Goal: Task Accomplishment & Management: Use online tool/utility

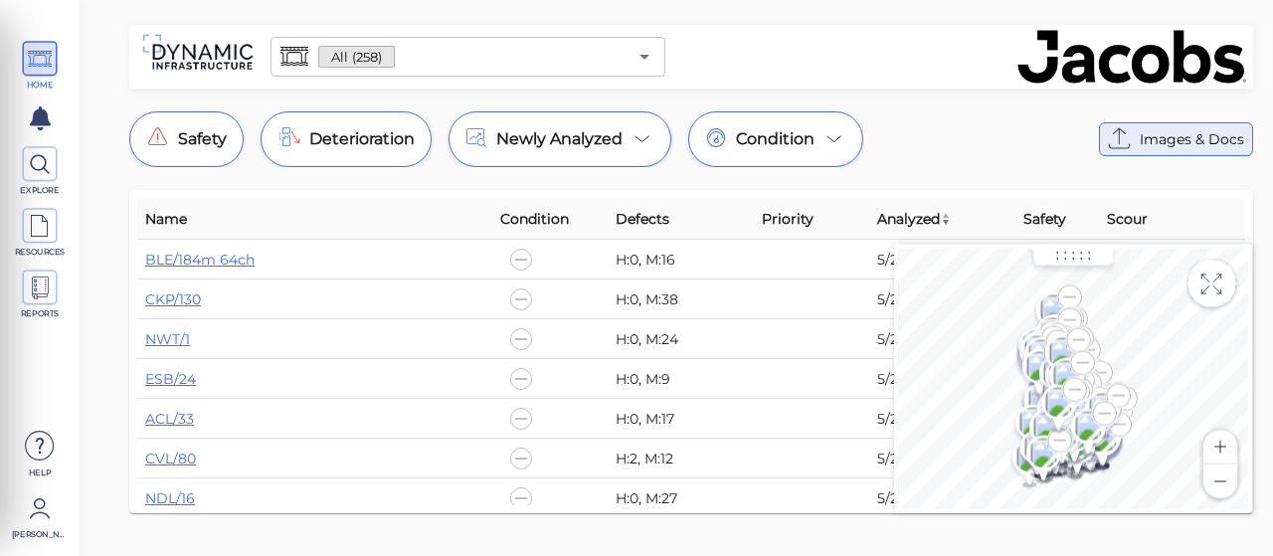
click at [1133, 139] on icon at bounding box center [1120, 139] width 32 height 32
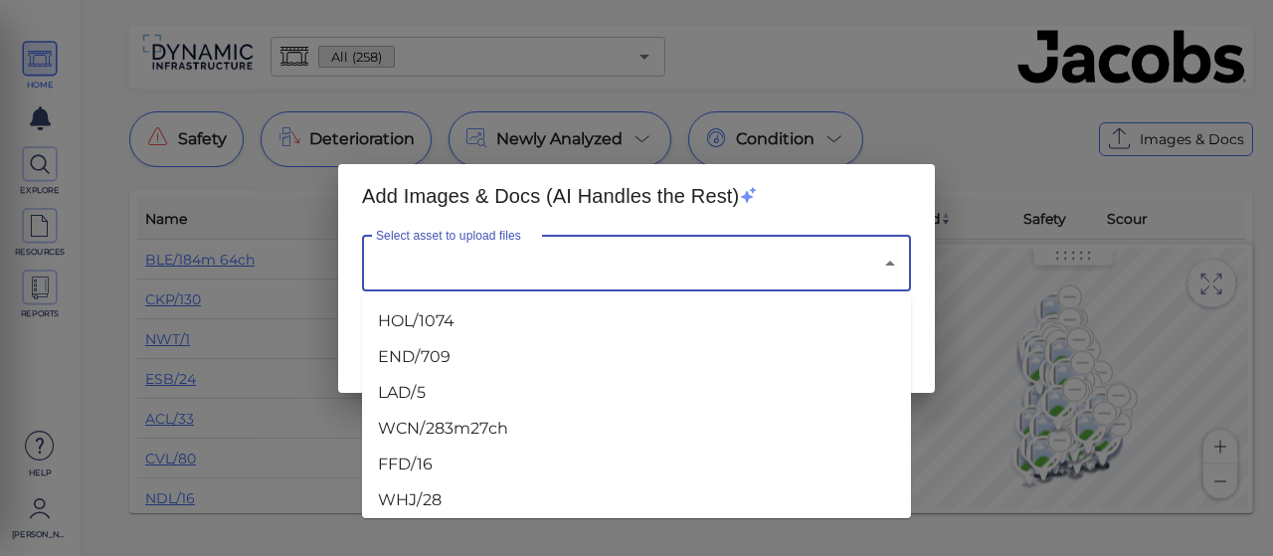
click at [571, 272] on input "Select asset to upload files" at bounding box center [608, 264] width 475 height 38
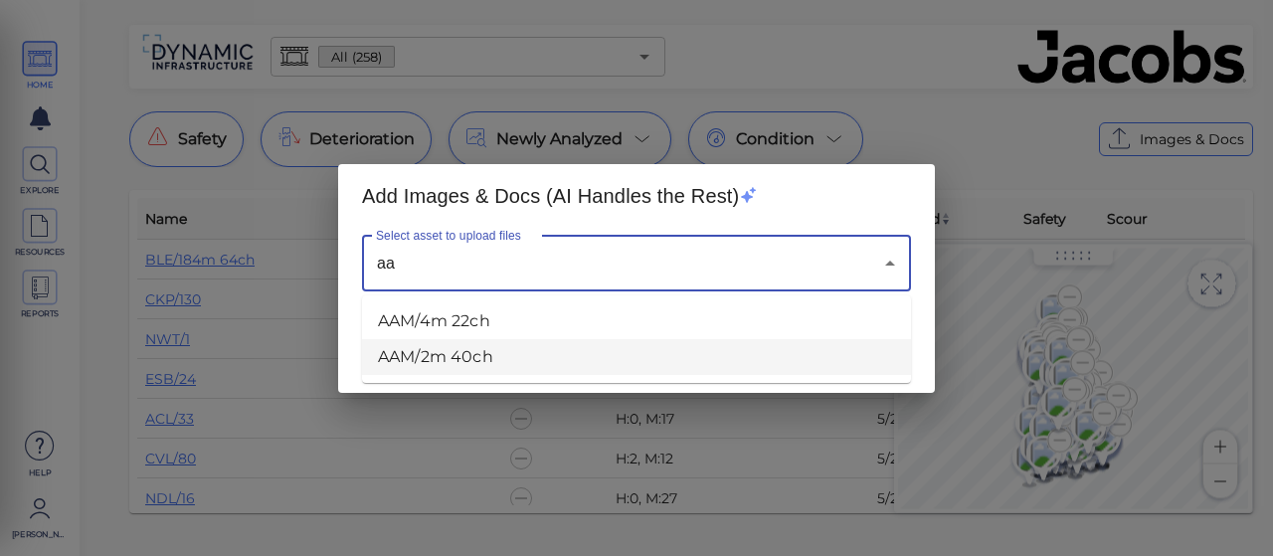
click at [428, 359] on li "AAM/2m 40ch" at bounding box center [636, 357] width 549 height 36
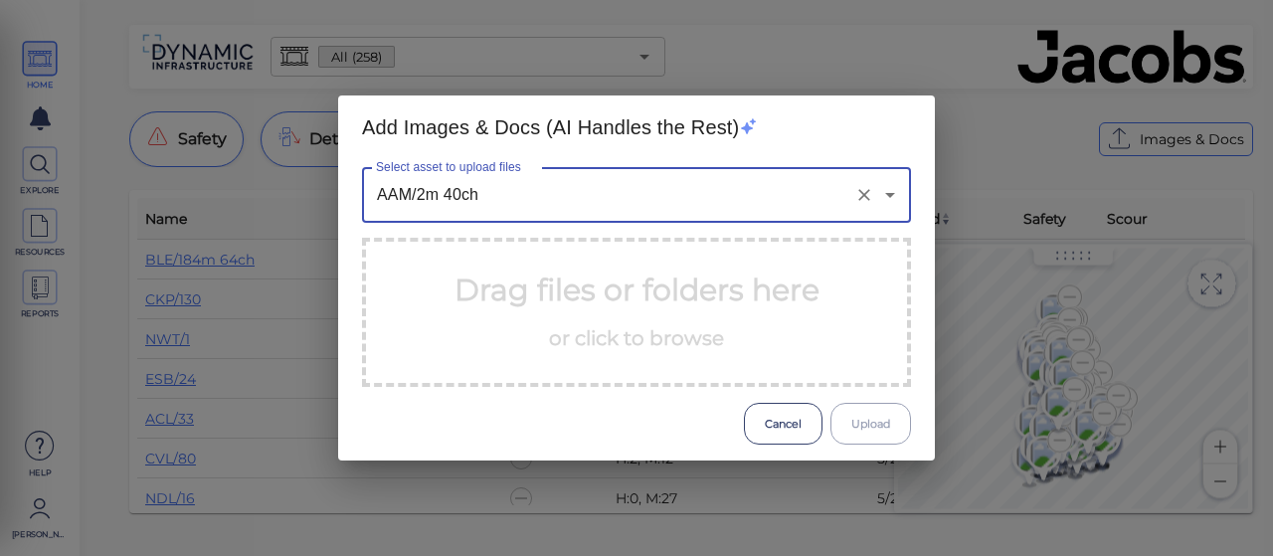
type input "AAM/2m 40ch"
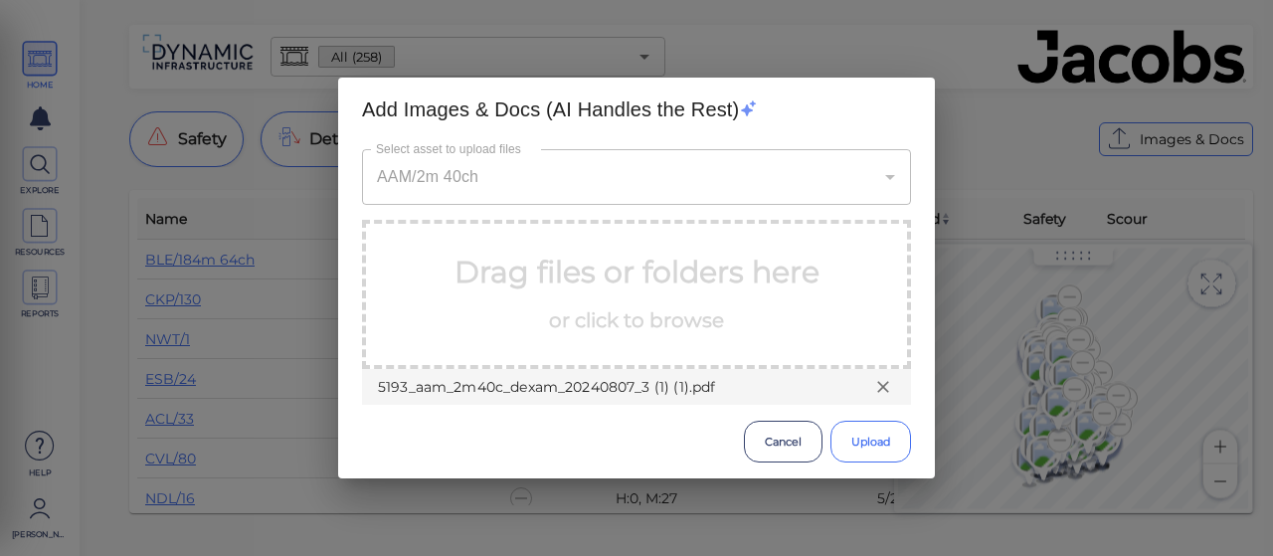
click at [869, 436] on button "Upload" at bounding box center [870, 442] width 81 height 42
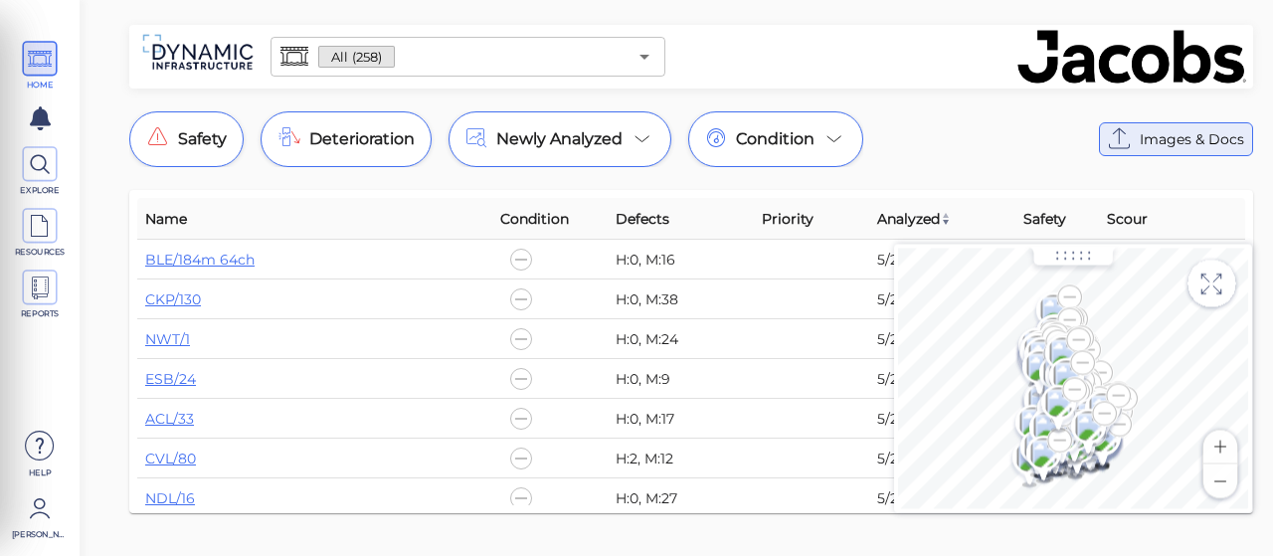
click at [1132, 136] on icon at bounding box center [1120, 139] width 32 height 32
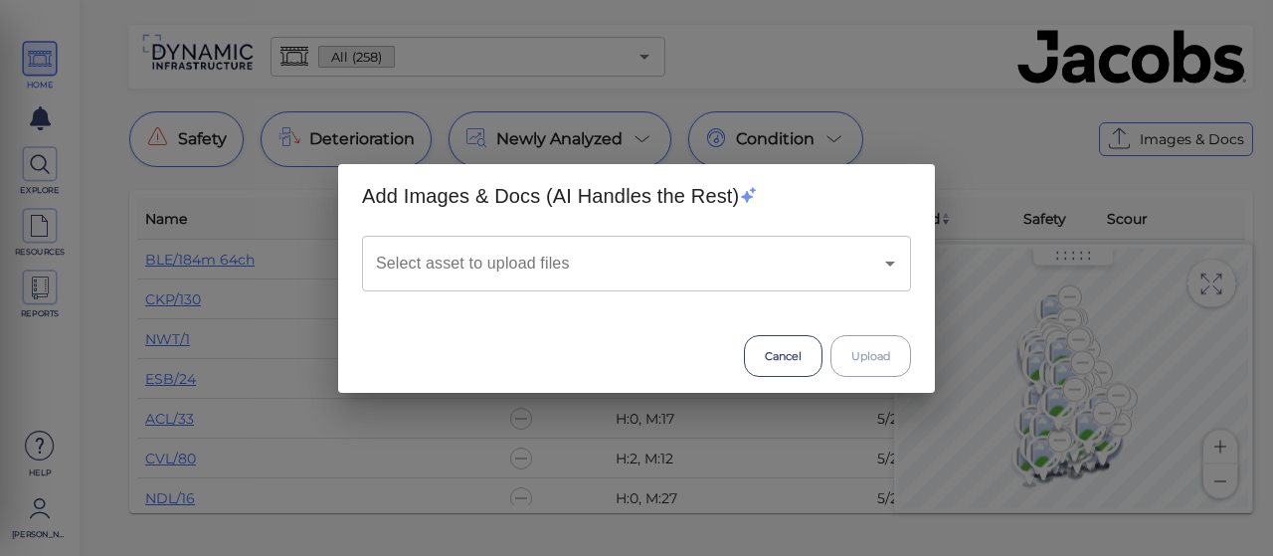
click at [442, 263] on input "Select asset to upload files" at bounding box center [608, 264] width 475 height 38
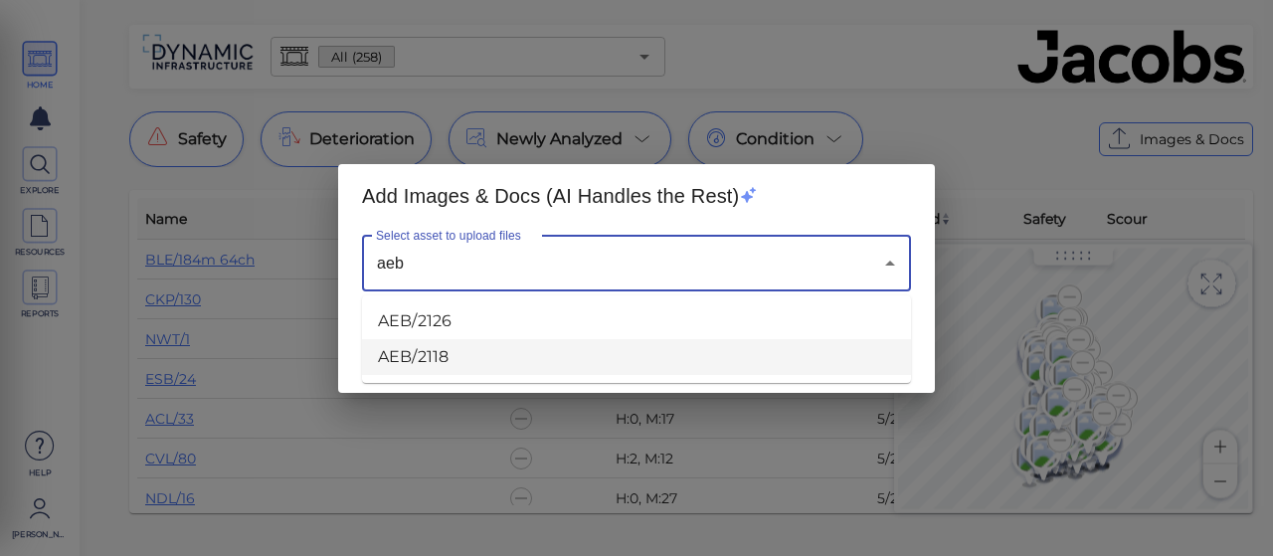
click at [416, 343] on li "AEB/2118" at bounding box center [636, 357] width 549 height 36
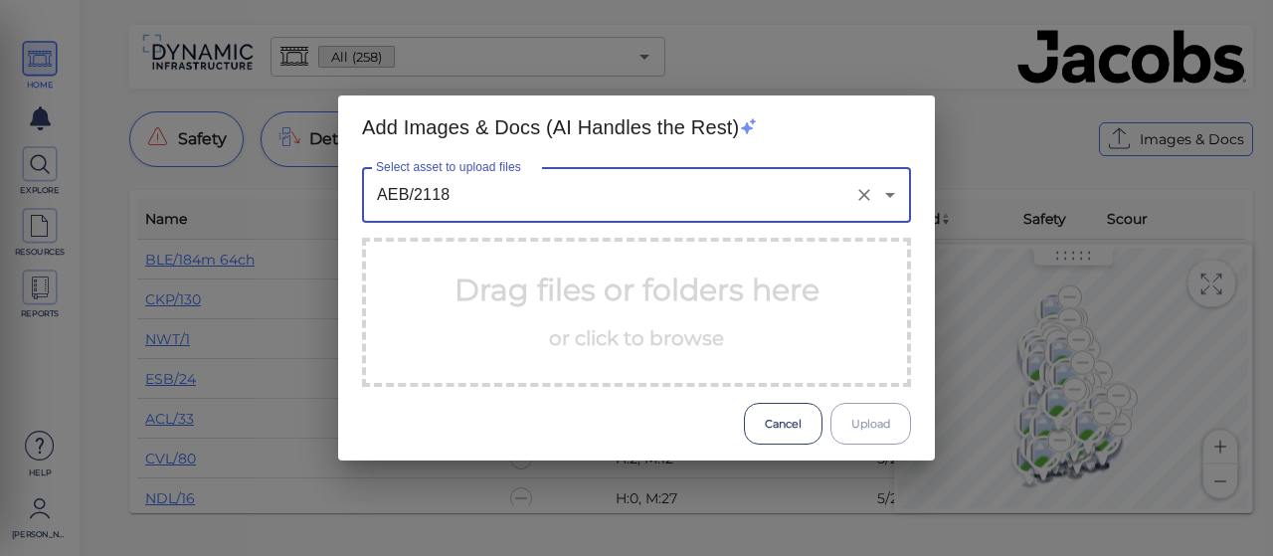
type input "AEB/2118"
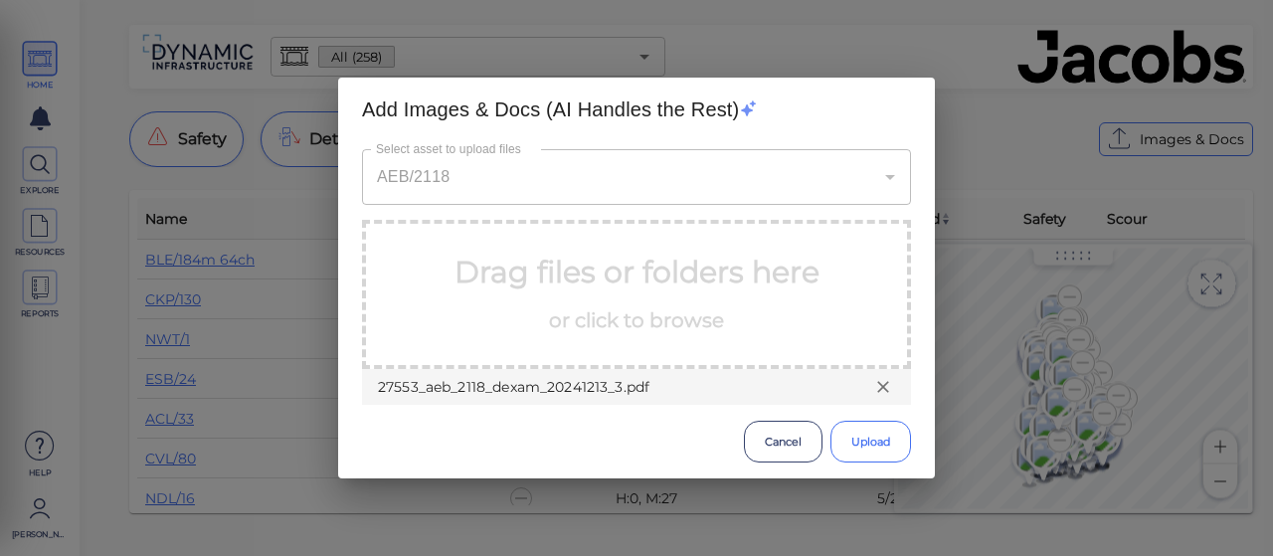
click at [868, 442] on button "Upload" at bounding box center [870, 442] width 81 height 42
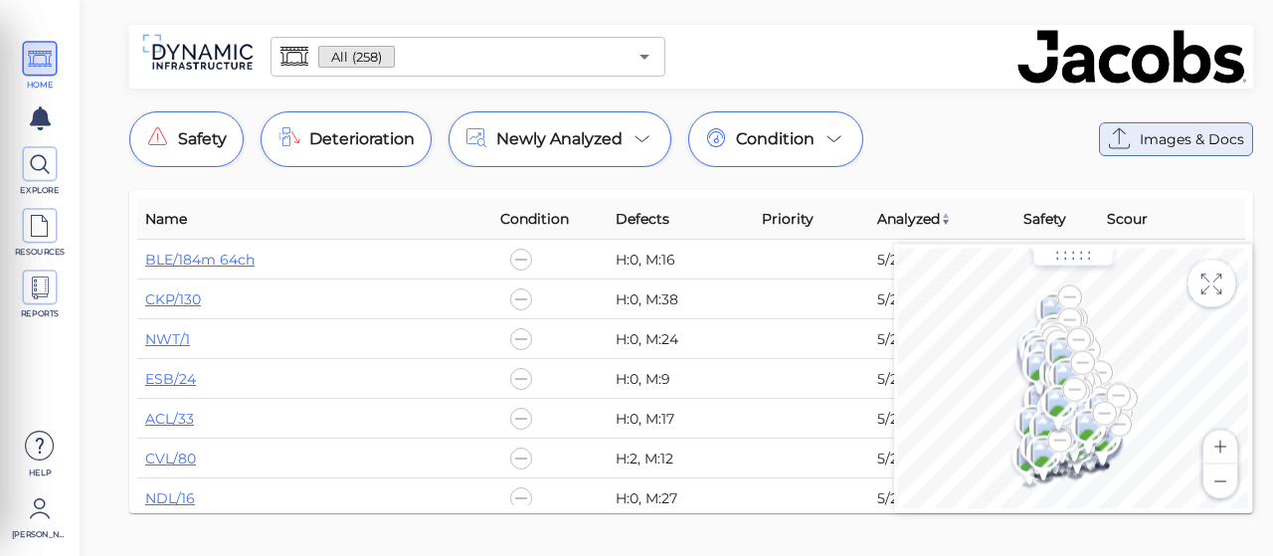
click at [1135, 132] on icon at bounding box center [1120, 139] width 32 height 32
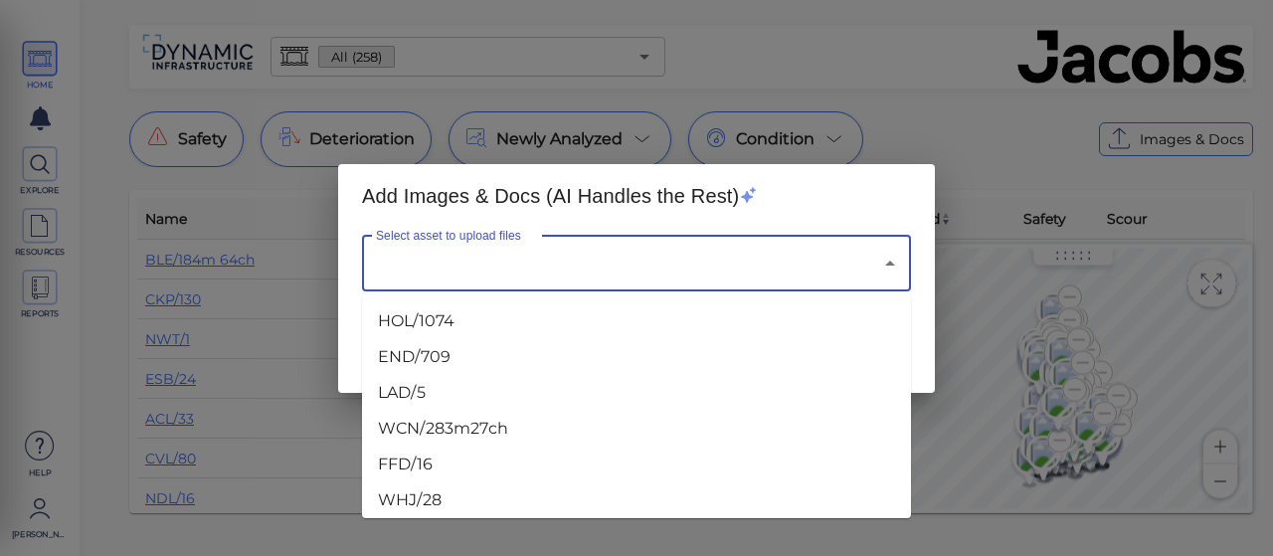
click at [455, 275] on input "Select asset to upload files" at bounding box center [608, 264] width 475 height 38
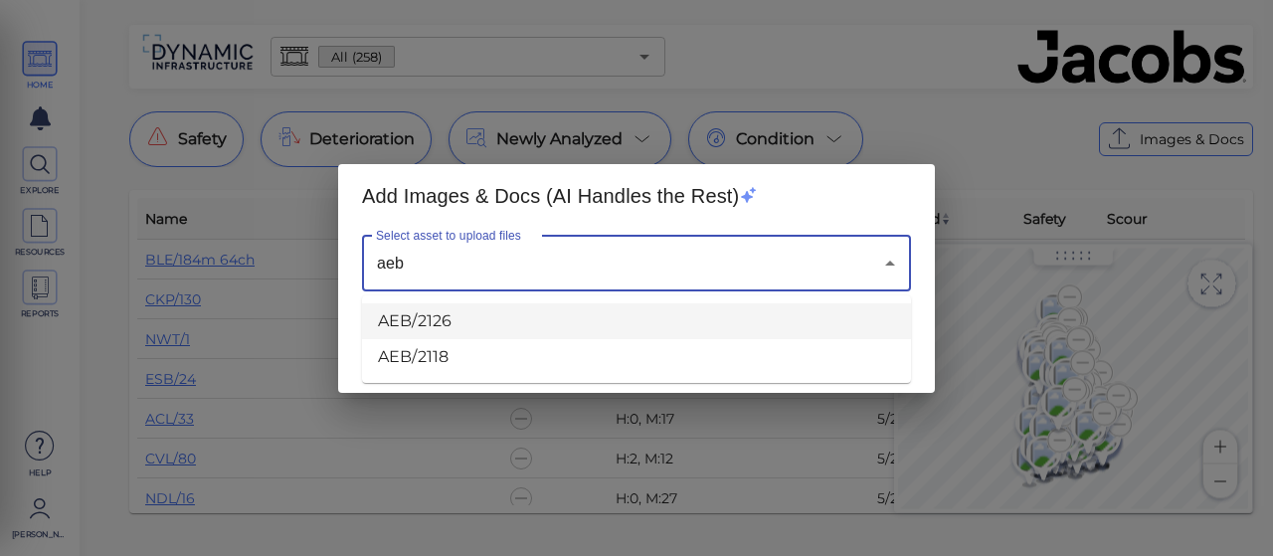
click at [446, 315] on li "AEB/2126" at bounding box center [636, 321] width 549 height 36
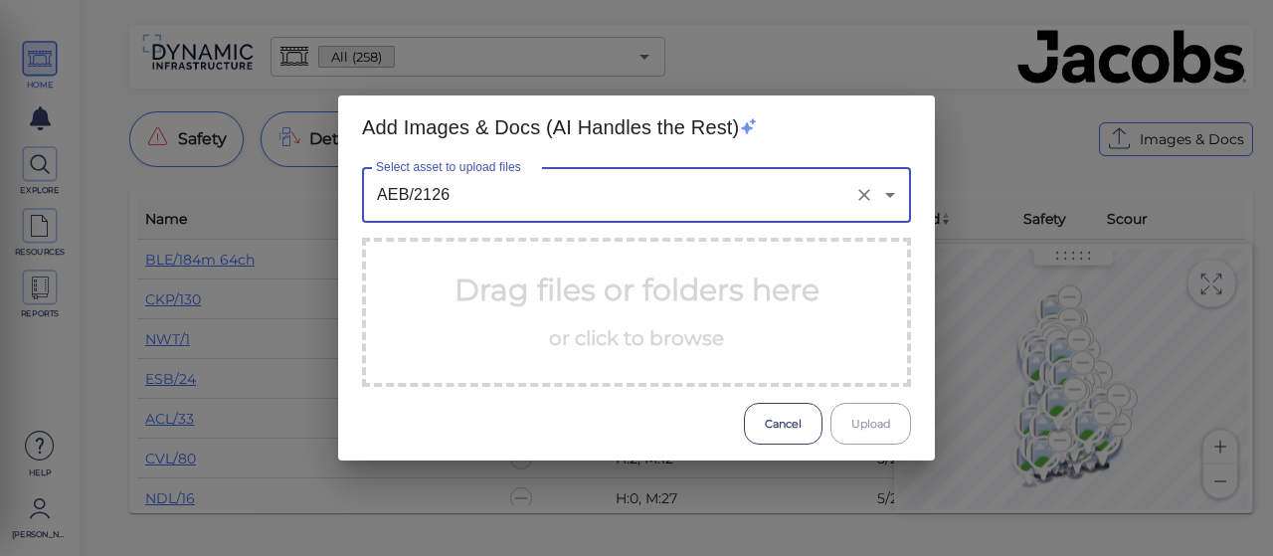
type input "AEB/2126"
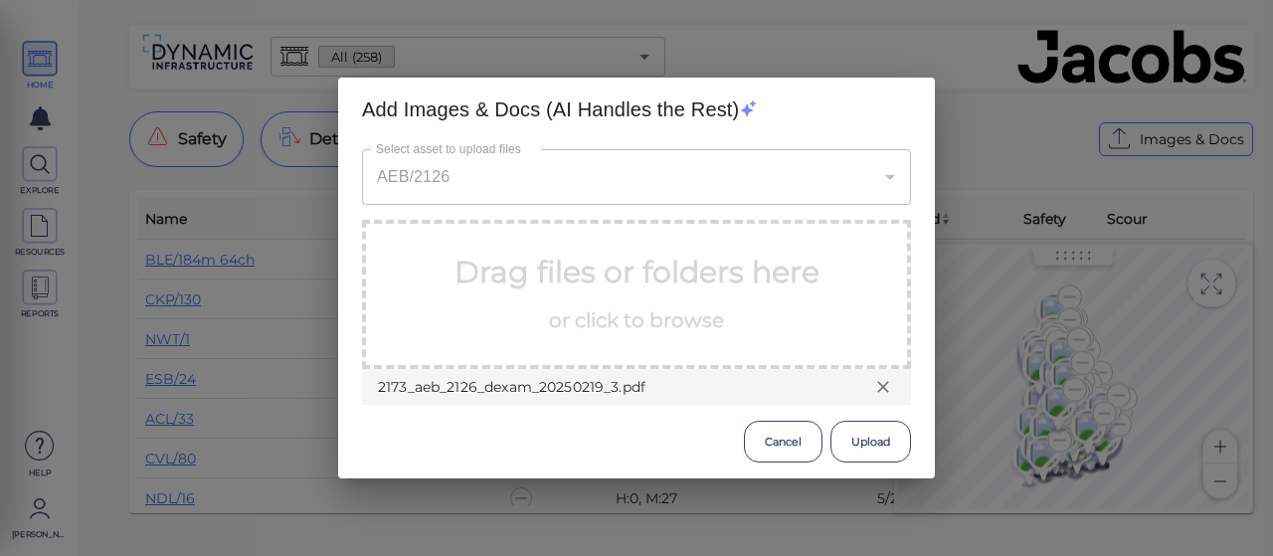
click at [869, 433] on button "Upload" at bounding box center [870, 442] width 81 height 42
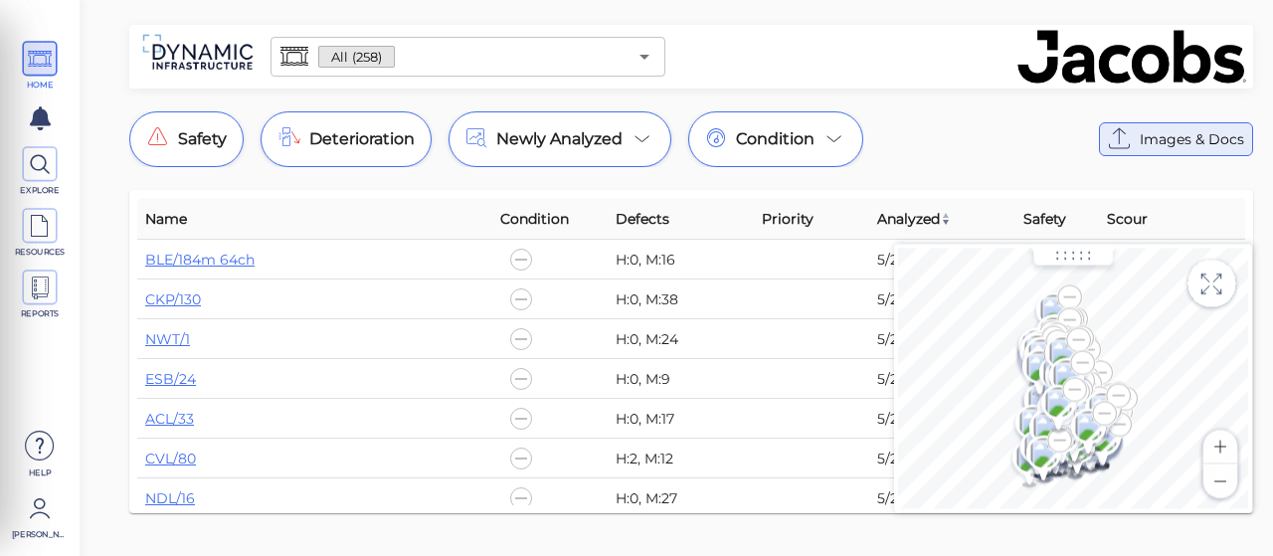
click at [1155, 136] on span "Images & Docs" at bounding box center [1191, 139] width 104 height 24
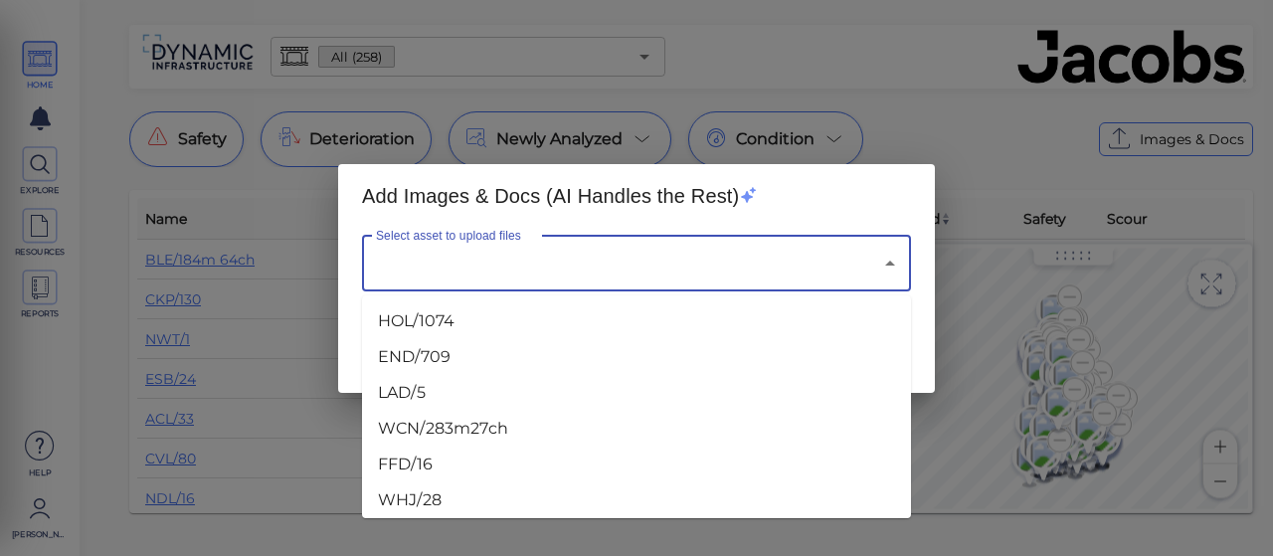
click at [432, 264] on input "Select asset to upload files" at bounding box center [608, 264] width 475 height 38
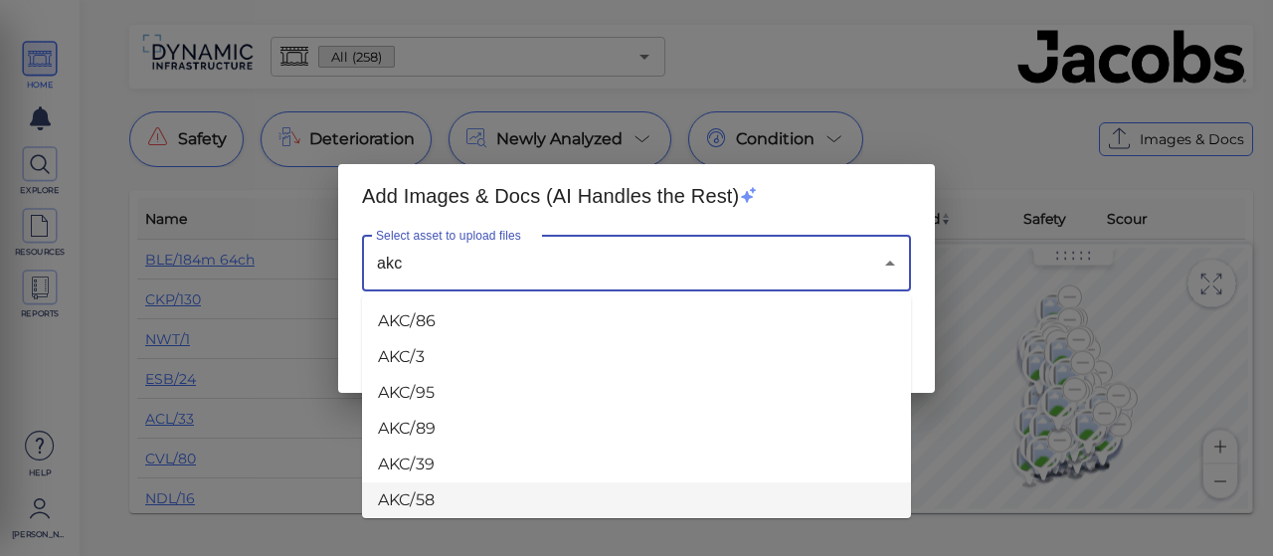
click at [407, 496] on li "AKC/58" at bounding box center [636, 500] width 549 height 36
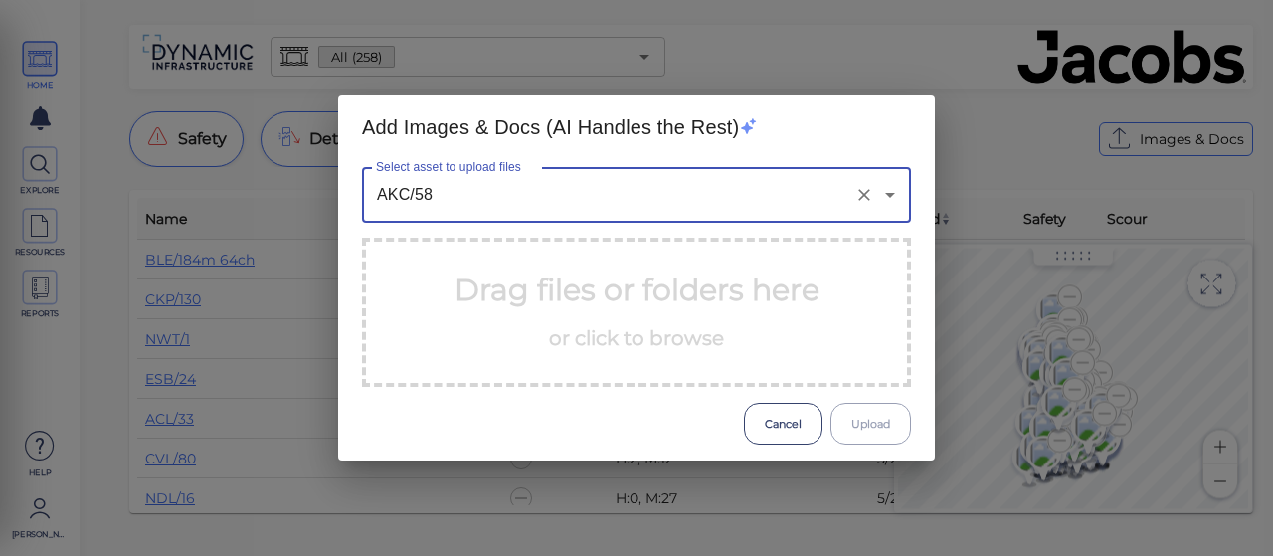
type input "AKC/58"
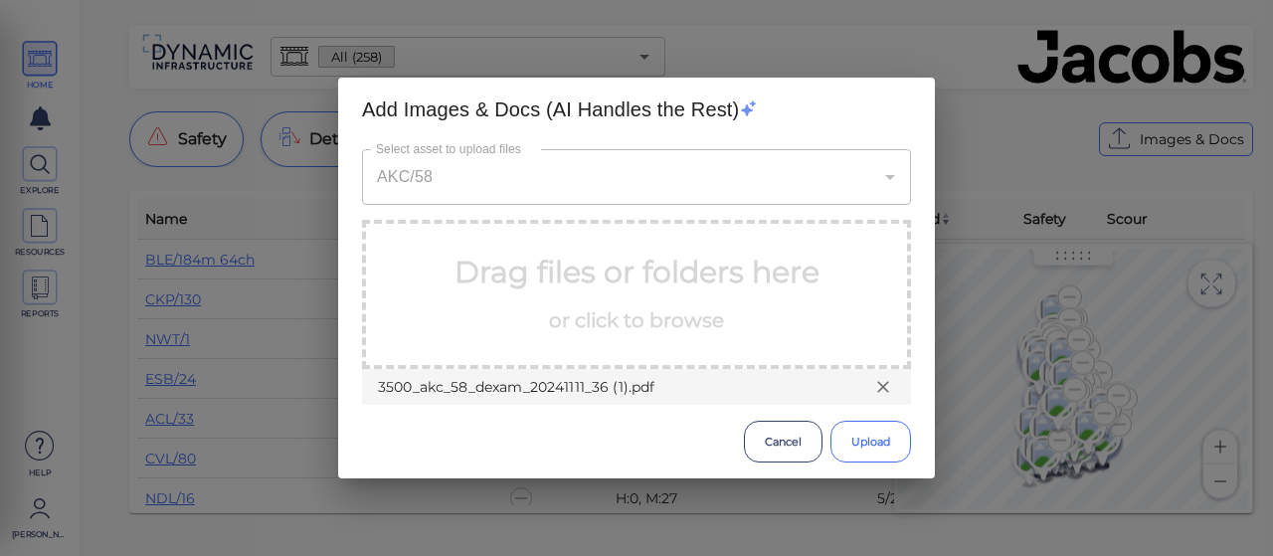
click at [863, 446] on button "Upload" at bounding box center [870, 442] width 81 height 42
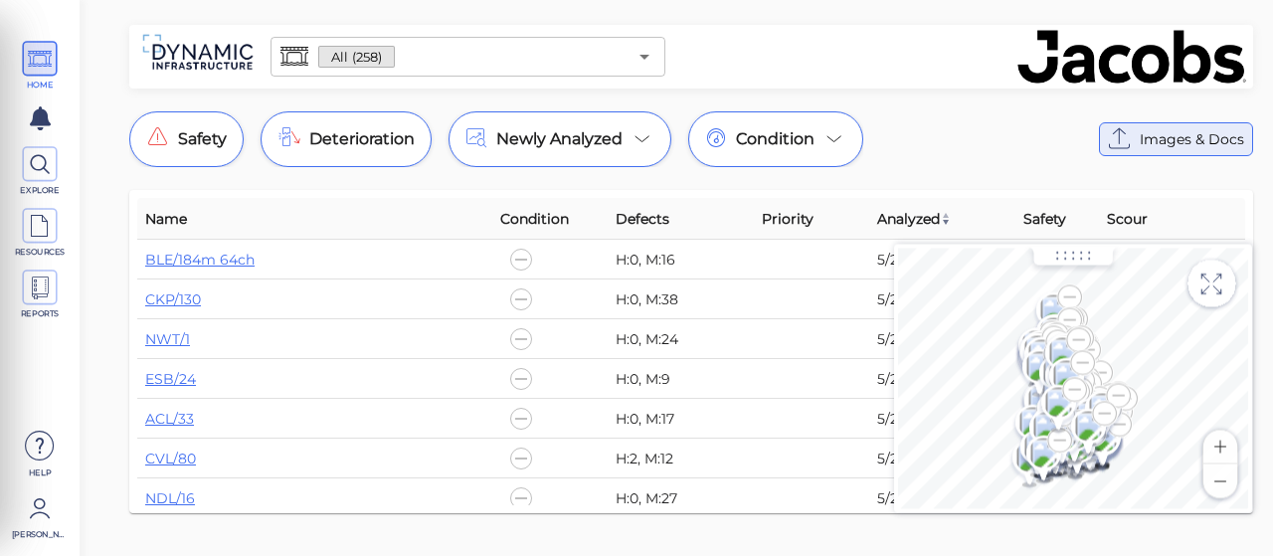
click at [1178, 146] on span "Images & Docs" at bounding box center [1191, 139] width 104 height 24
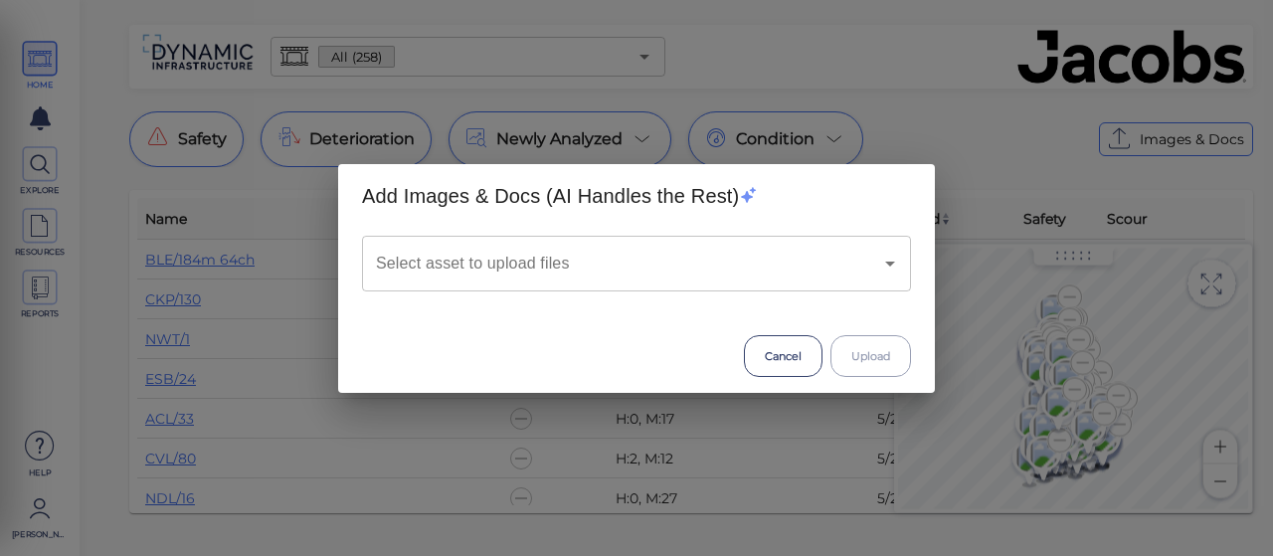
click at [589, 248] on input "Select asset to upload files" at bounding box center [608, 264] width 475 height 38
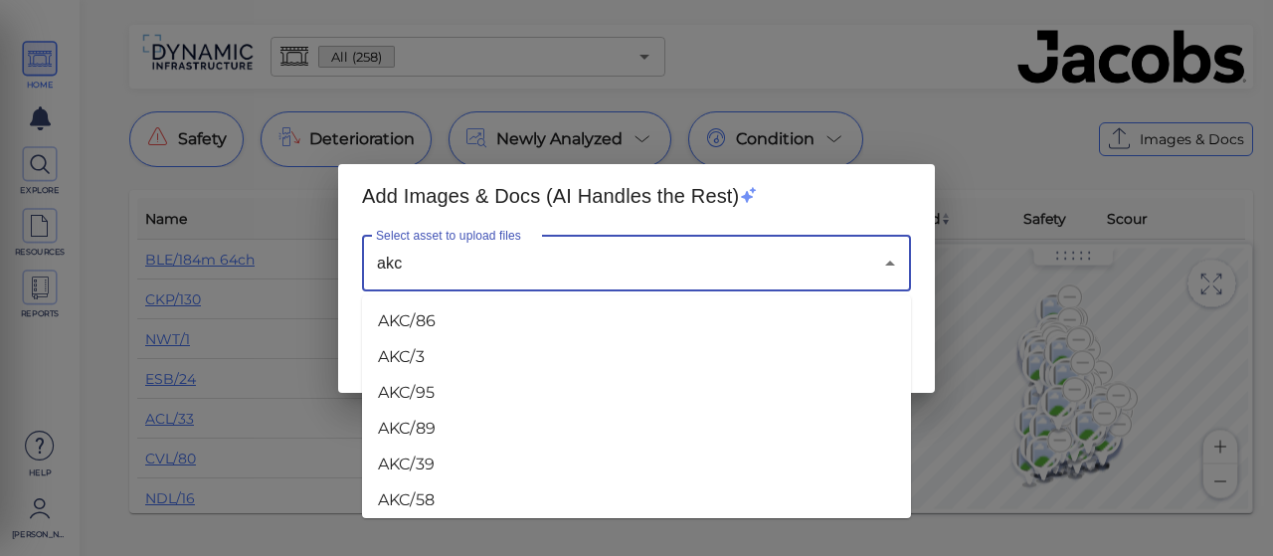
type input "akc"
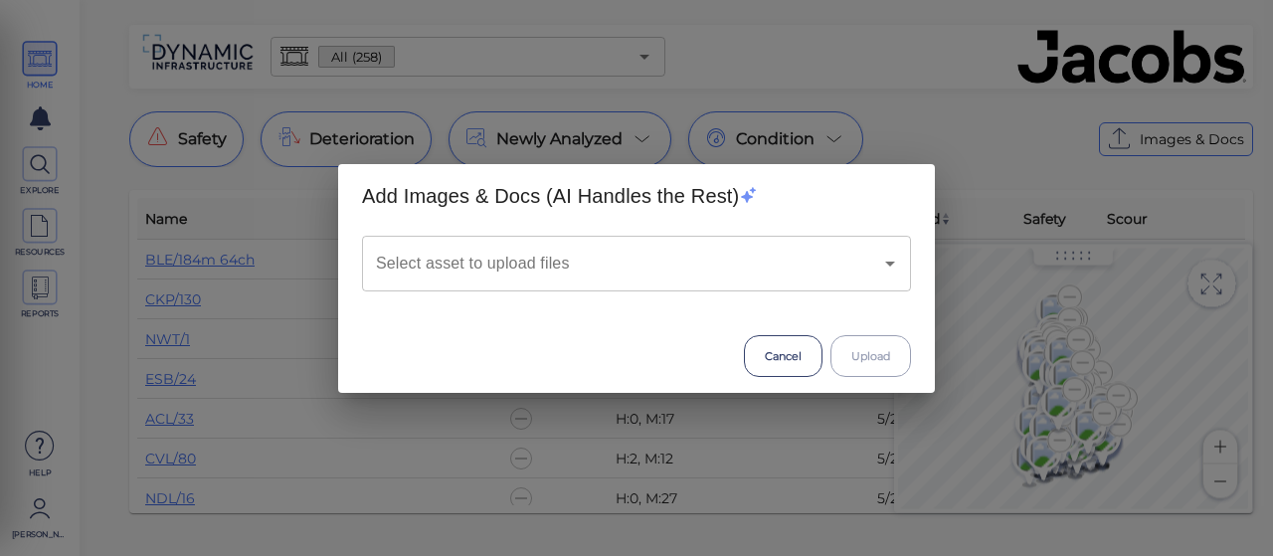
click at [516, 258] on input "Select asset to upload files" at bounding box center [608, 264] width 475 height 38
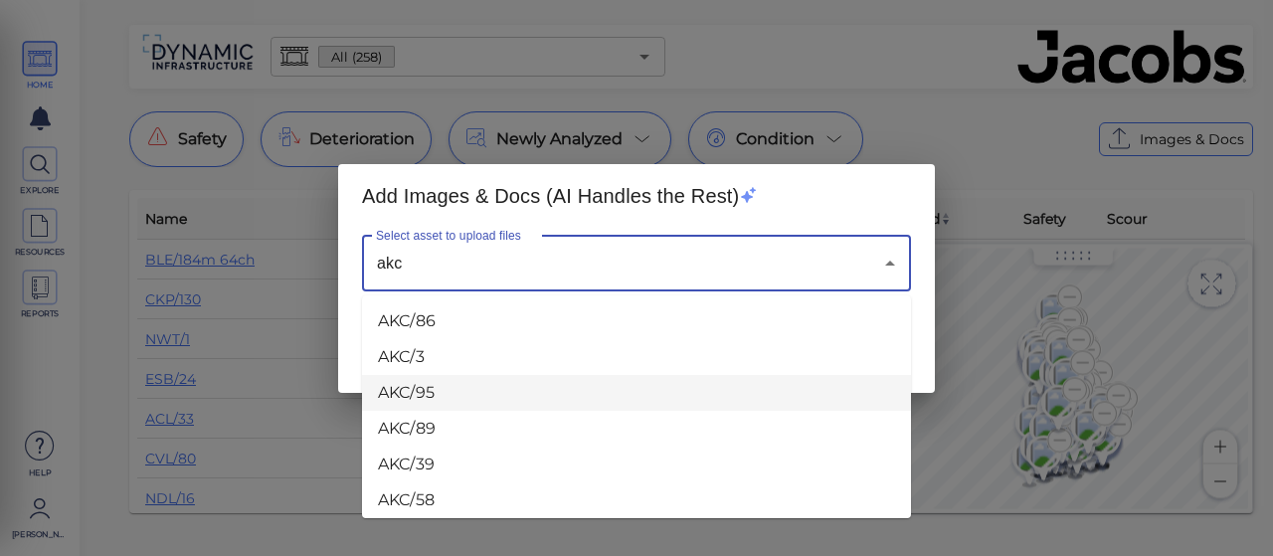
click at [422, 392] on li "AKC/95" at bounding box center [636, 393] width 549 height 36
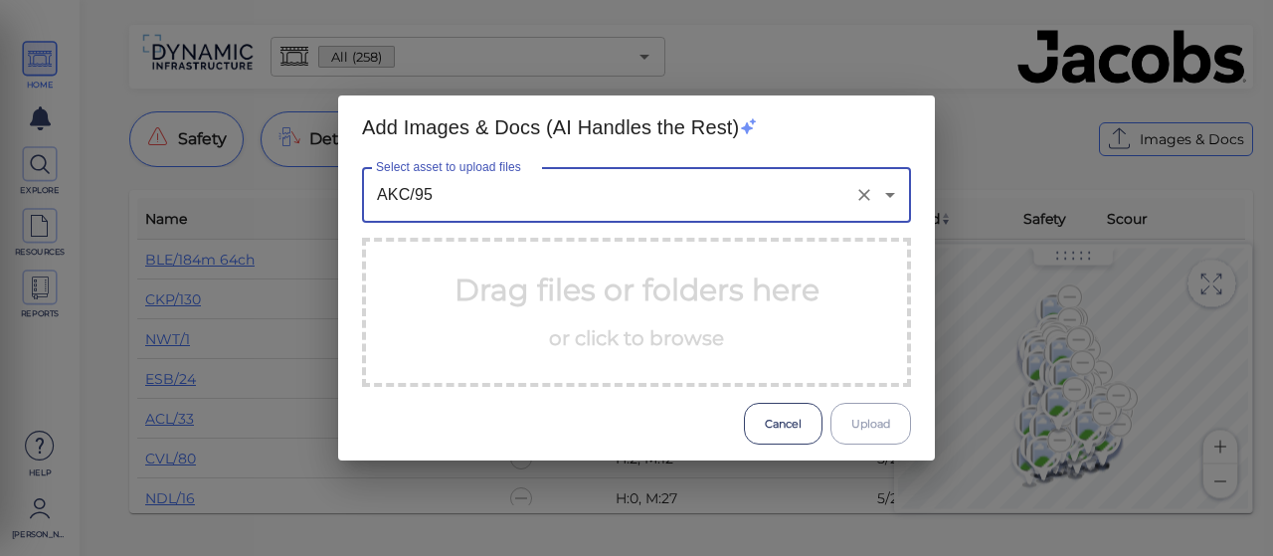
type input "AKC/95"
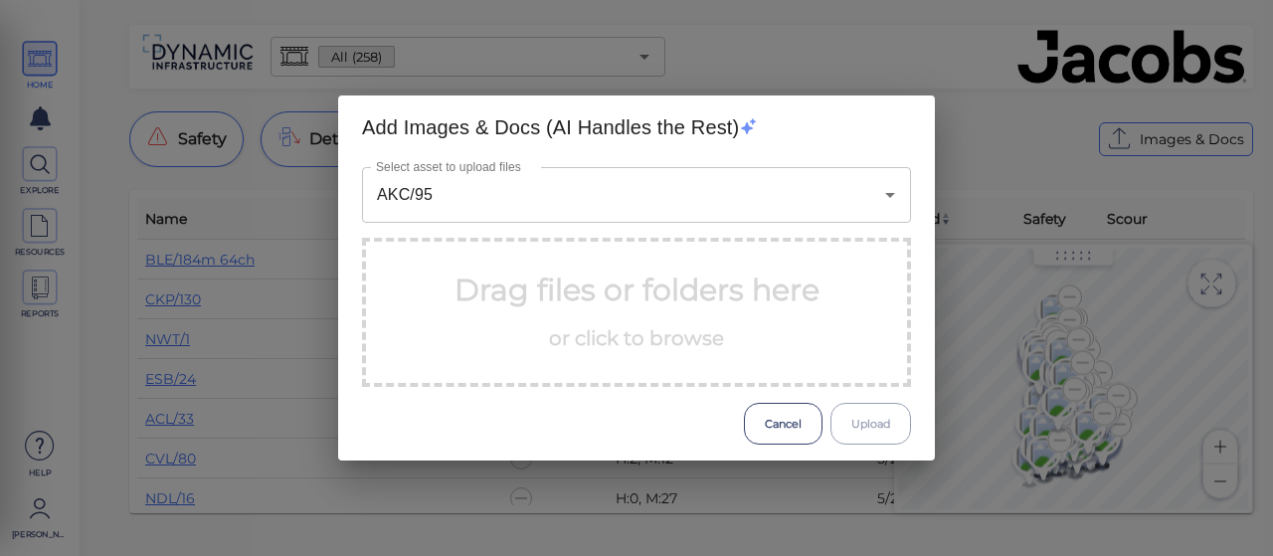
click at [580, 283] on p "Drag files or folders here or click to browse" at bounding box center [636, 311] width 365 height 89
click at [614, 323] on p "Drag files or folders here or click to browse" at bounding box center [636, 311] width 365 height 89
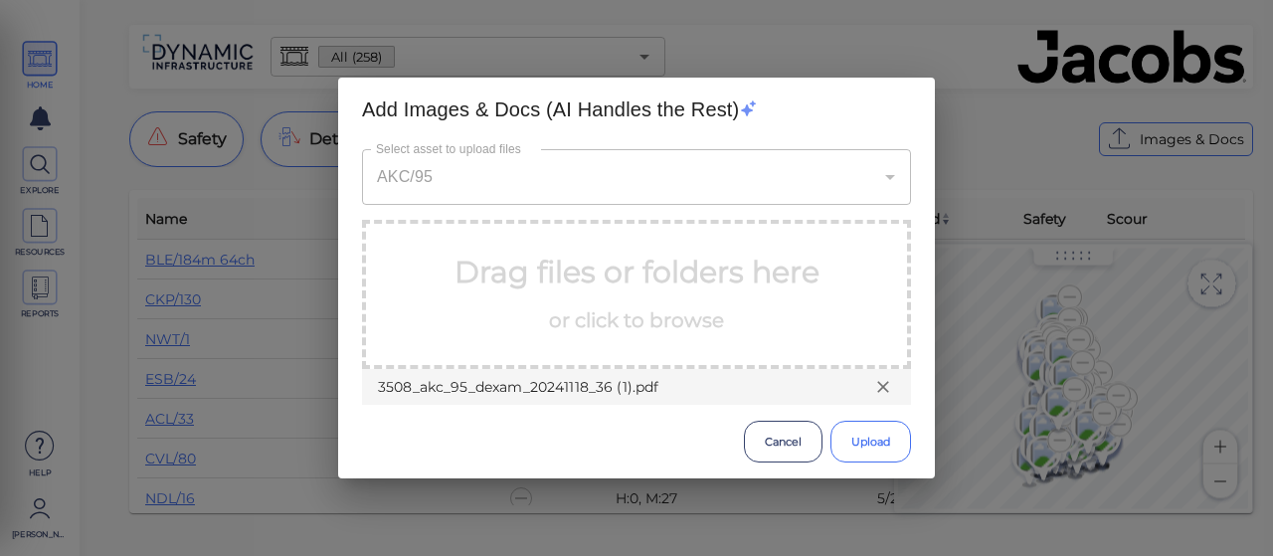
click at [867, 438] on button "Upload" at bounding box center [870, 442] width 81 height 42
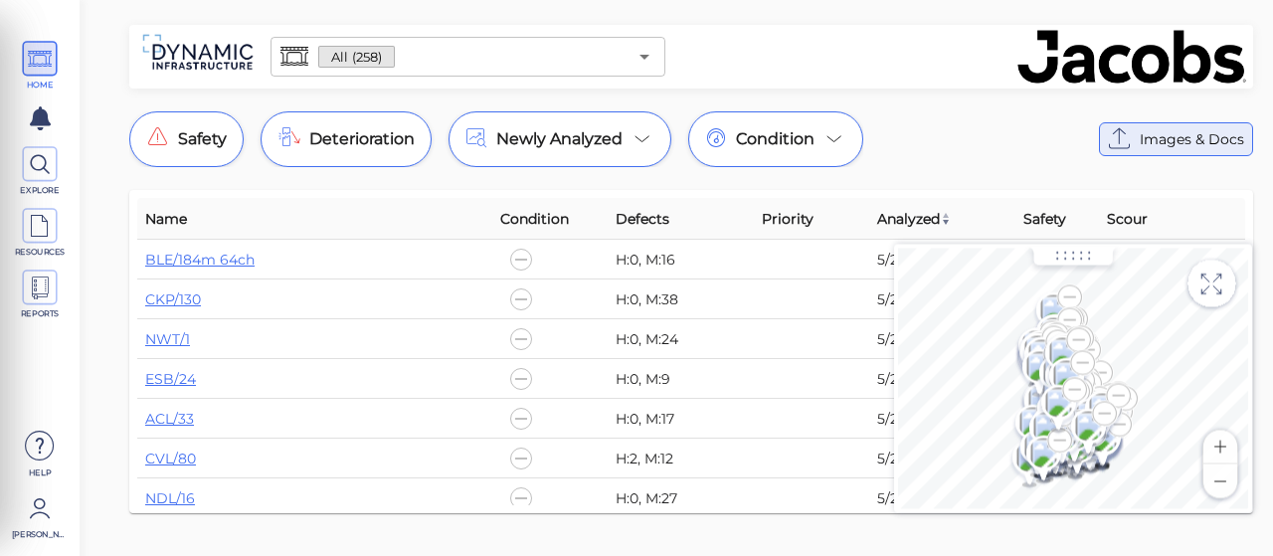
click at [1133, 148] on icon at bounding box center [1120, 139] width 32 height 32
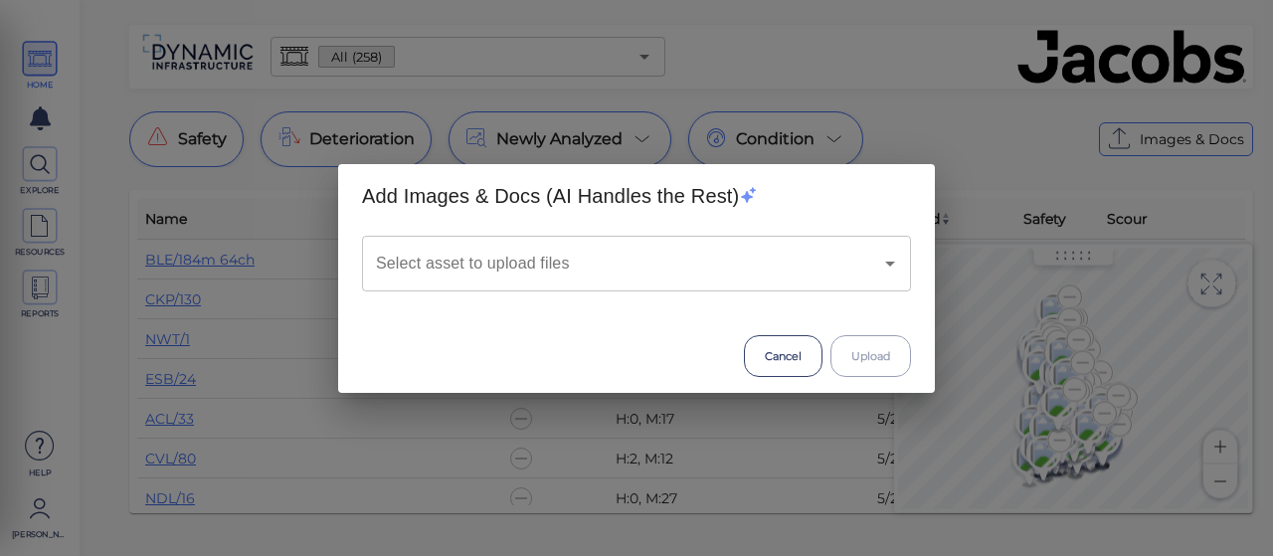
click at [454, 274] on input "Select asset to upload files" at bounding box center [608, 264] width 475 height 38
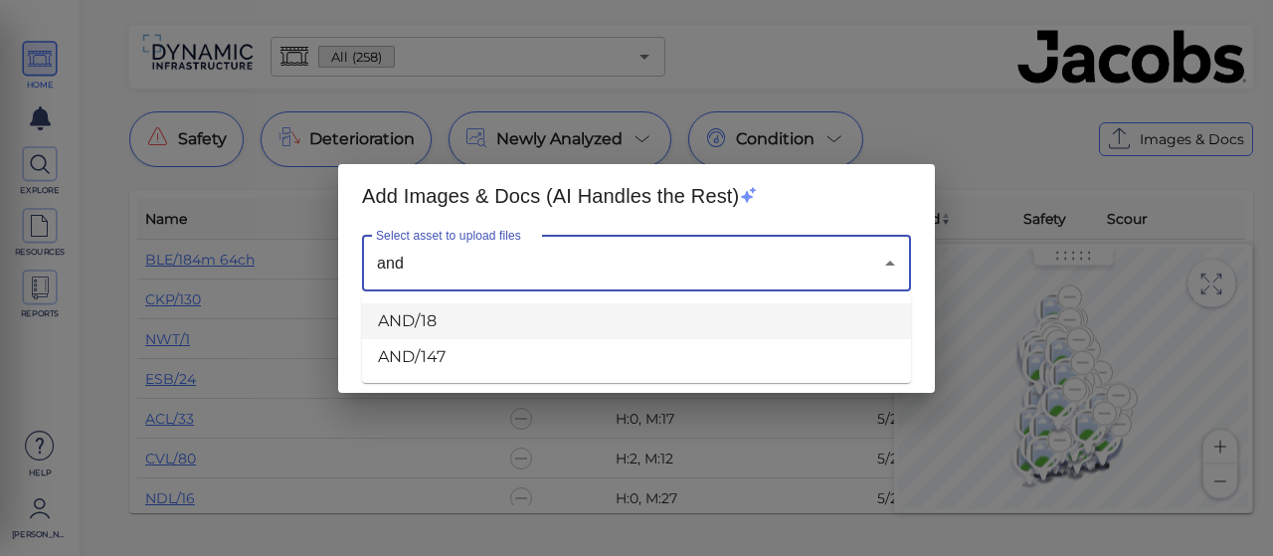
click at [441, 315] on li "AND/18" at bounding box center [636, 321] width 549 height 36
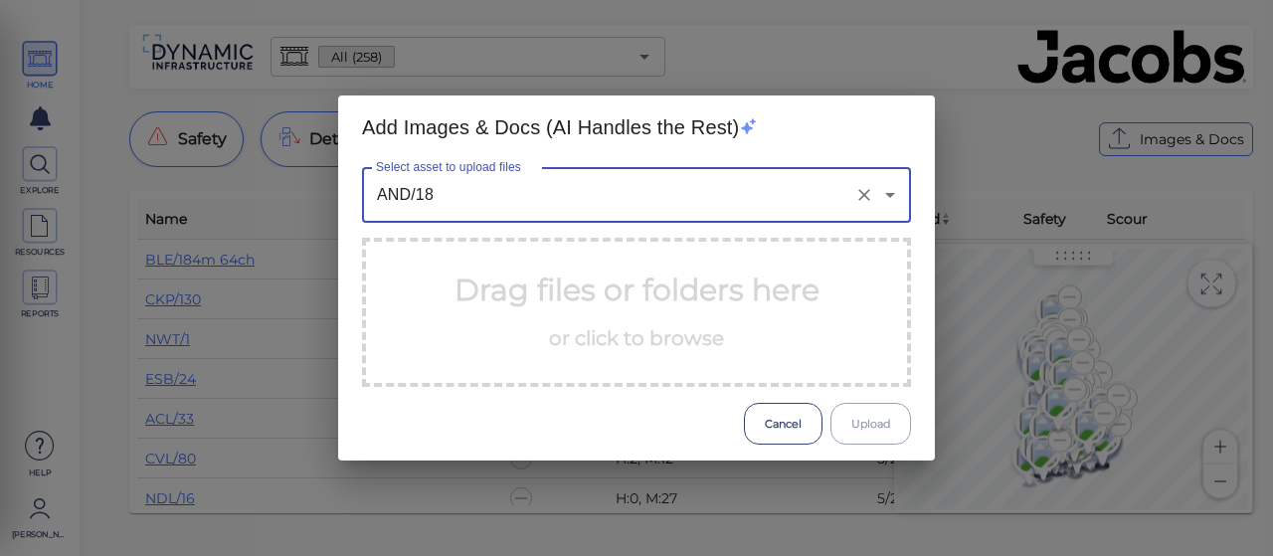
type input "AND/18"
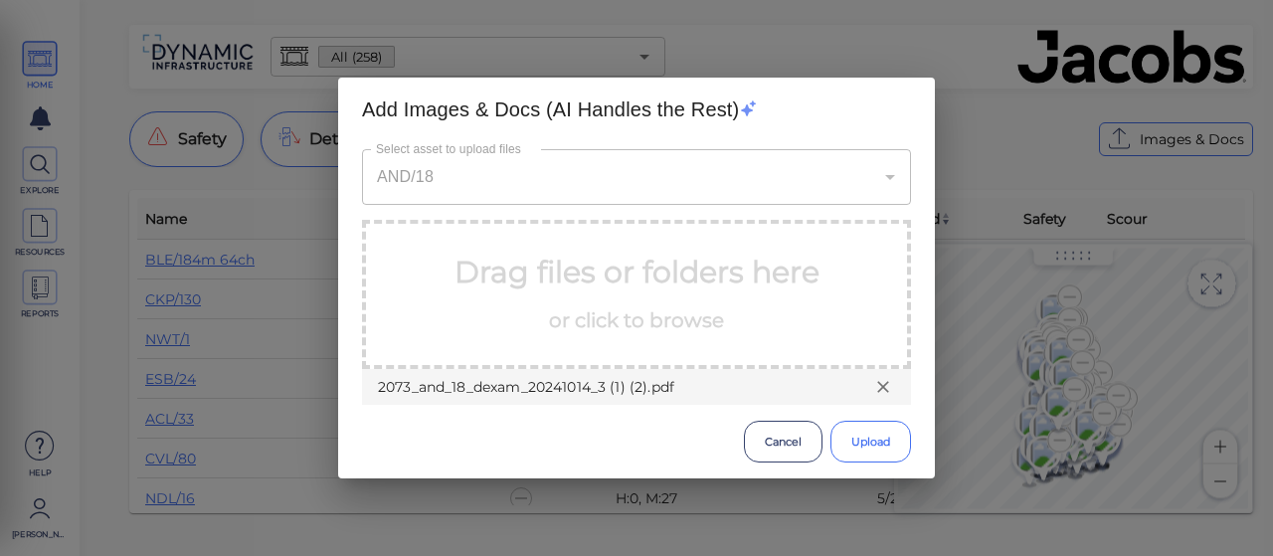
click at [856, 437] on button "Upload" at bounding box center [870, 442] width 81 height 42
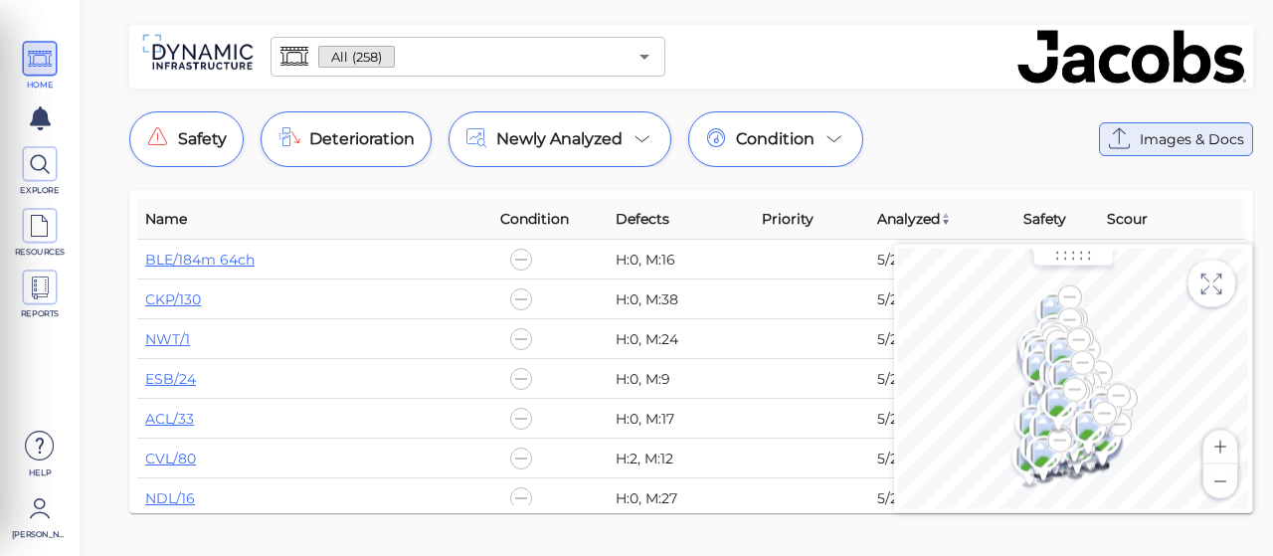
click at [1162, 136] on span "Images & Docs" at bounding box center [1191, 139] width 104 height 24
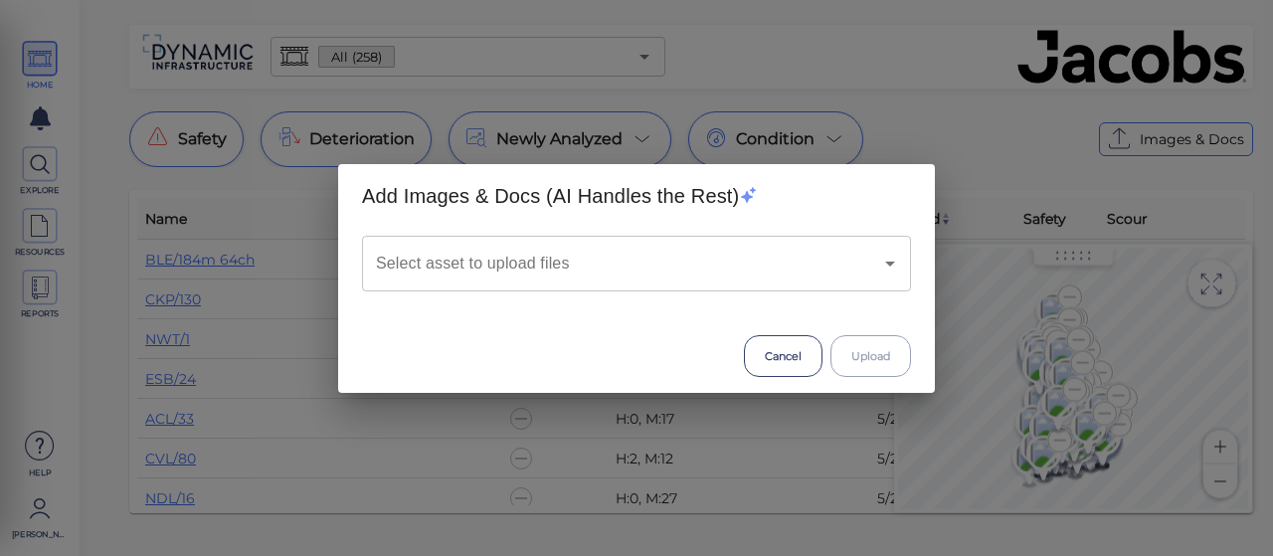
click at [499, 264] on input "Select asset to upload files" at bounding box center [608, 264] width 475 height 38
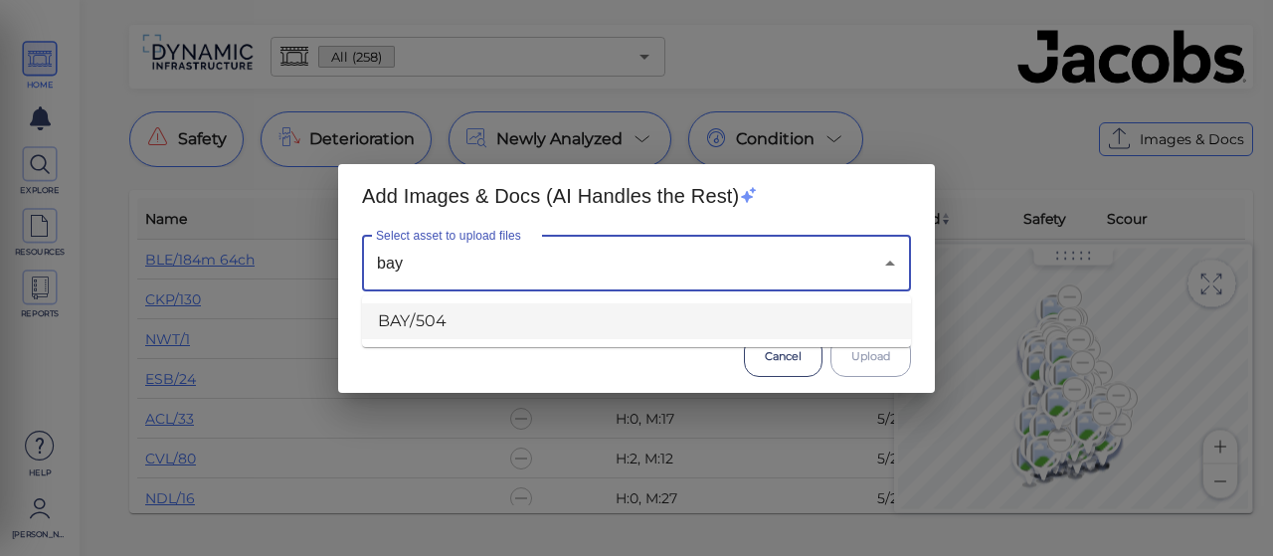
drag, startPoint x: 432, startPoint y: 324, endPoint x: 157, endPoint y: 112, distance: 347.4
click at [432, 324] on li "BAY/504" at bounding box center [636, 321] width 549 height 36
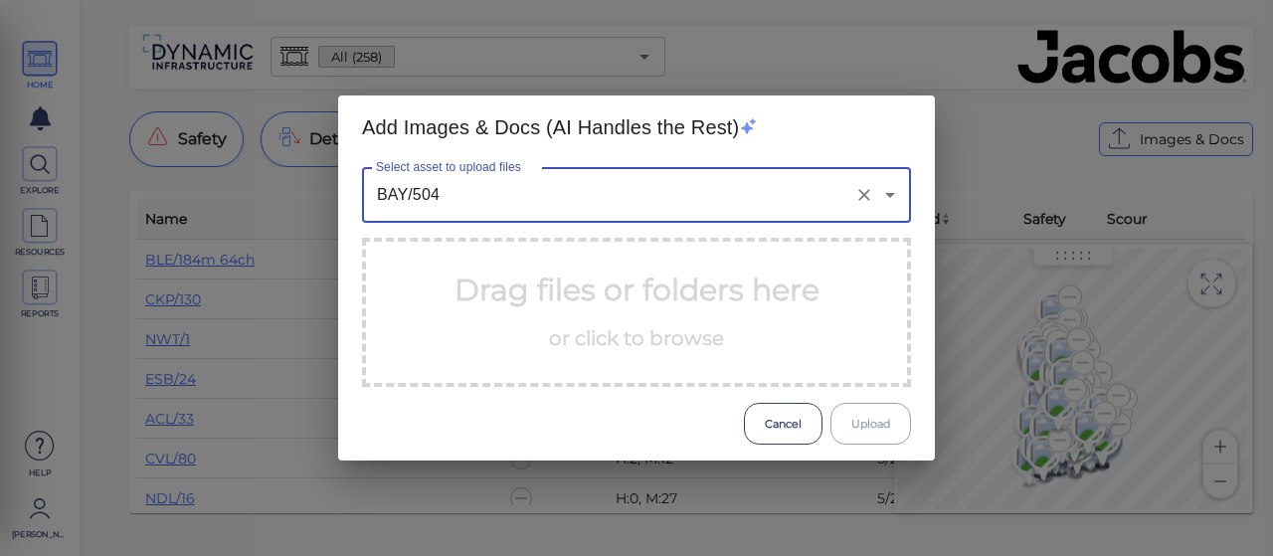
type input "BAY/504"
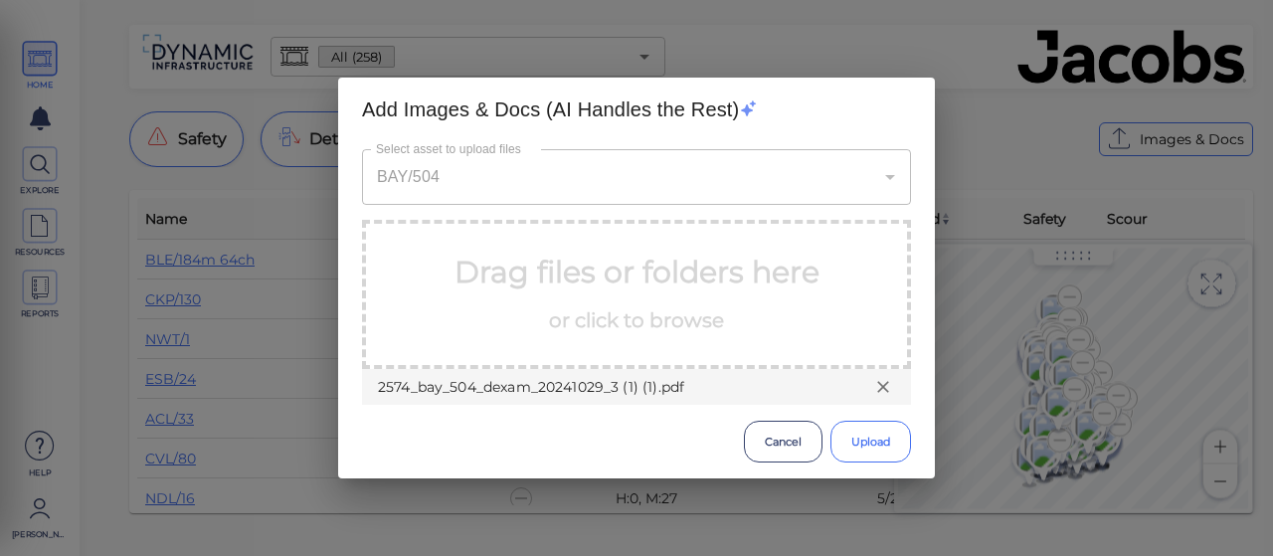
click at [869, 451] on button "Upload" at bounding box center [870, 442] width 81 height 42
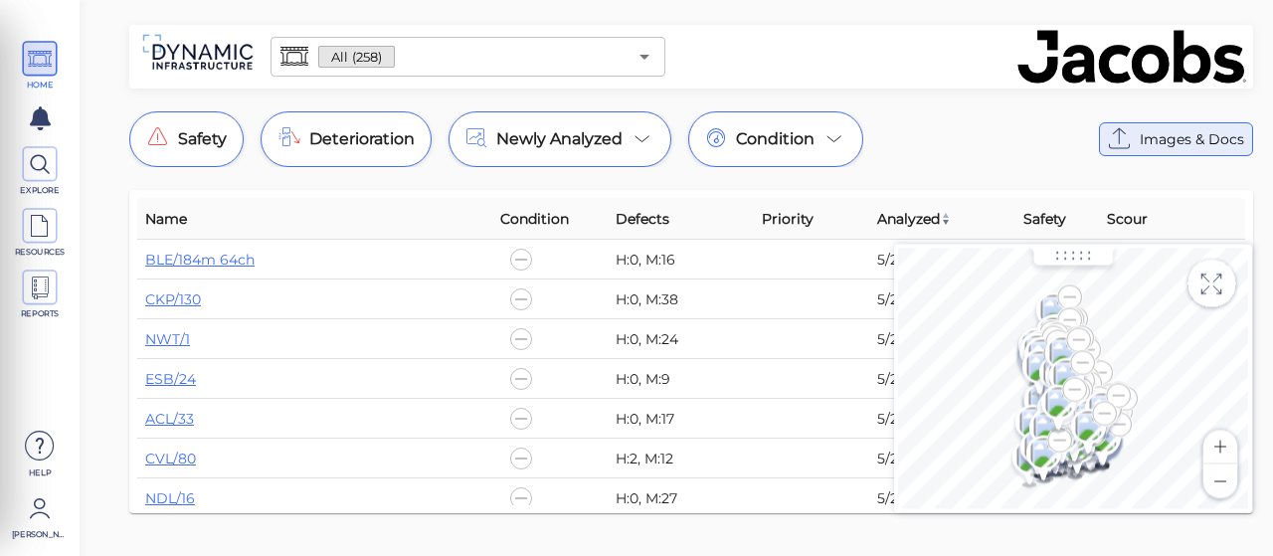
click at [1133, 155] on button "Images & Docs" at bounding box center [1176, 139] width 154 height 34
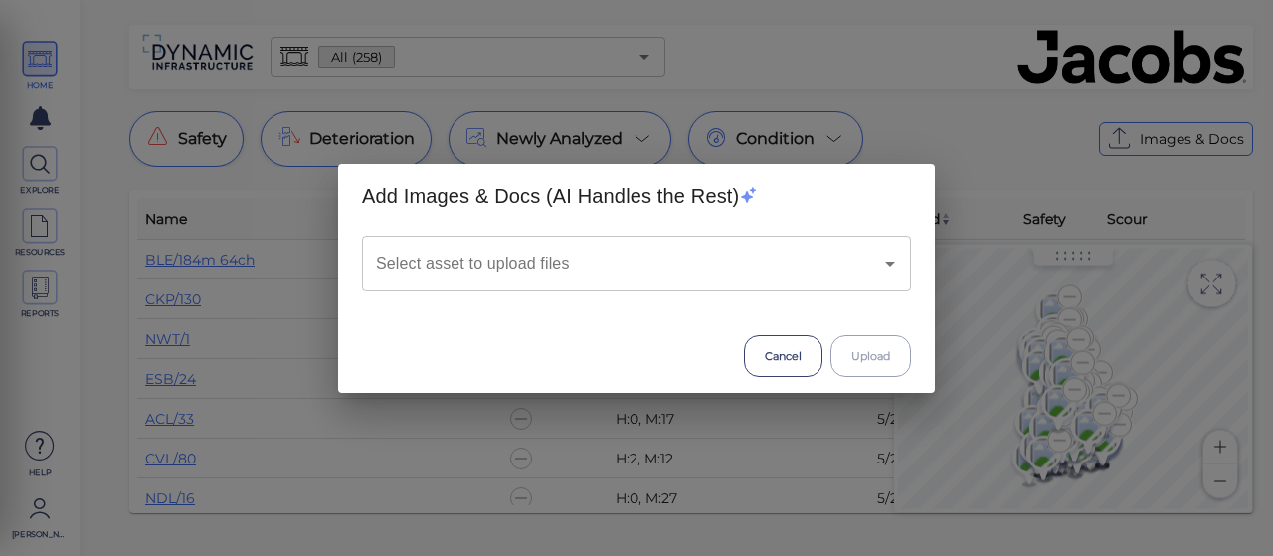
click at [552, 269] on input "Select asset to upload files" at bounding box center [608, 264] width 475 height 38
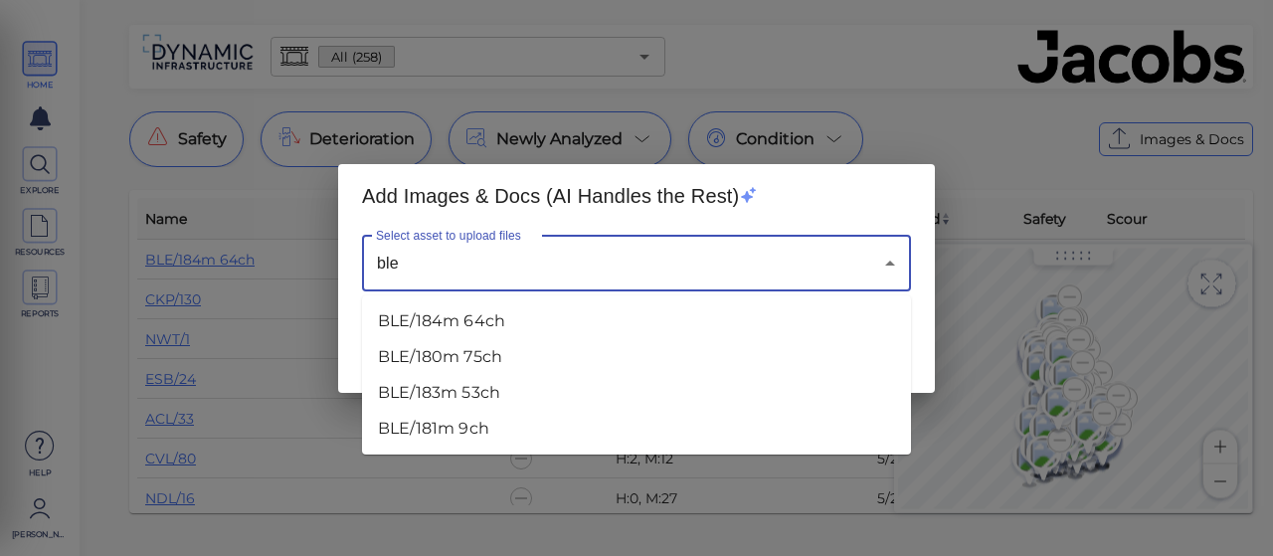
type input "ble"
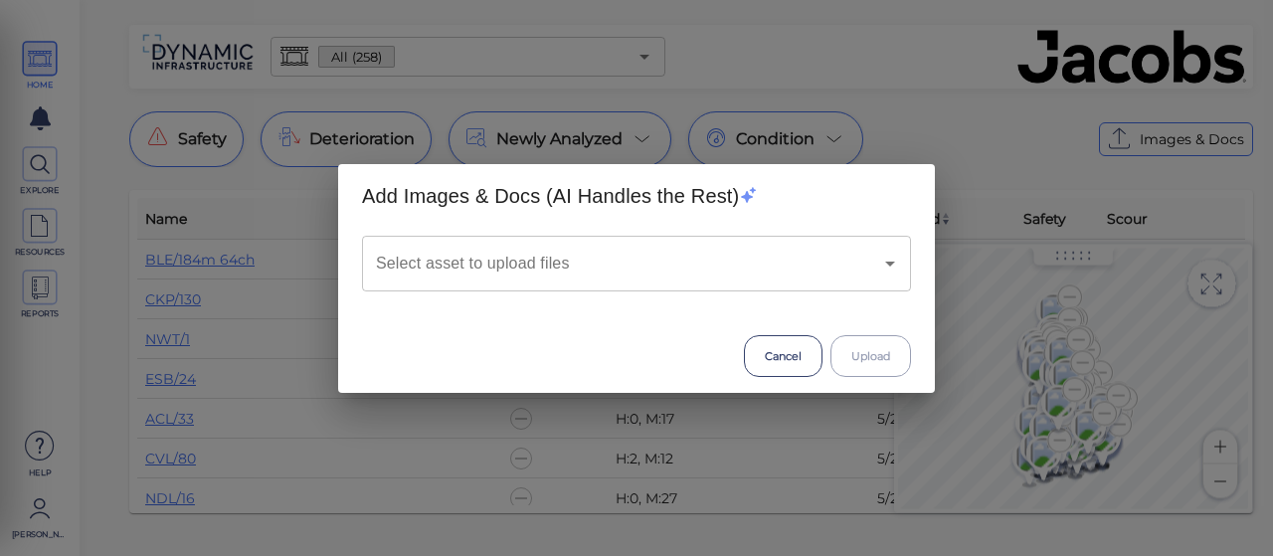
click at [572, 272] on input "Select asset to upload files" at bounding box center [608, 264] width 475 height 38
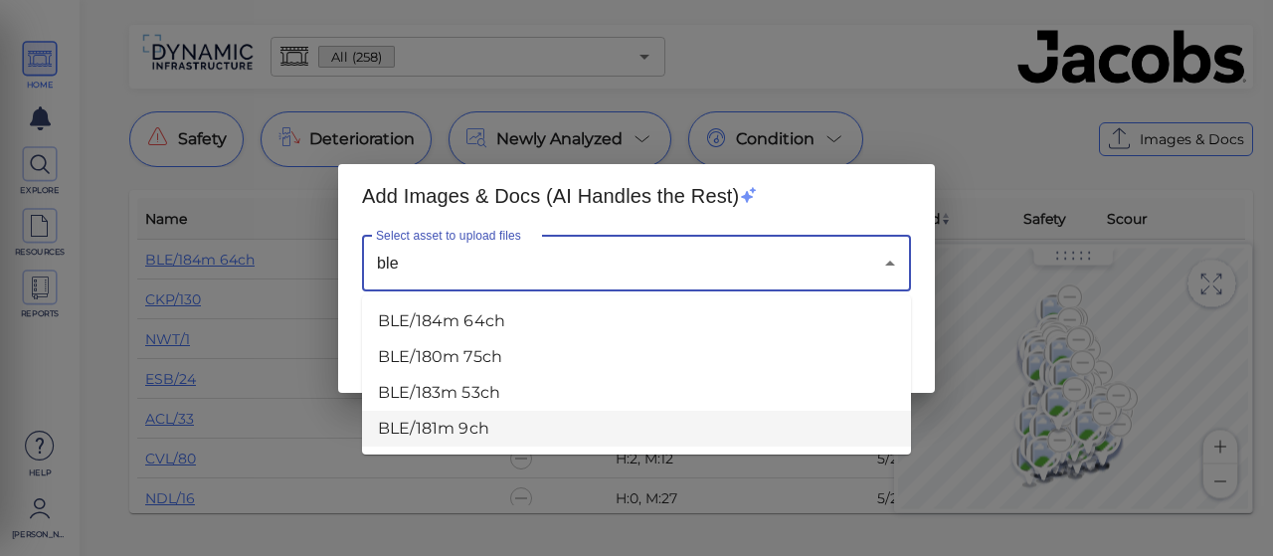
click at [416, 422] on li "BLE/181m 9ch" at bounding box center [636, 429] width 549 height 36
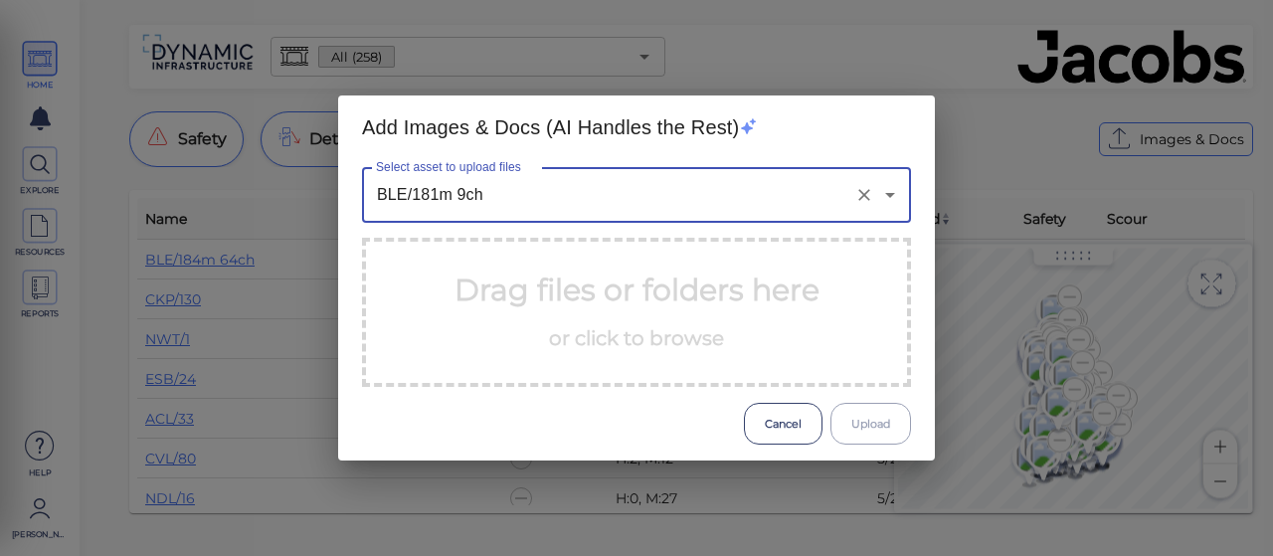
type input "BLE/181m 9ch"
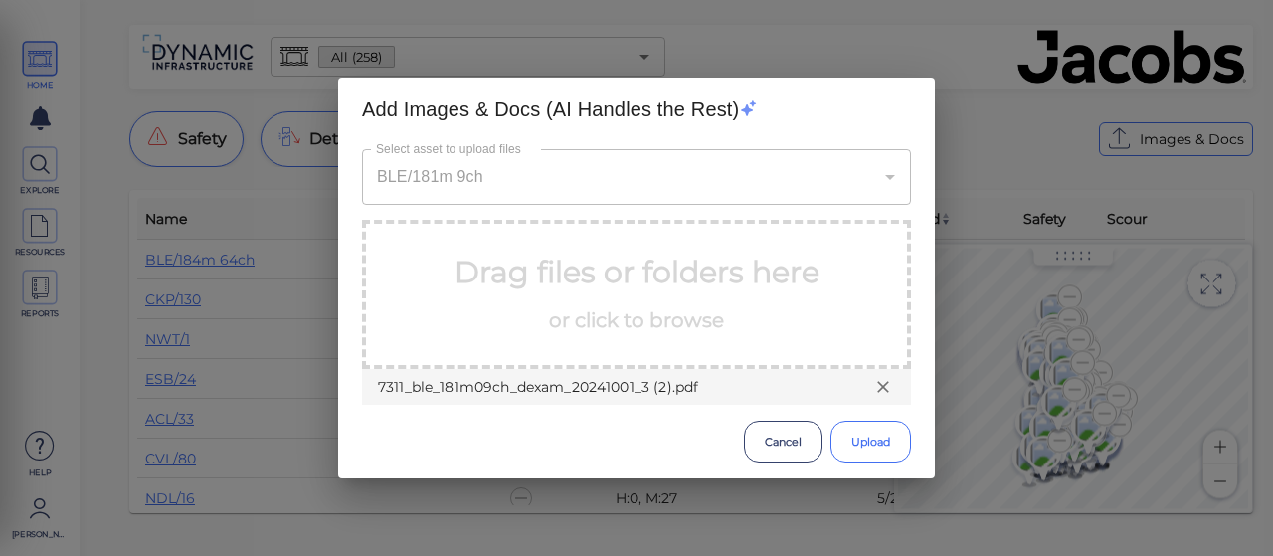
click at [871, 451] on button "Upload" at bounding box center [870, 442] width 81 height 42
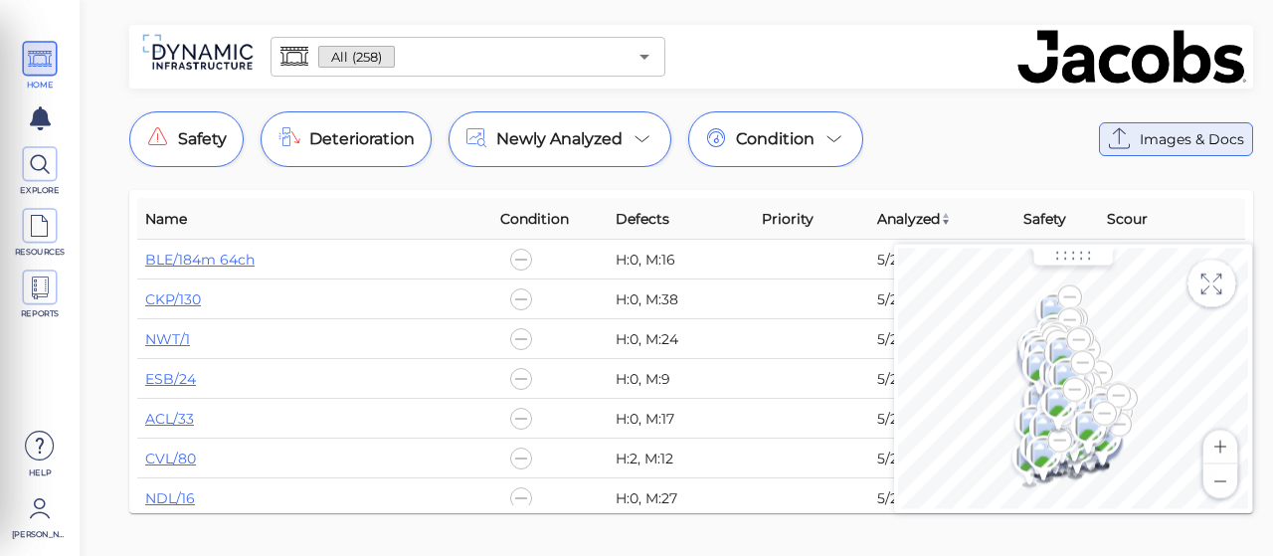
click at [1162, 136] on span "Images & Docs" at bounding box center [1191, 139] width 104 height 24
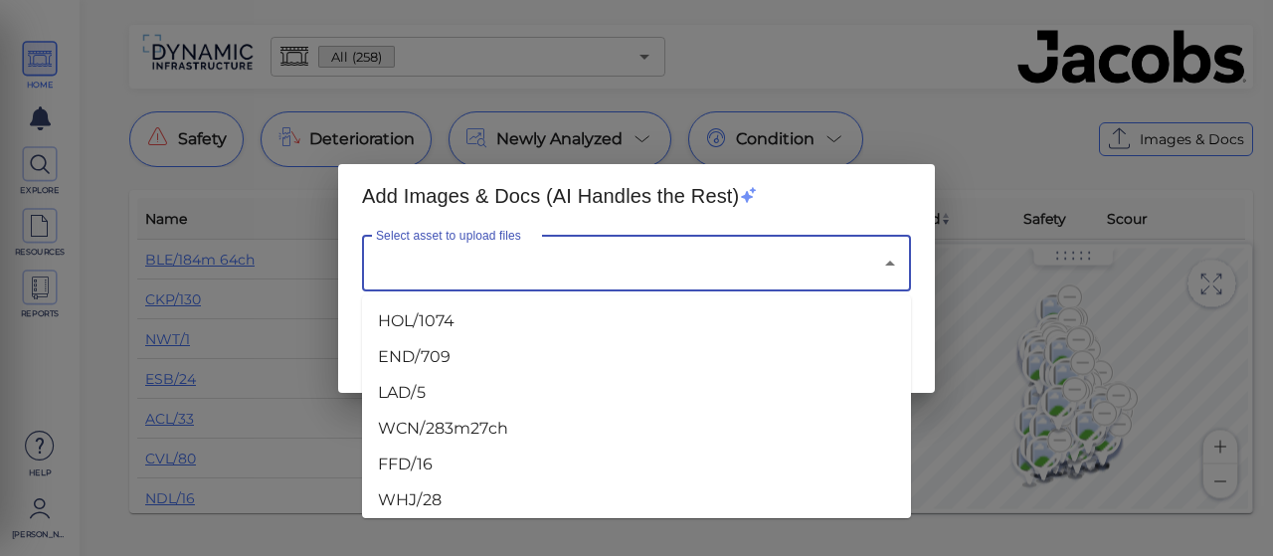
click at [441, 279] on input "Select asset to upload files" at bounding box center [608, 264] width 475 height 38
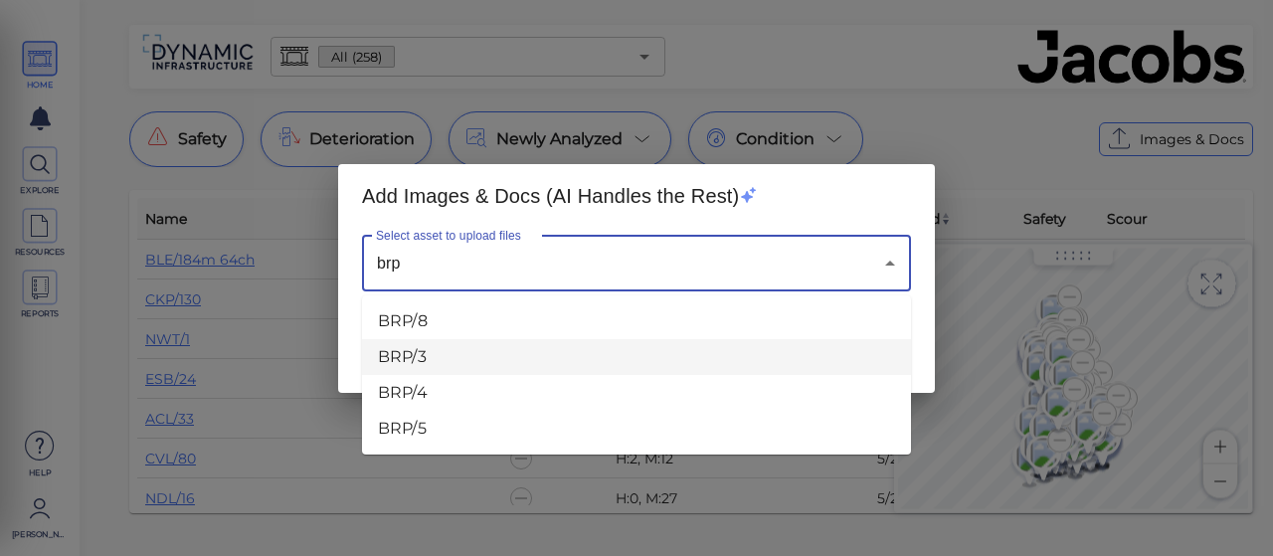
click at [416, 352] on li "BRP/3" at bounding box center [636, 357] width 549 height 36
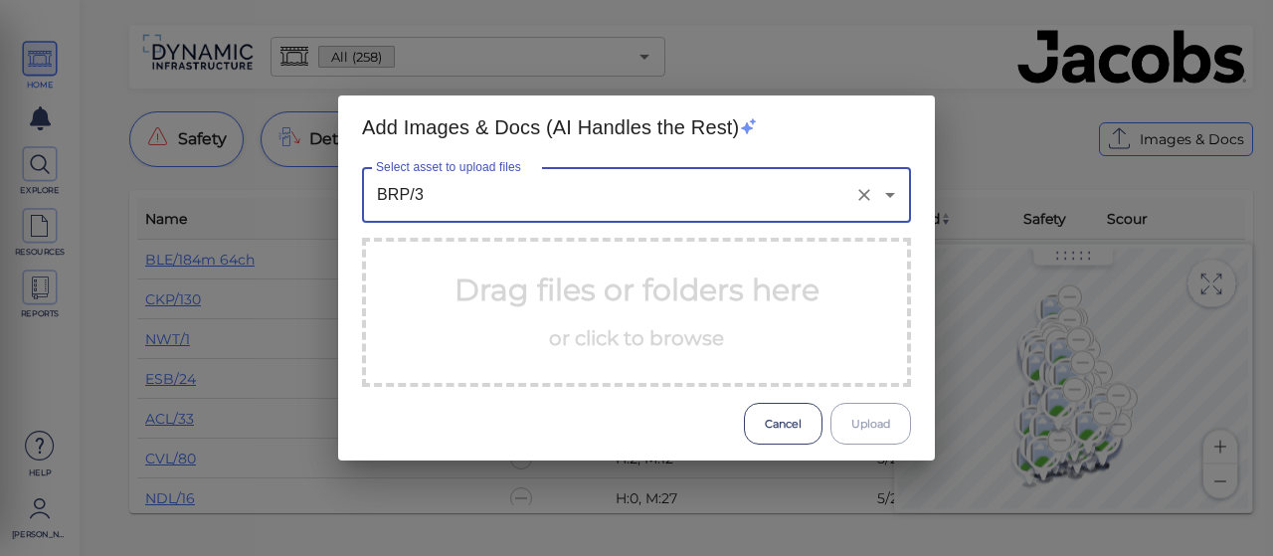
type input "BRP/3"
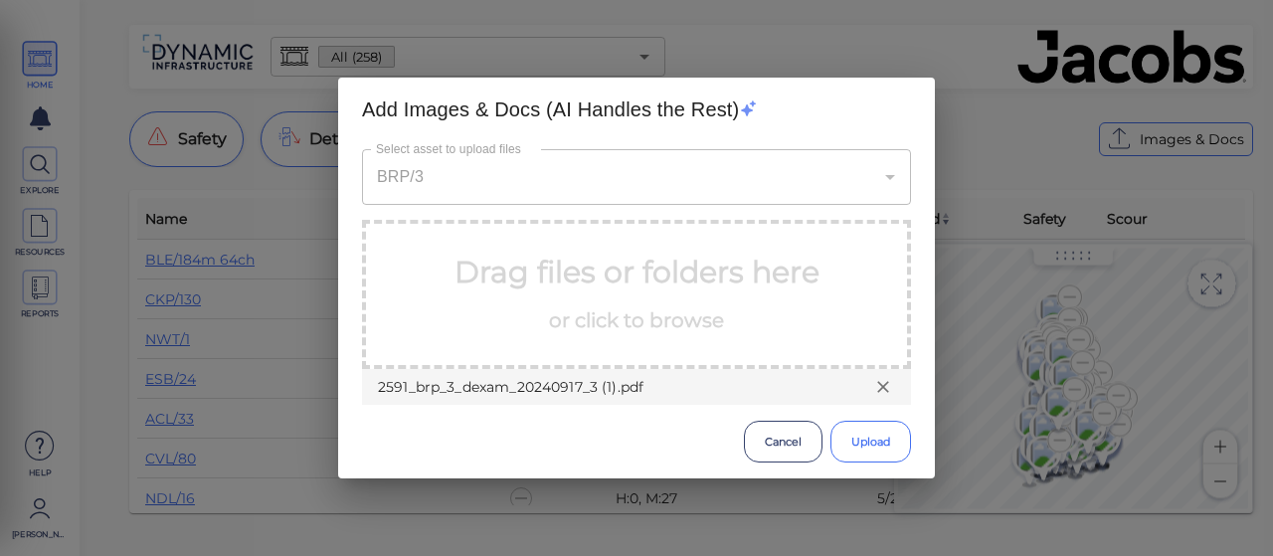
click at [865, 429] on button "Upload" at bounding box center [870, 442] width 81 height 42
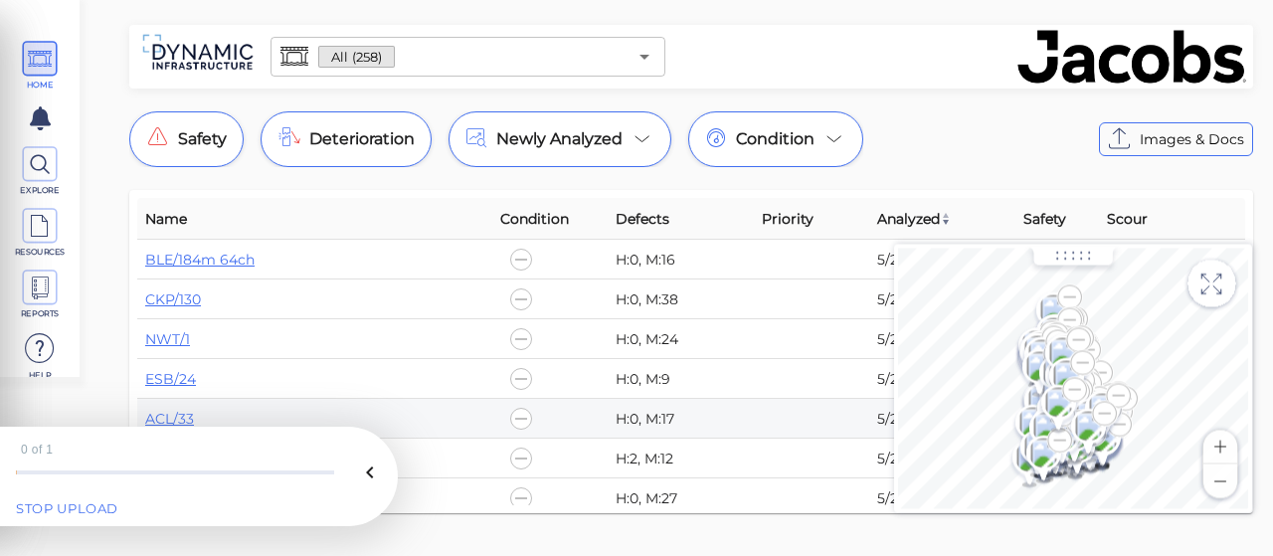
click at [865, 429] on td at bounding box center [811, 419] width 115 height 40
click at [189, 553] on div "HOME EXPLORE RESOURCES REPORTS Help Hannah Francis How to My Display Settings H…" at bounding box center [636, 278] width 1273 height 556
click at [101, 505] on div "STOP UPLOAD" at bounding box center [67, 509] width 102 height 20
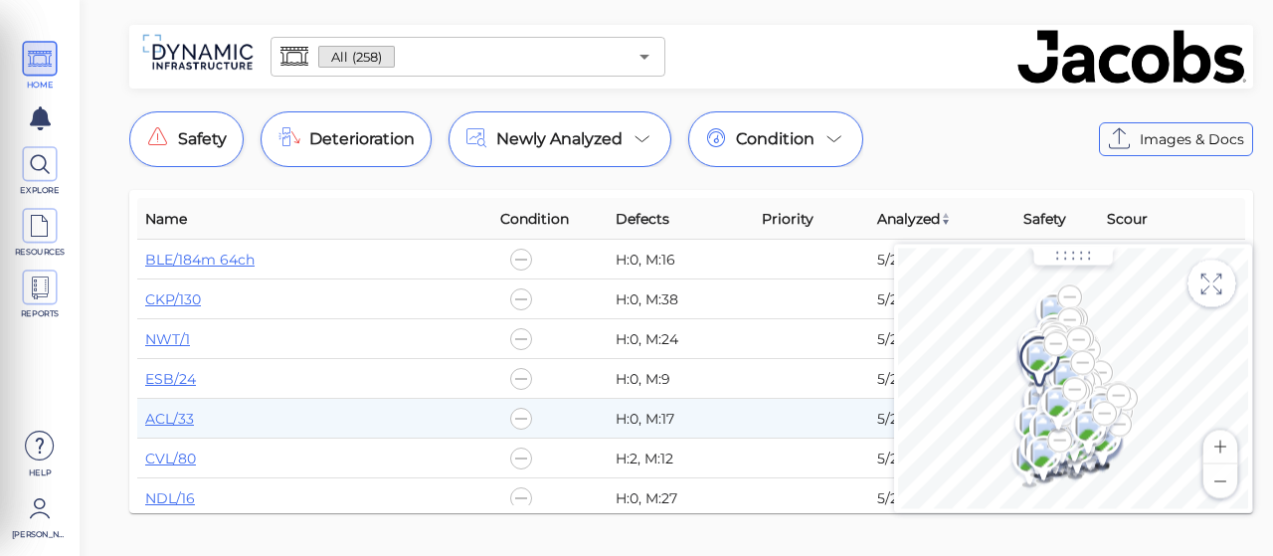
click at [114, 494] on div "All (258) ​ Safety Deterioration Newly Analyzed Condition Images & Docs Name Co…" at bounding box center [690, 275] width 1163 height 500
drag, startPoint x: 1184, startPoint y: 1, endPoint x: 1012, endPoint y: 16, distance: 172.7
click at [813, 69] on div at bounding box center [961, 57] width 576 height 56
click at [1172, 144] on span "Images & Docs" at bounding box center [1191, 139] width 104 height 24
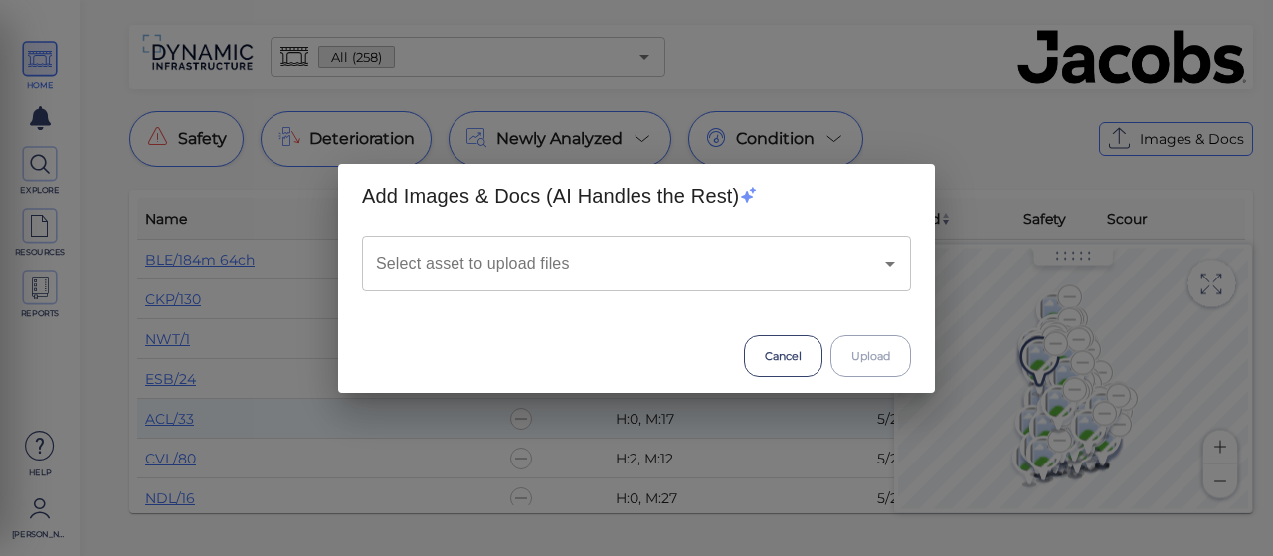
click at [483, 274] on input "Select asset to upload files" at bounding box center [608, 264] width 475 height 38
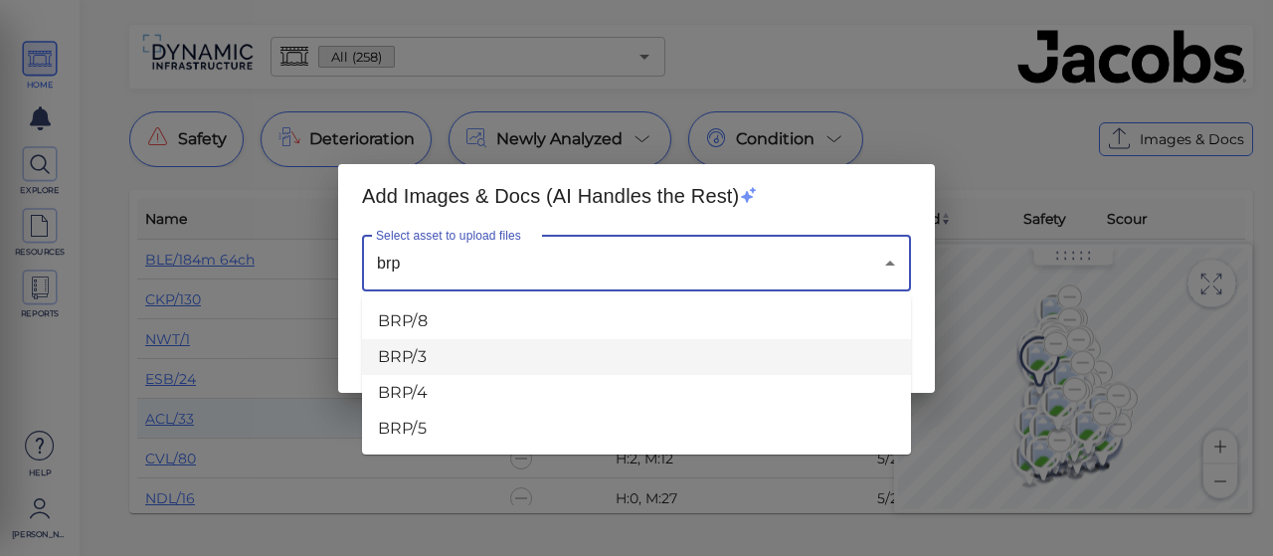
click at [445, 356] on li "BRP/3" at bounding box center [636, 357] width 549 height 36
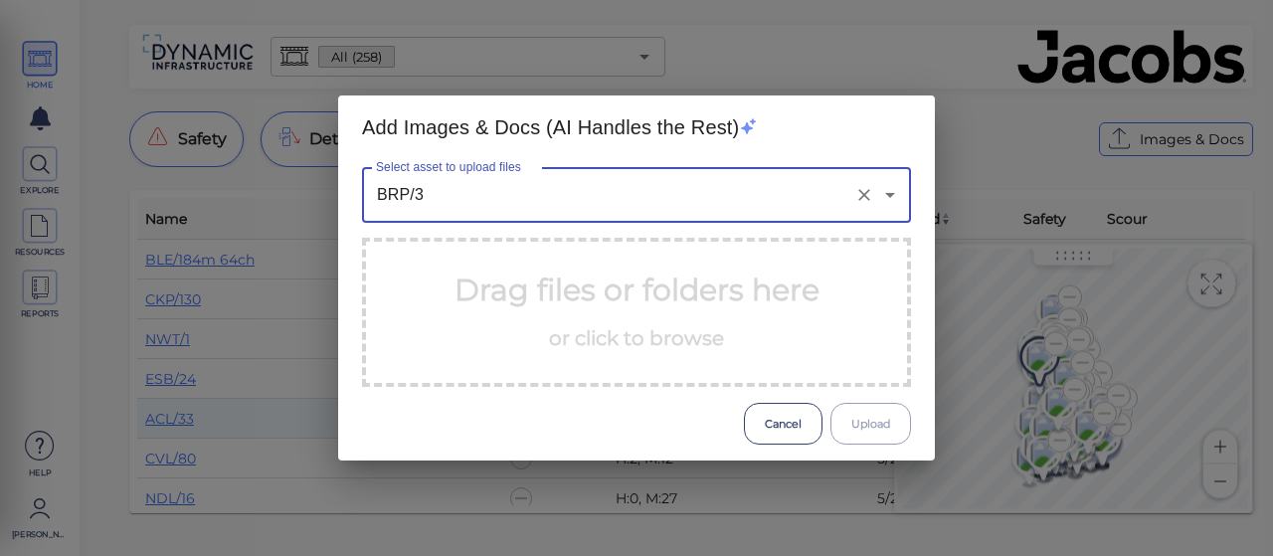
type input "BRP/3"
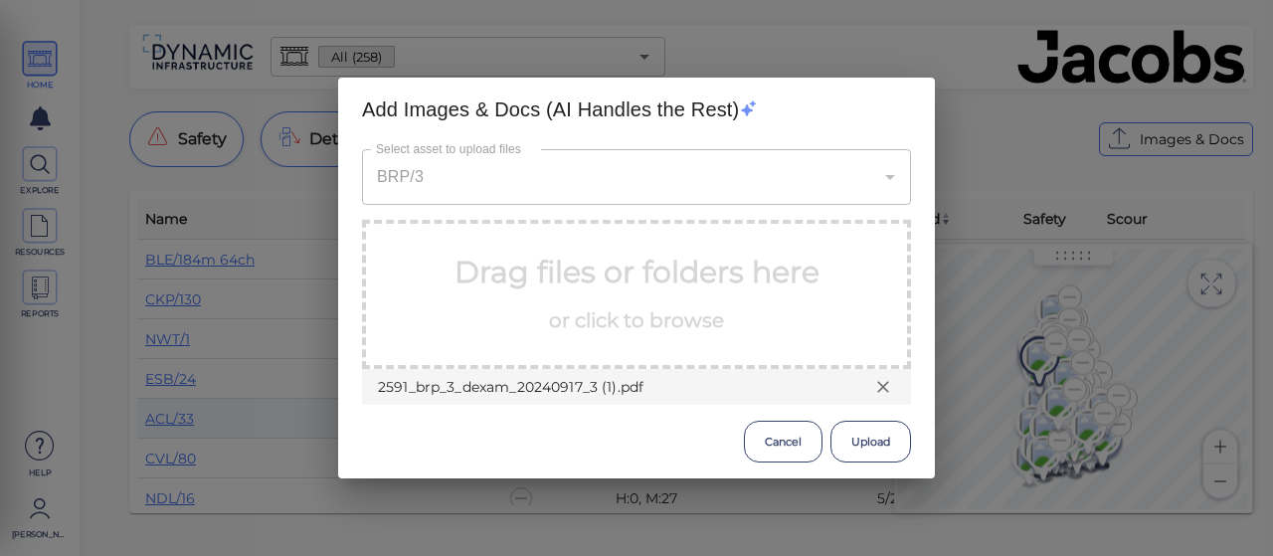
click at [865, 440] on button "Upload" at bounding box center [870, 442] width 81 height 42
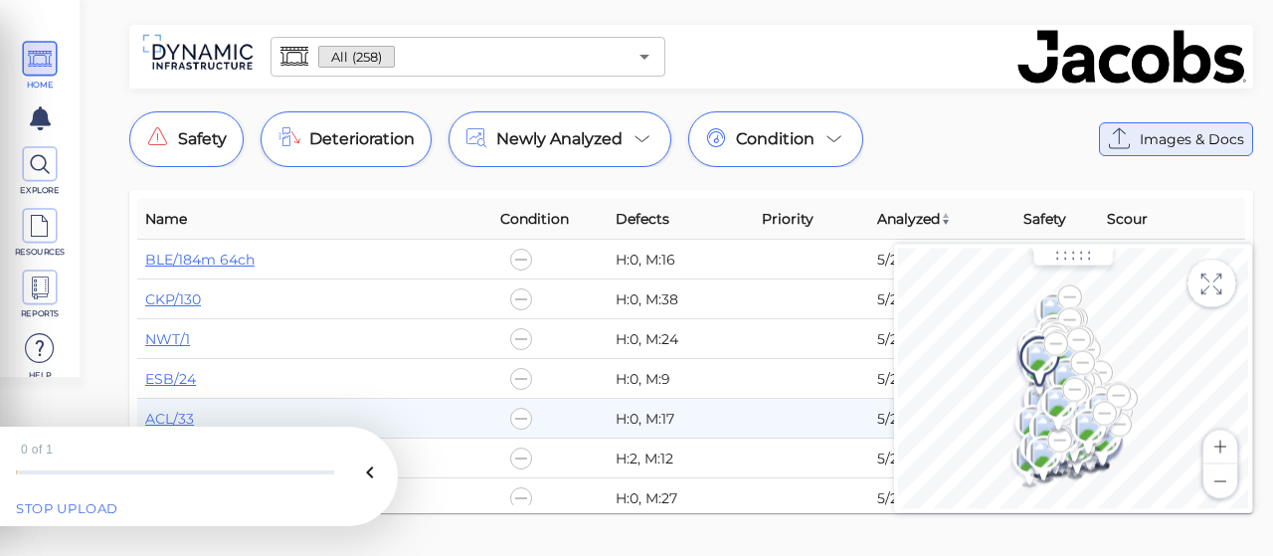
click at [1125, 130] on icon at bounding box center [1120, 139] width 32 height 32
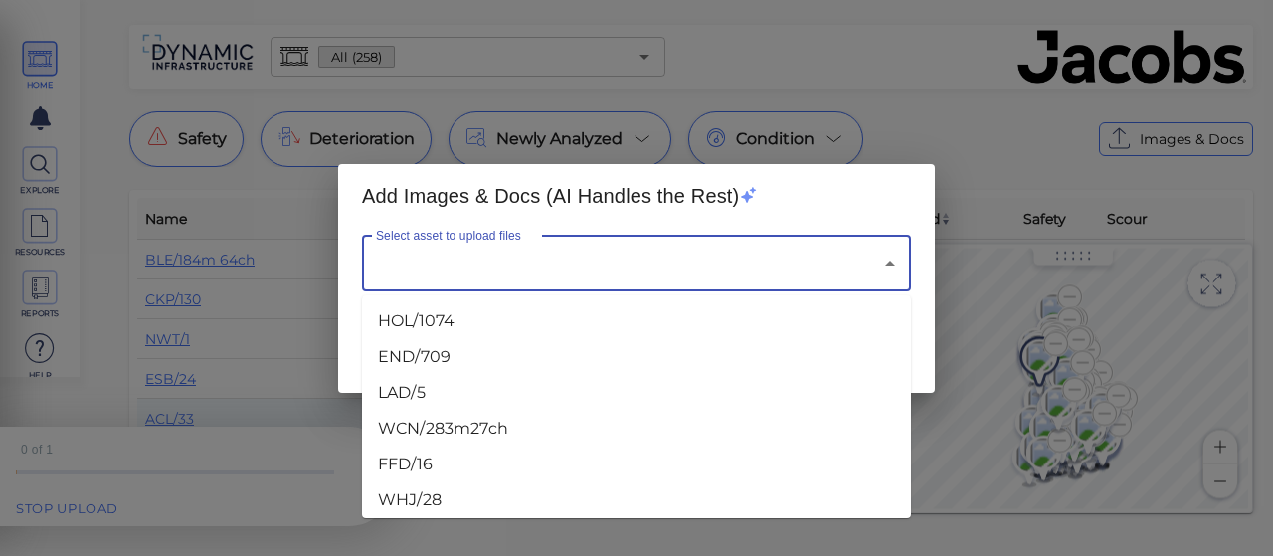
click at [539, 270] on input "Select asset to upload files" at bounding box center [608, 264] width 475 height 38
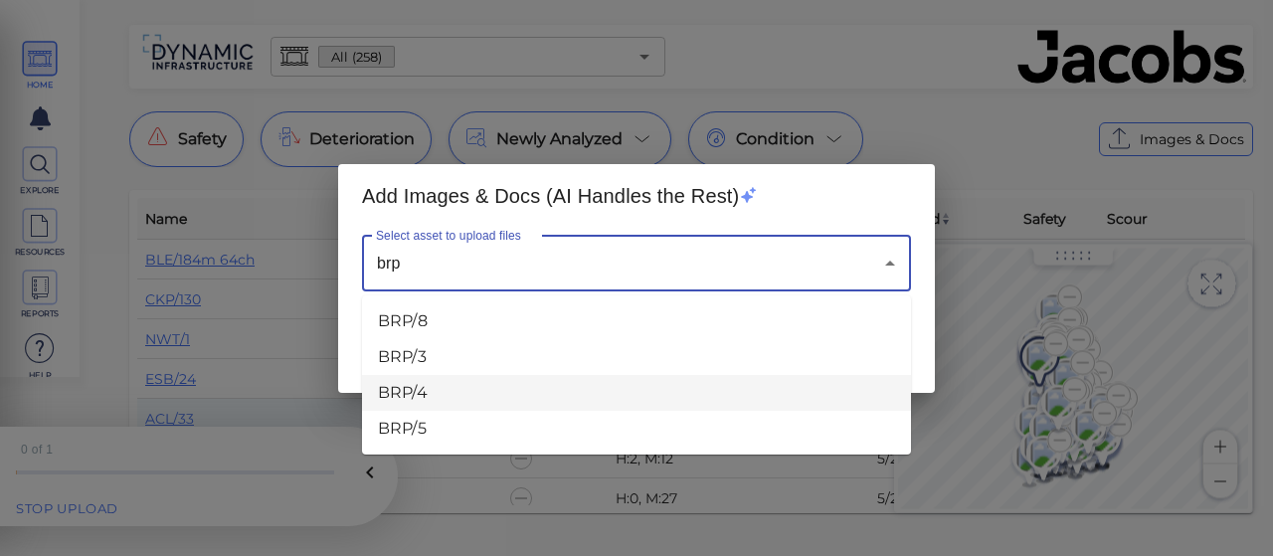
click at [406, 389] on li "BRP/4" at bounding box center [636, 393] width 549 height 36
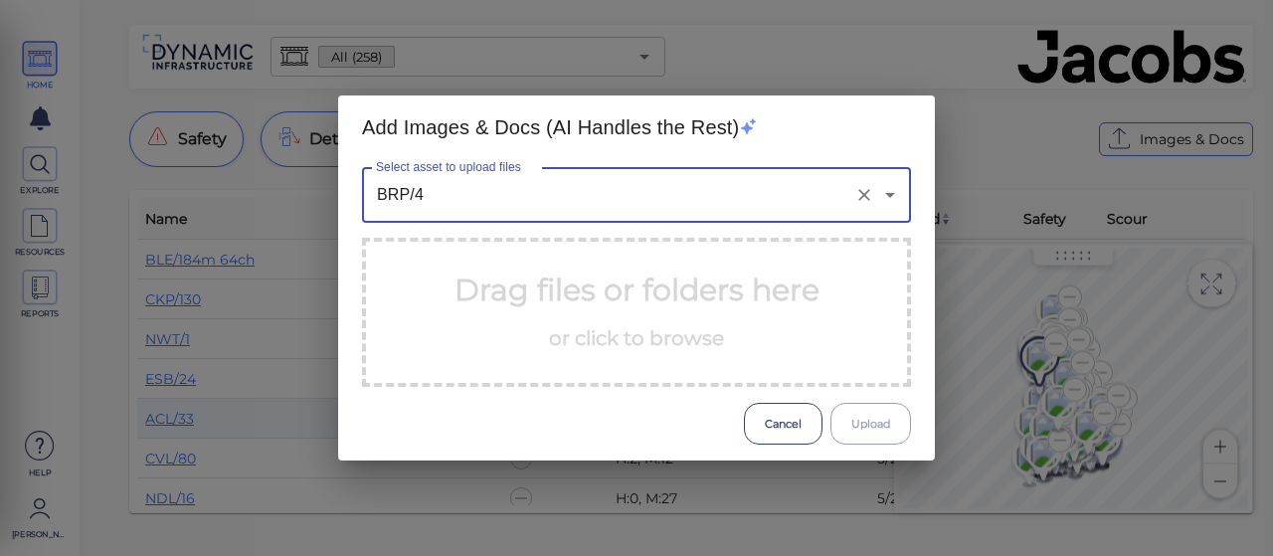
type input "BRP/4"
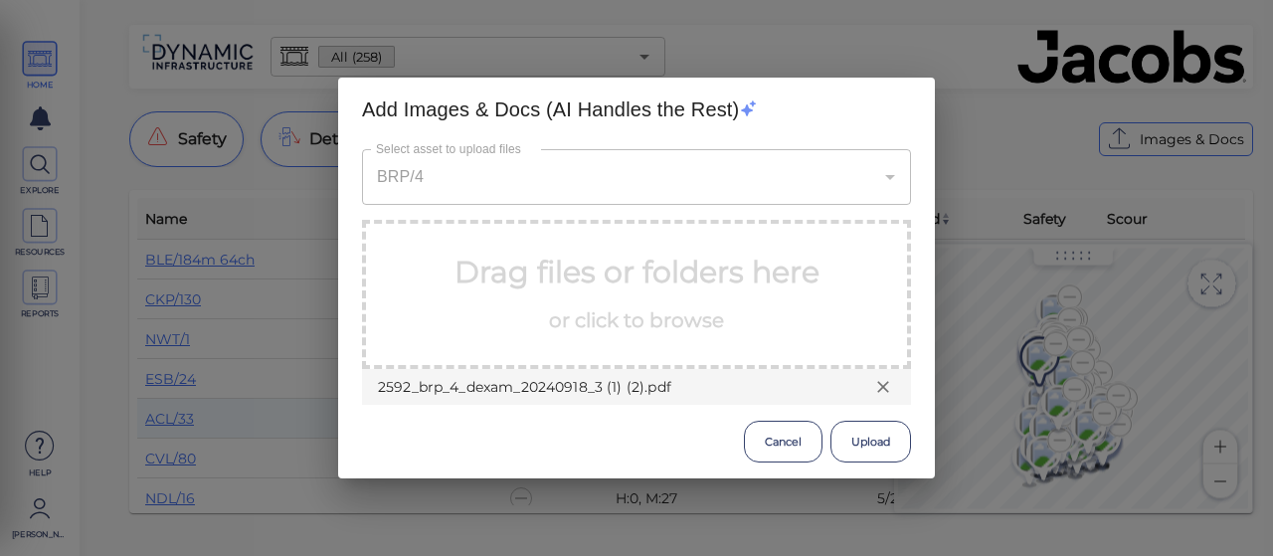
click at [864, 436] on button "Upload" at bounding box center [870, 442] width 81 height 42
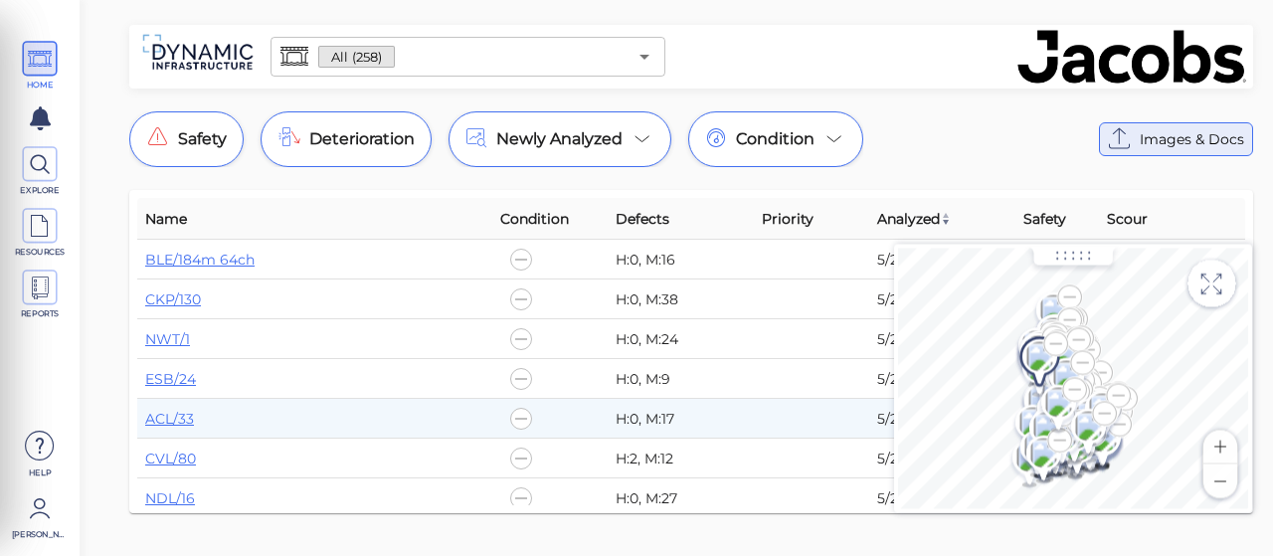
click at [1131, 127] on icon at bounding box center [1120, 139] width 32 height 32
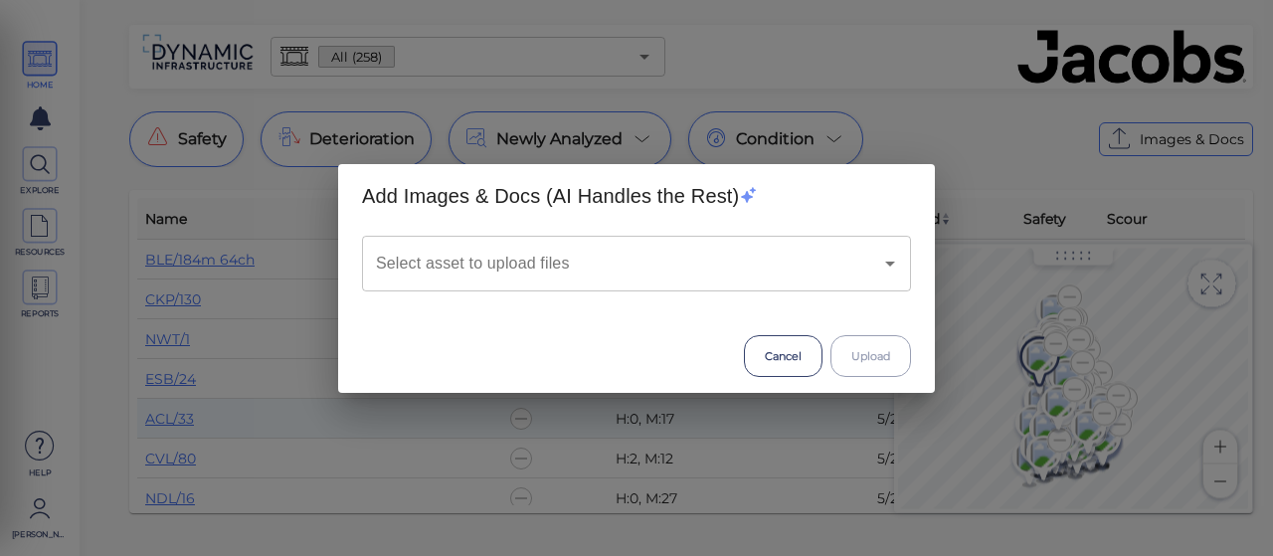
click at [485, 271] on input "Select asset to upload files" at bounding box center [608, 264] width 475 height 38
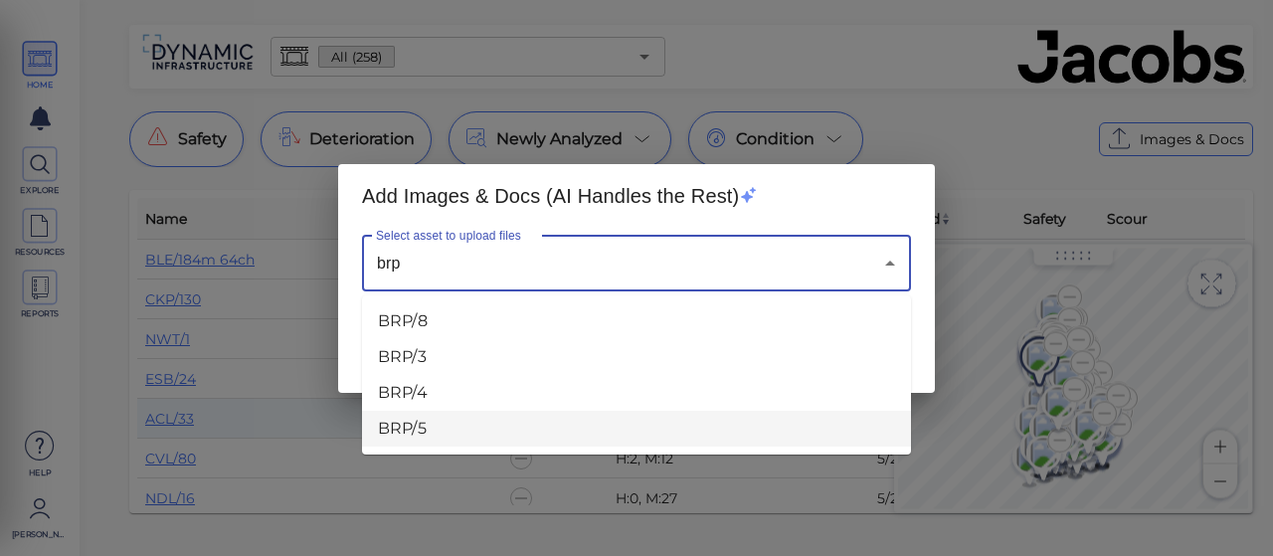
click at [408, 421] on li "BRP/5" at bounding box center [636, 429] width 549 height 36
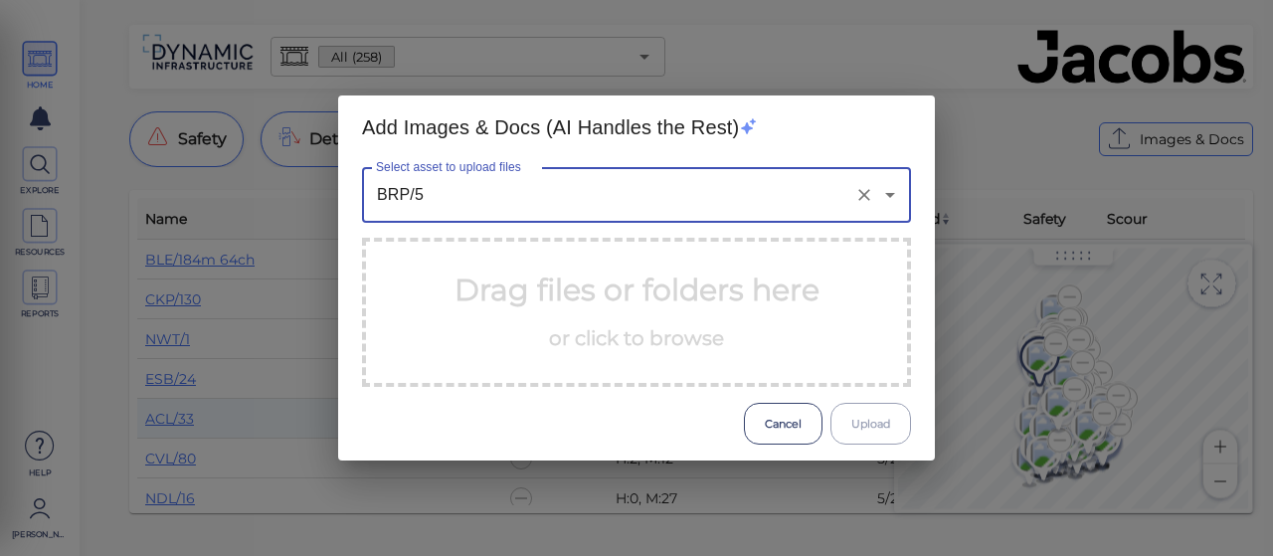
type input "BRP/5"
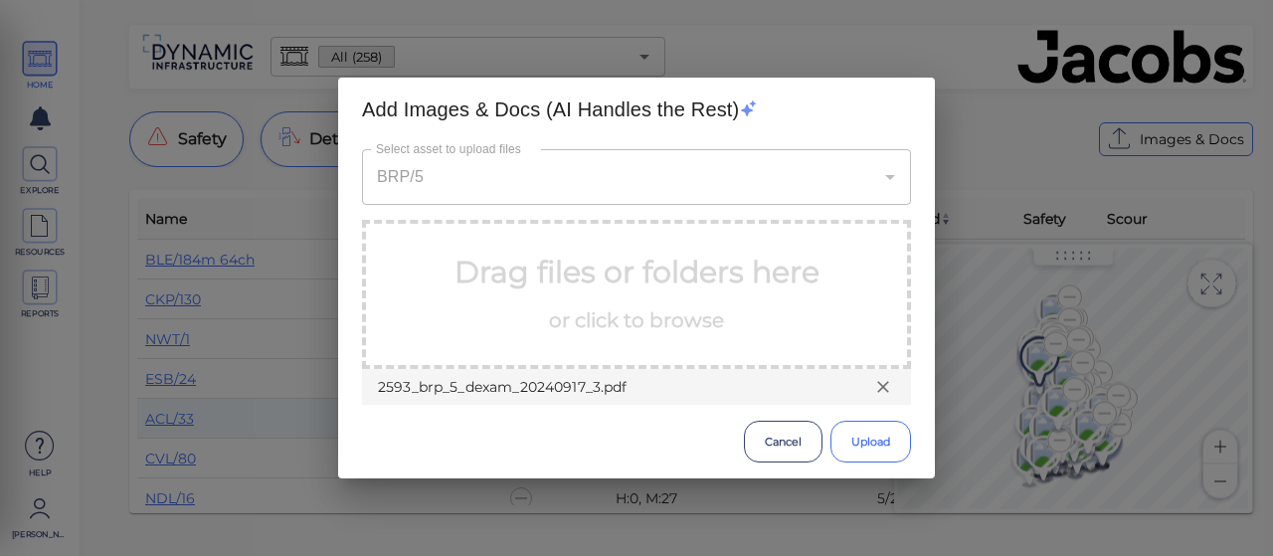
click at [856, 428] on button "Upload" at bounding box center [870, 442] width 81 height 42
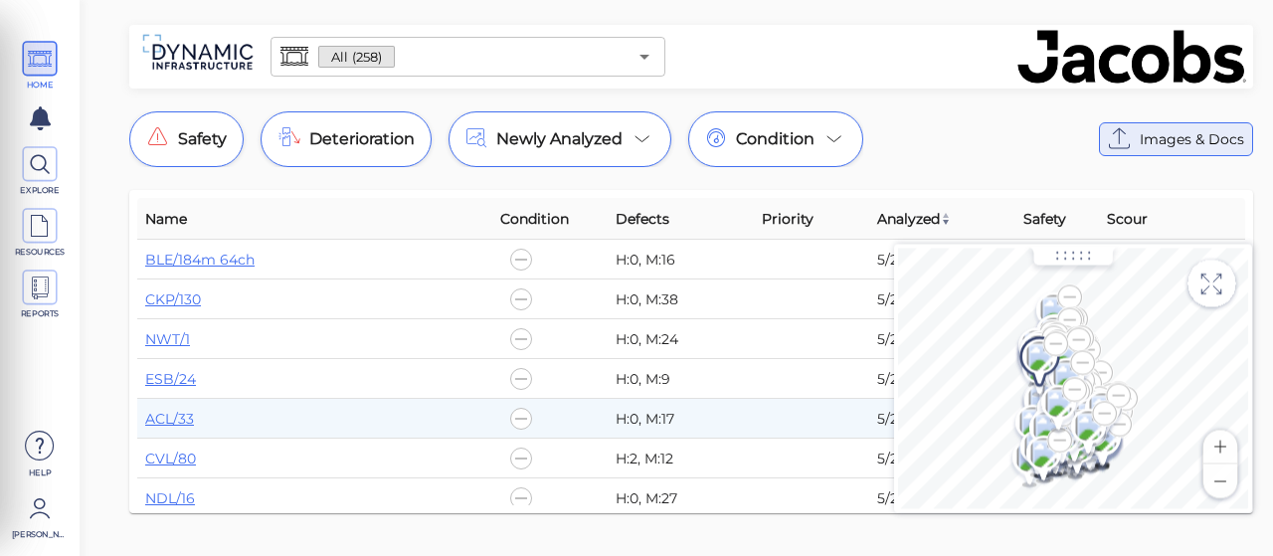
click at [1144, 135] on span "Images & Docs" at bounding box center [1191, 139] width 104 height 24
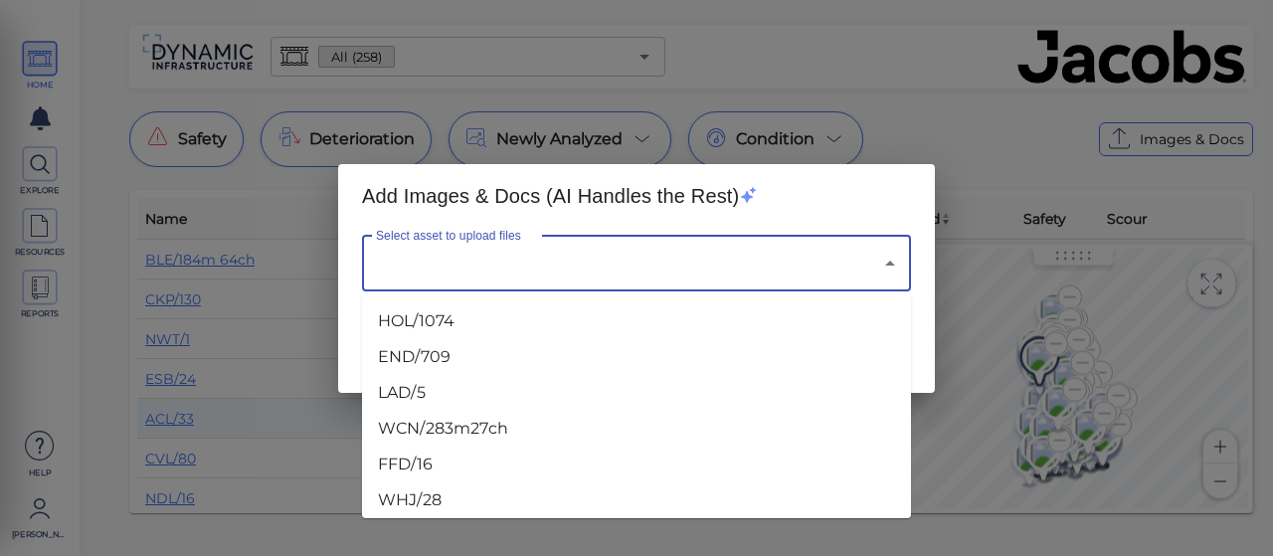
click at [466, 271] on input "Select asset to upload files" at bounding box center [608, 264] width 475 height 38
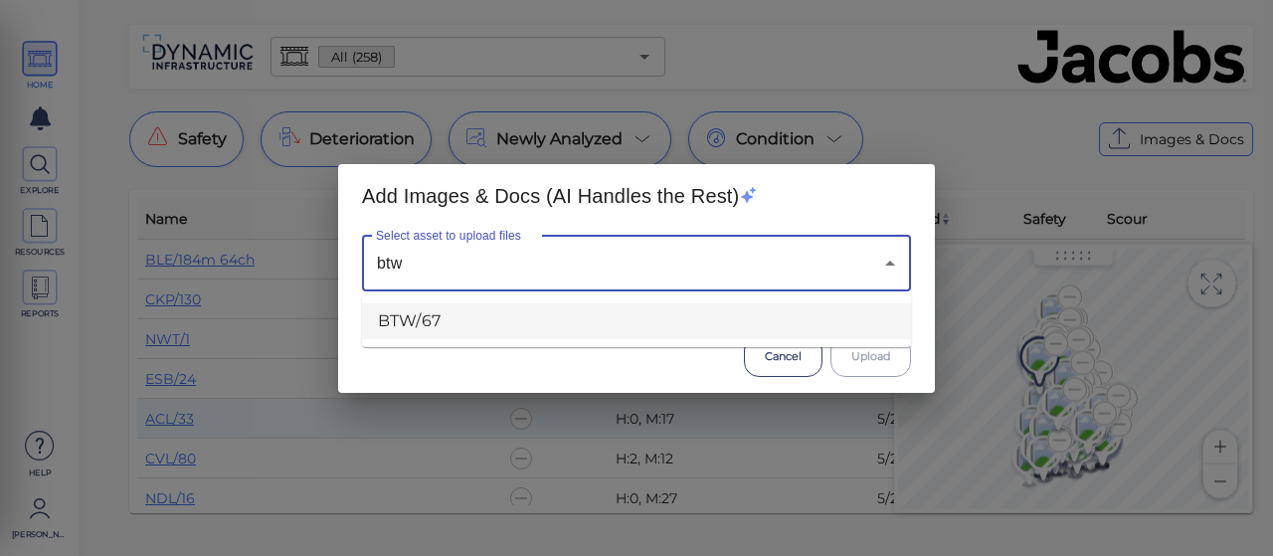
click at [439, 328] on li "BTW/67" at bounding box center [636, 321] width 549 height 36
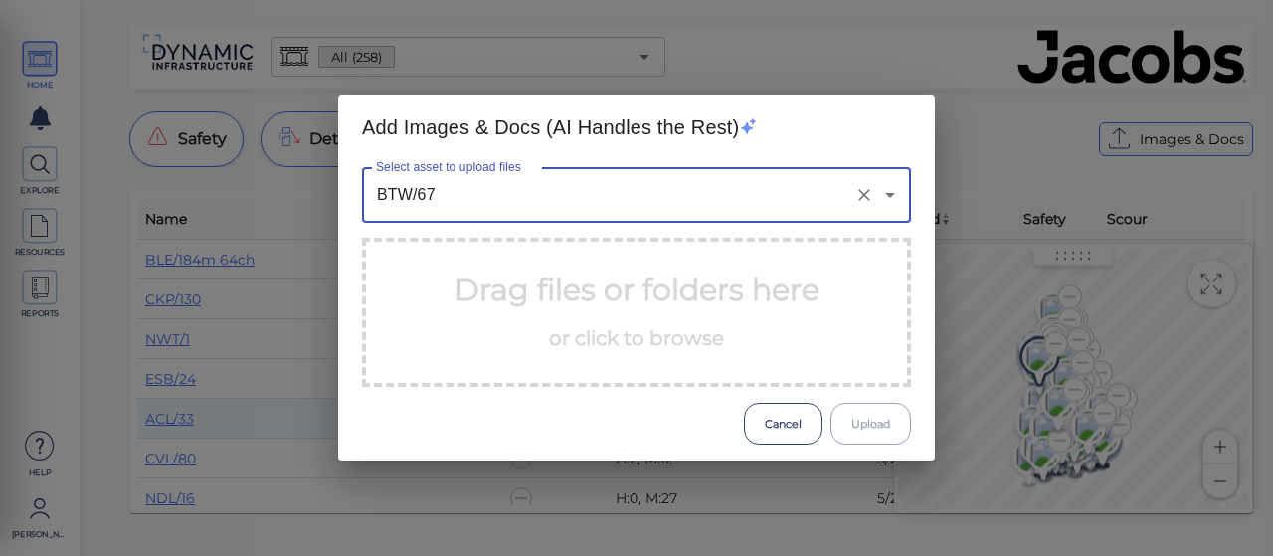
type input "BTW/67"
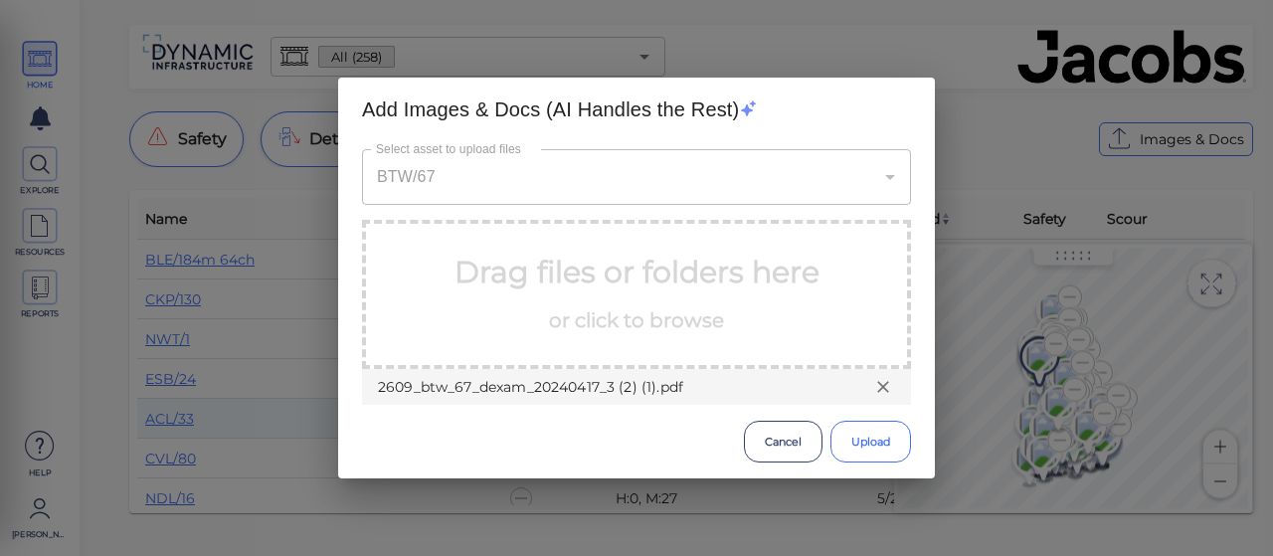
click at [873, 433] on button "Upload" at bounding box center [870, 442] width 81 height 42
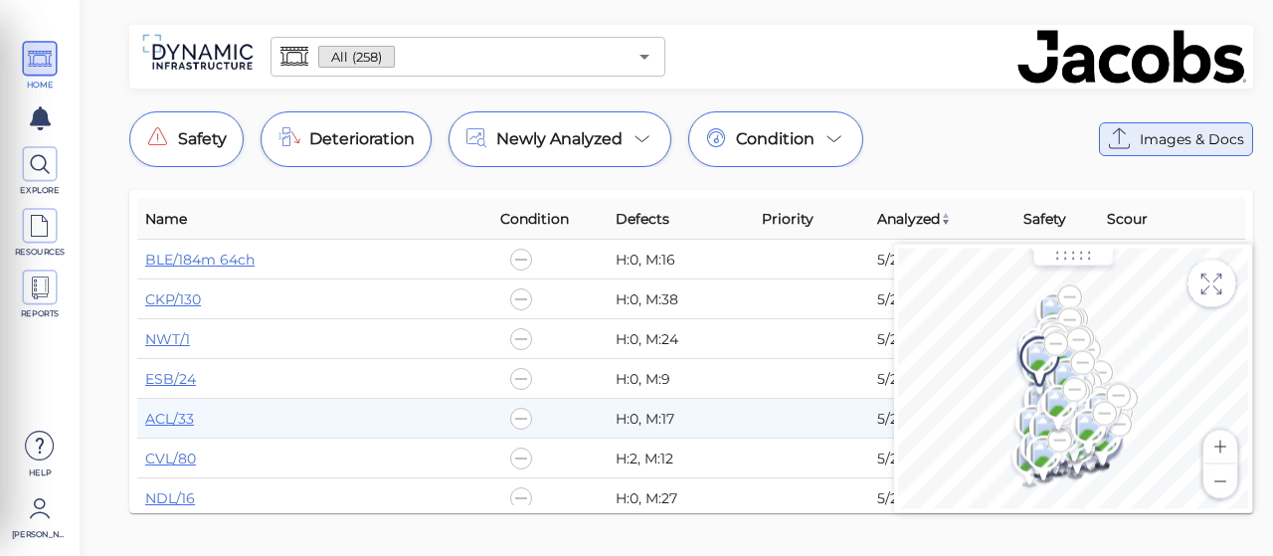
click at [1141, 137] on span "Images & Docs" at bounding box center [1191, 139] width 104 height 24
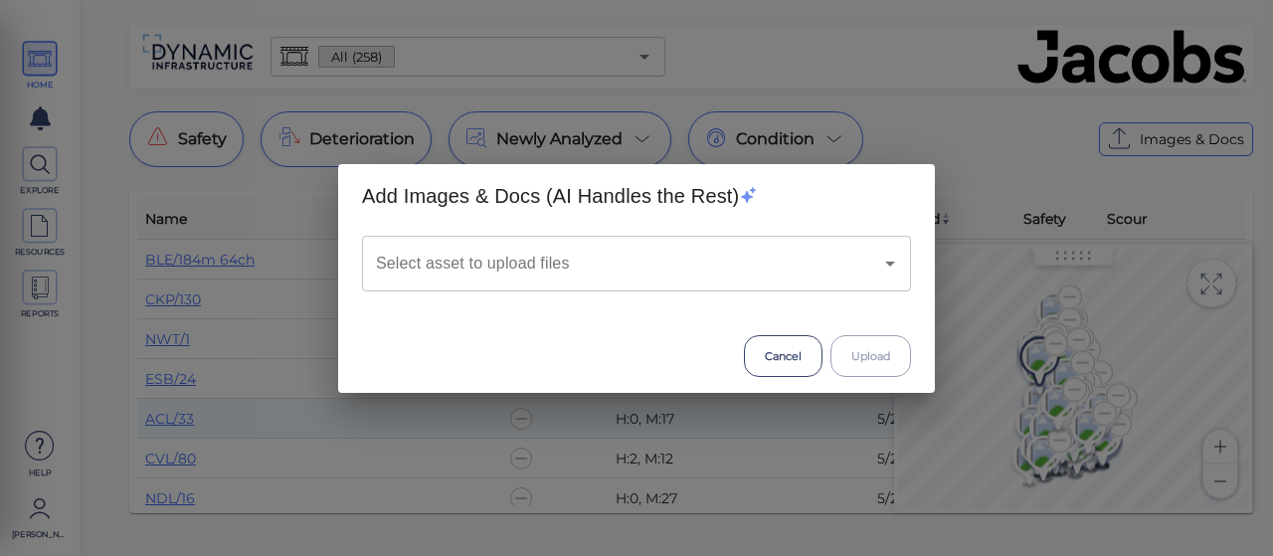
click at [666, 273] on input "Select asset to upload files" at bounding box center [608, 264] width 475 height 38
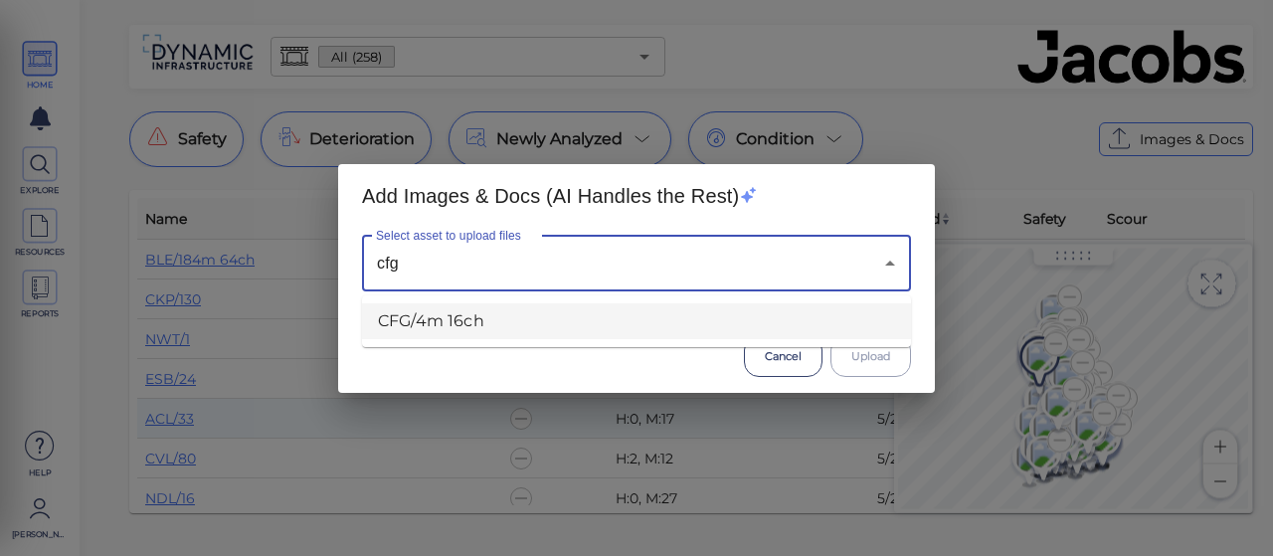
click at [419, 317] on li "CFG/4m 16ch" at bounding box center [636, 321] width 549 height 36
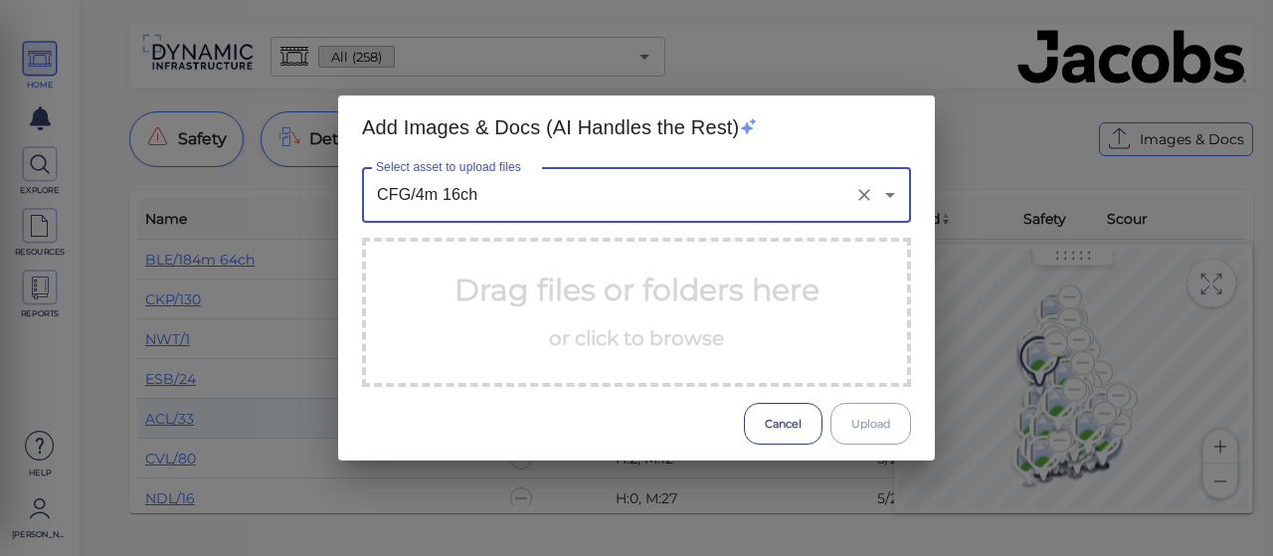
type input "CFG/4m 16ch"
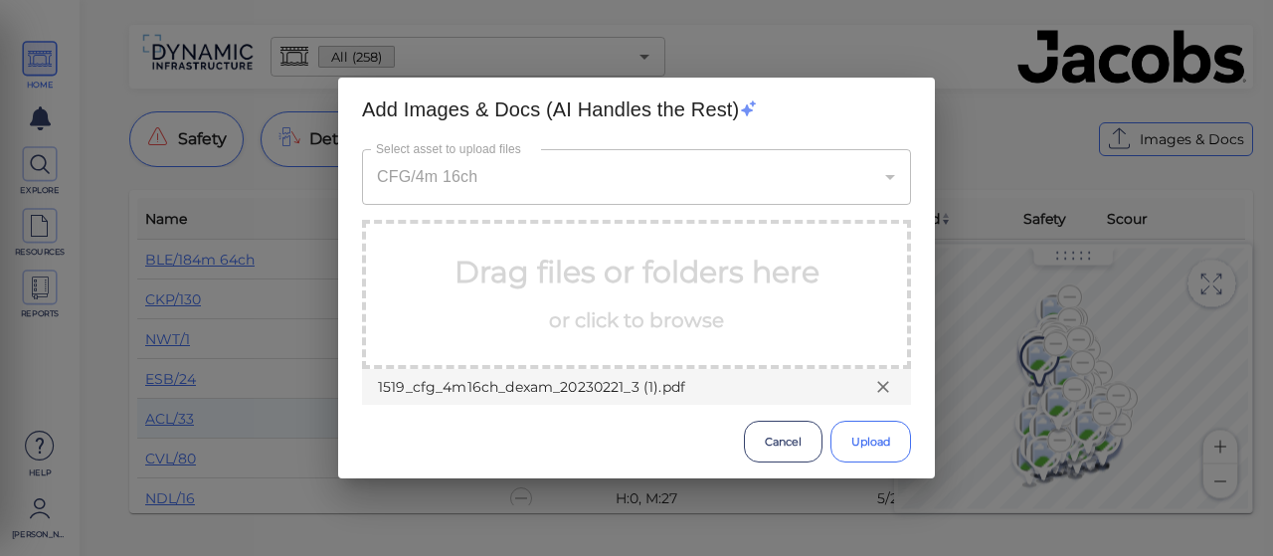
click at [880, 442] on button "Upload" at bounding box center [870, 442] width 81 height 42
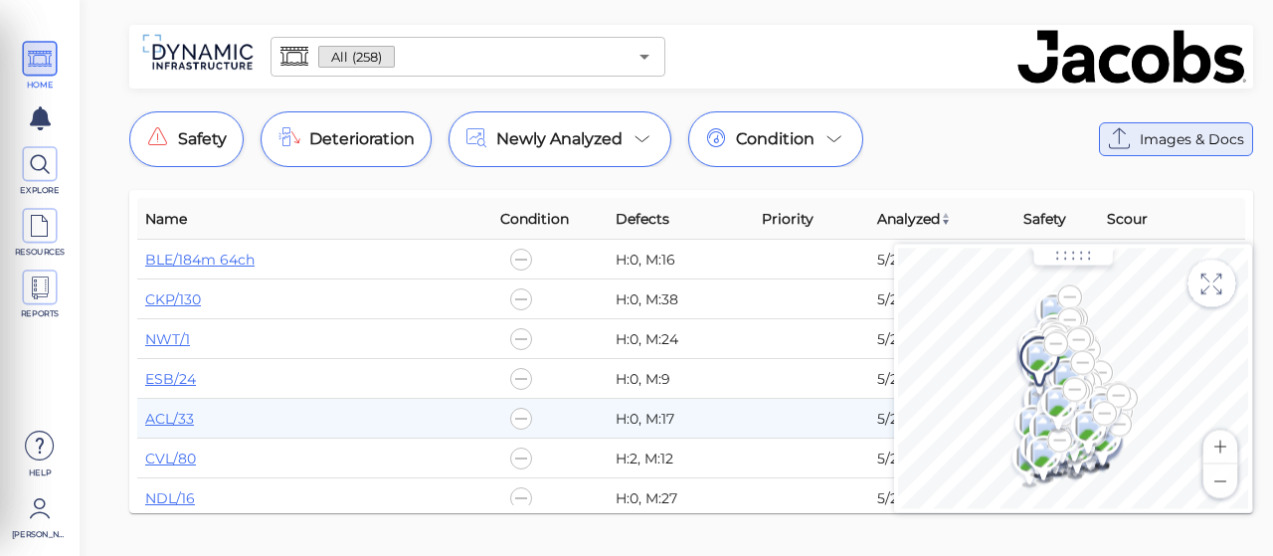
click at [1147, 123] on button "Images & Docs" at bounding box center [1176, 139] width 154 height 34
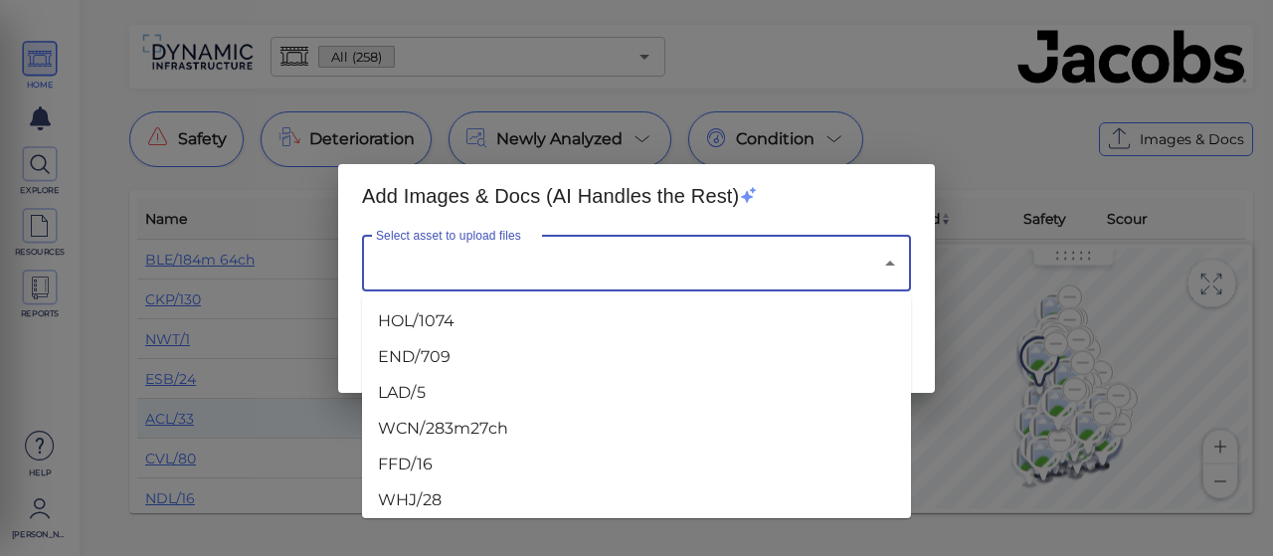
click at [530, 270] on input "Select asset to upload files" at bounding box center [608, 264] width 475 height 38
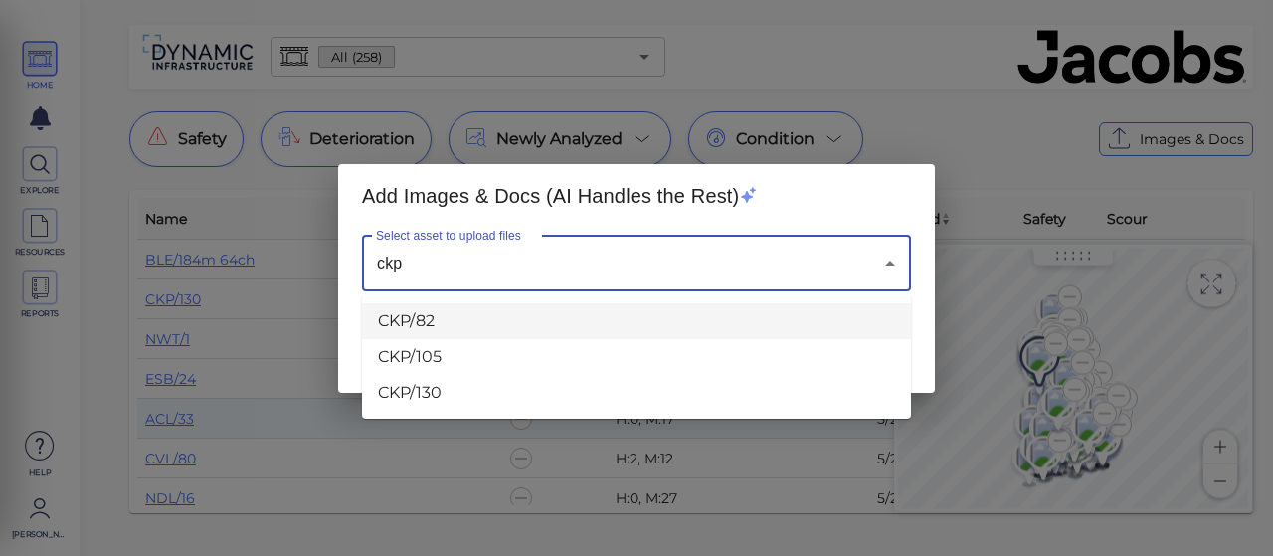
click at [425, 323] on li "CKP/82" at bounding box center [636, 321] width 549 height 36
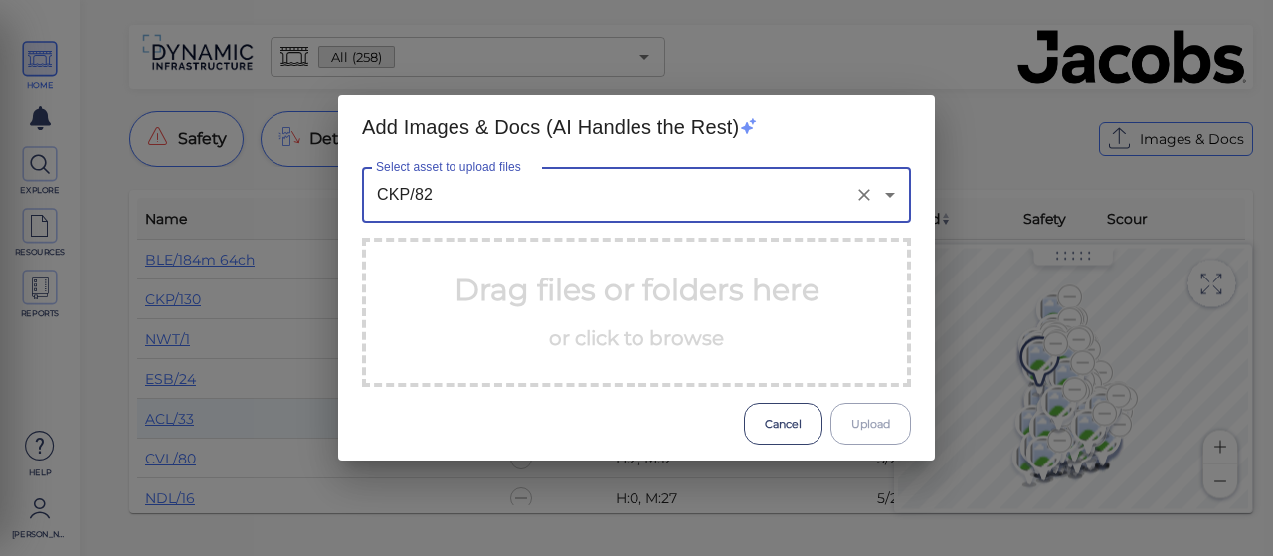
type input "CKP/82"
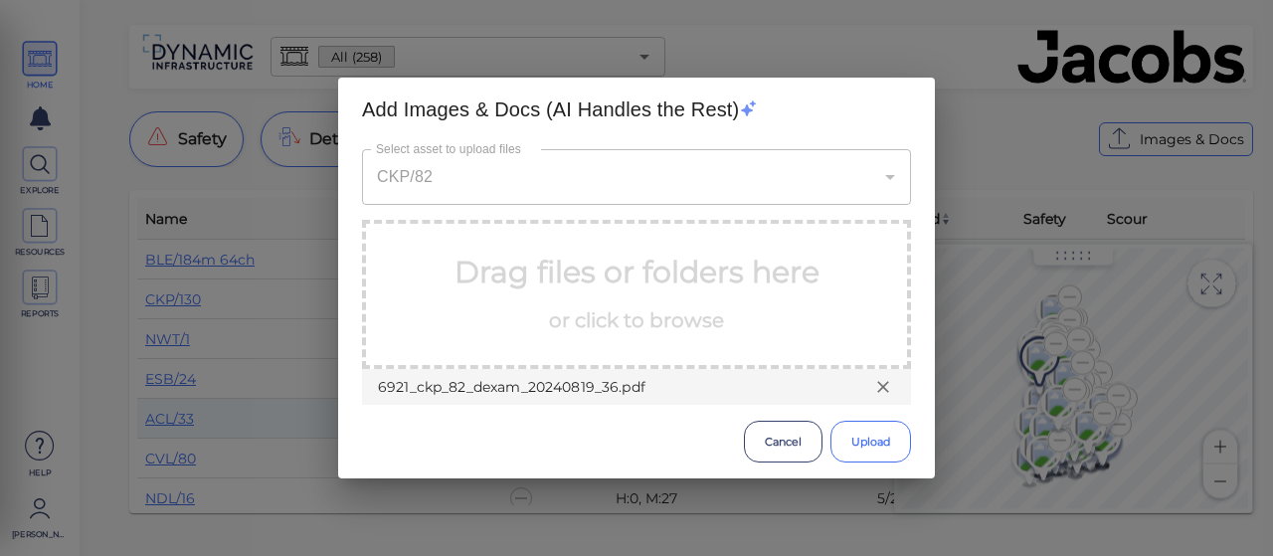
click at [861, 452] on button "Upload" at bounding box center [870, 442] width 81 height 42
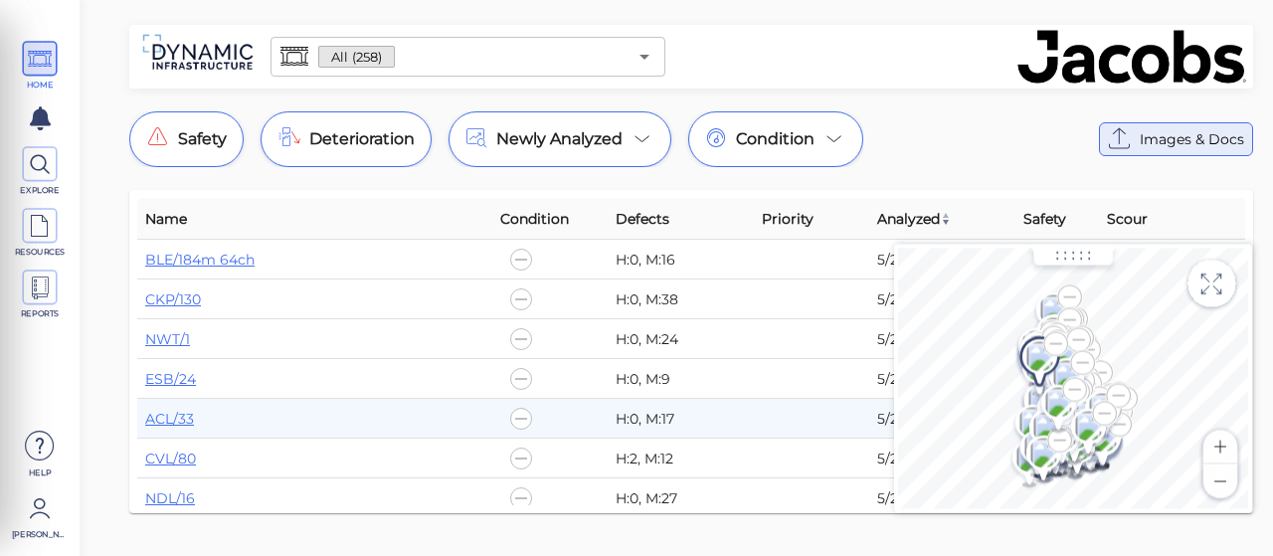
click at [1117, 129] on icon at bounding box center [1120, 139] width 32 height 32
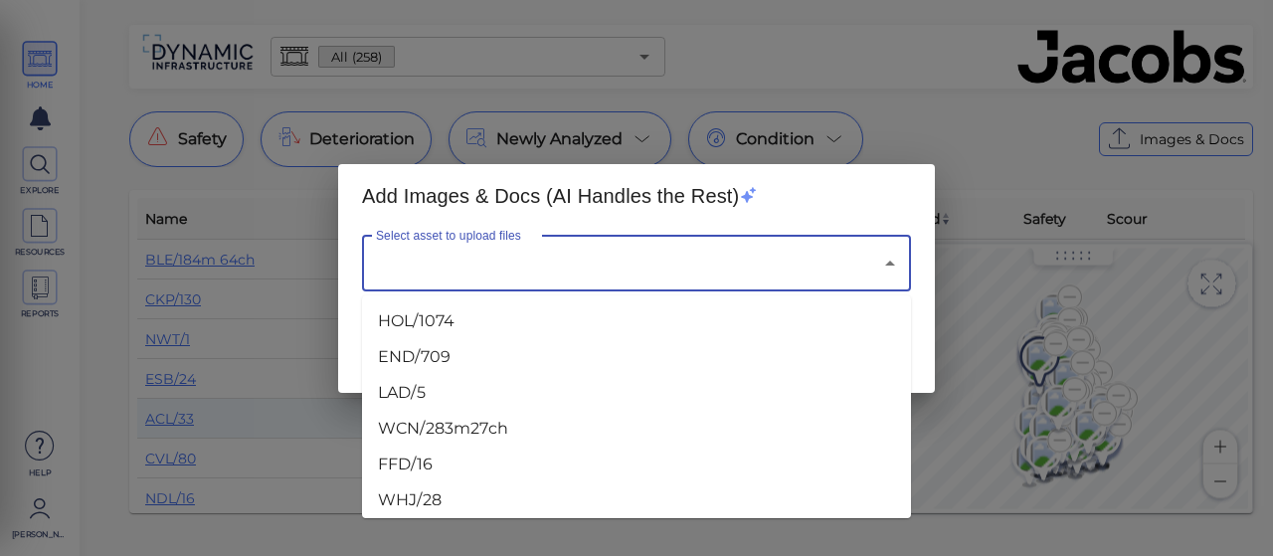
click at [487, 275] on input "Select asset to upload files" at bounding box center [608, 264] width 475 height 38
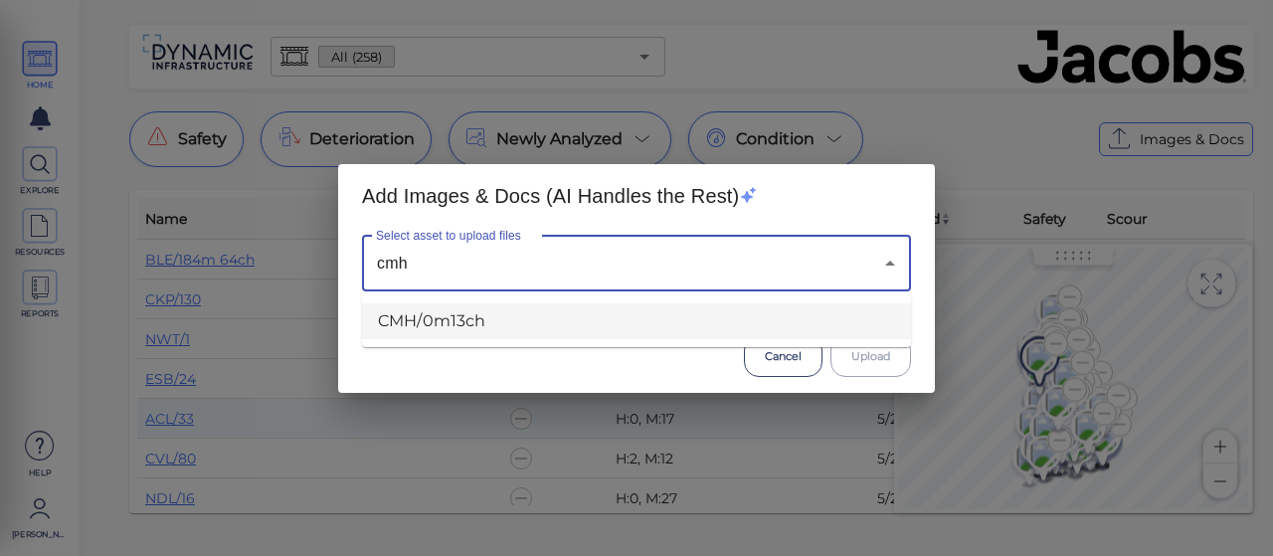
click at [453, 311] on li "CMH/0m13ch" at bounding box center [636, 321] width 549 height 36
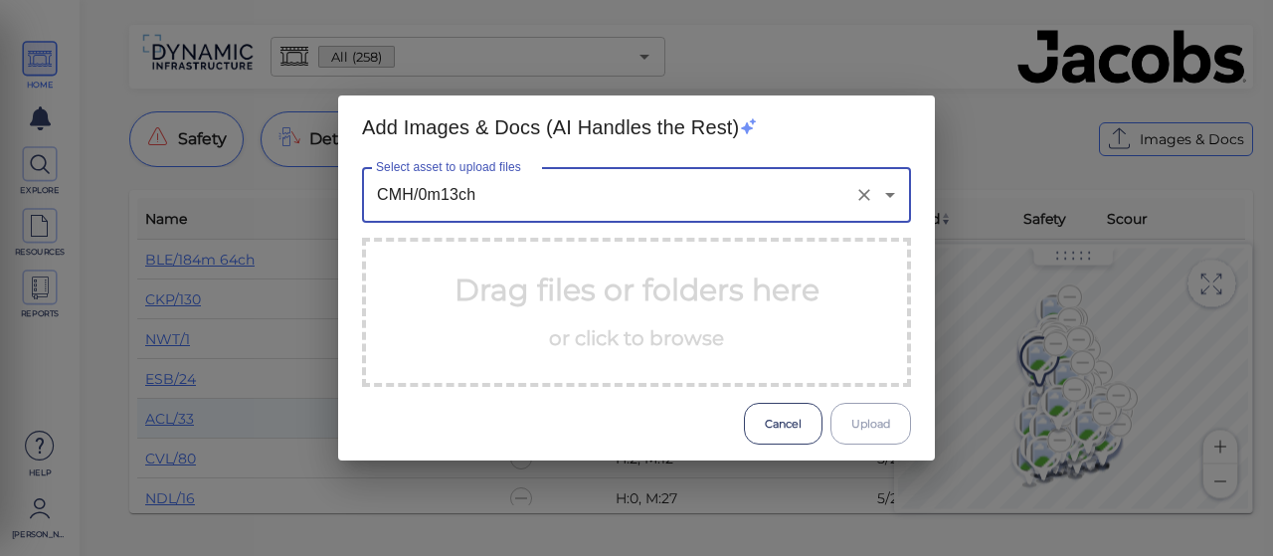
type input "CMH/0m13ch"
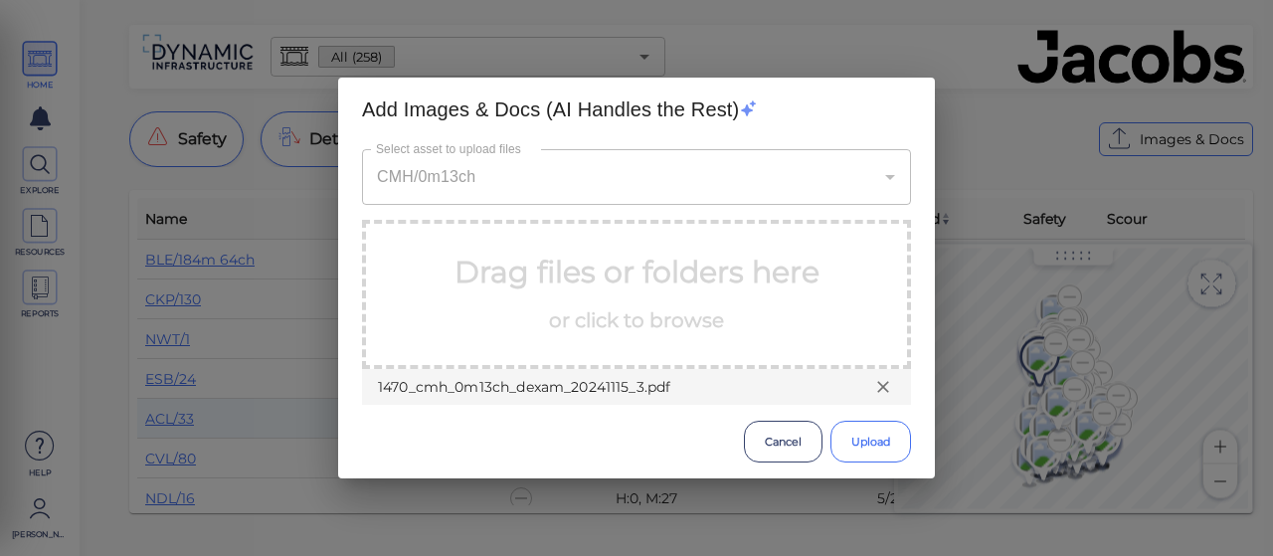
click at [867, 436] on button "Upload" at bounding box center [870, 442] width 81 height 42
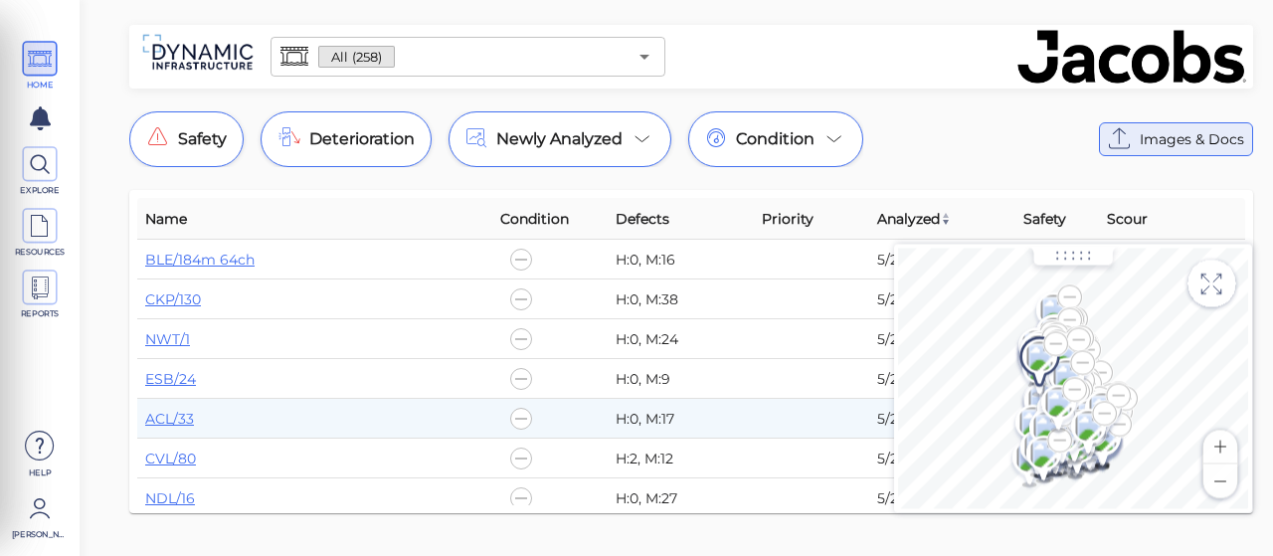
click at [1153, 146] on span "Images & Docs" at bounding box center [1191, 139] width 104 height 24
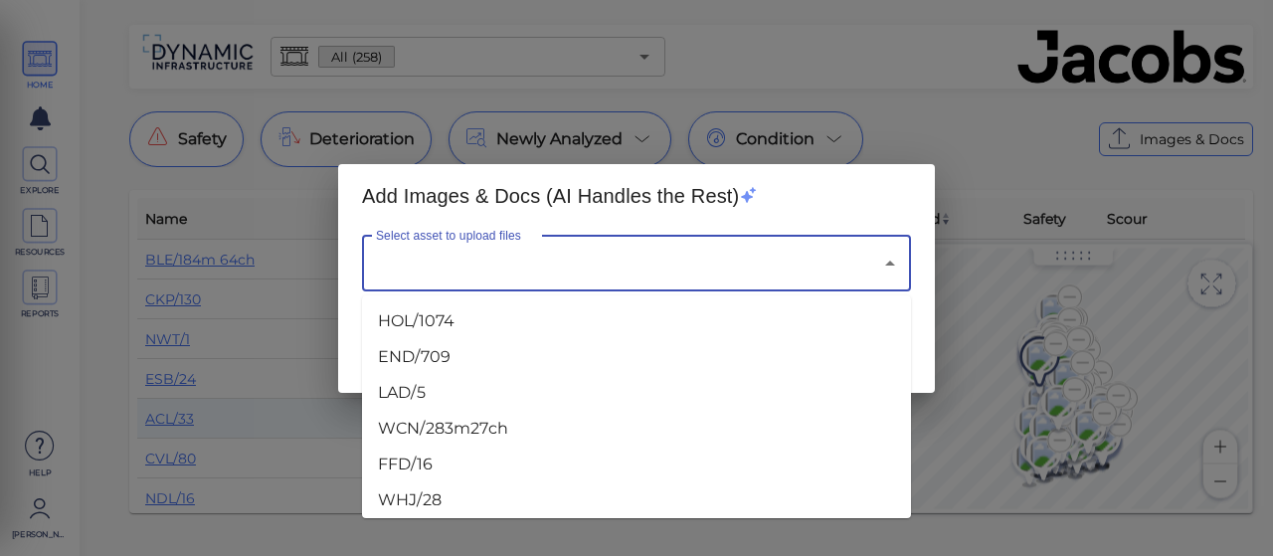
click at [432, 279] on input "Select asset to upload files" at bounding box center [608, 264] width 475 height 38
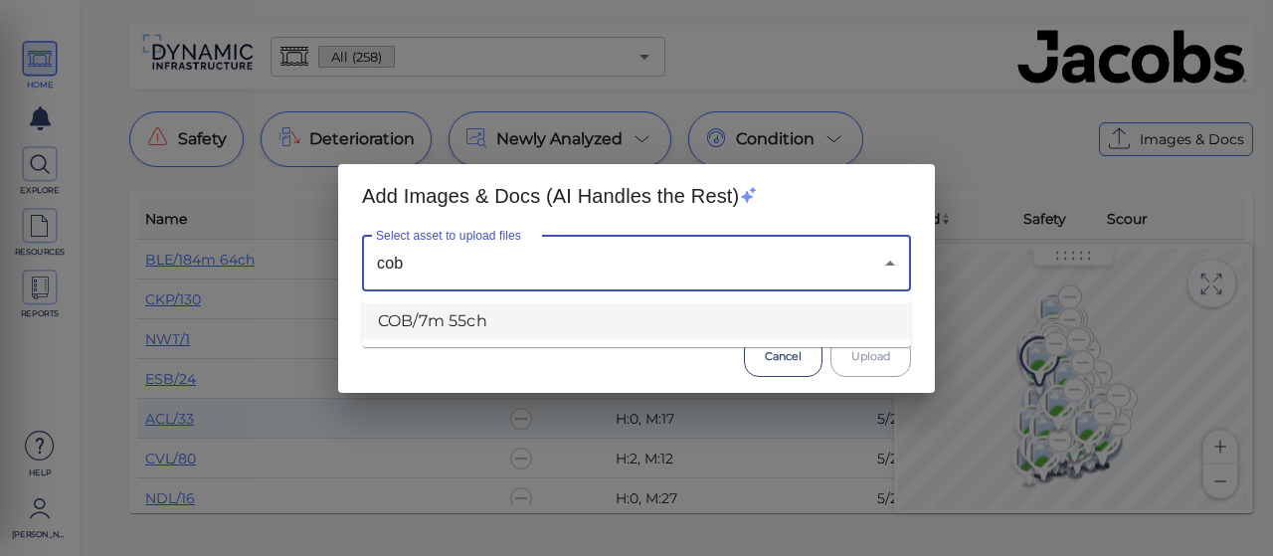
click at [439, 331] on li "COB/7m 55ch" at bounding box center [636, 321] width 549 height 36
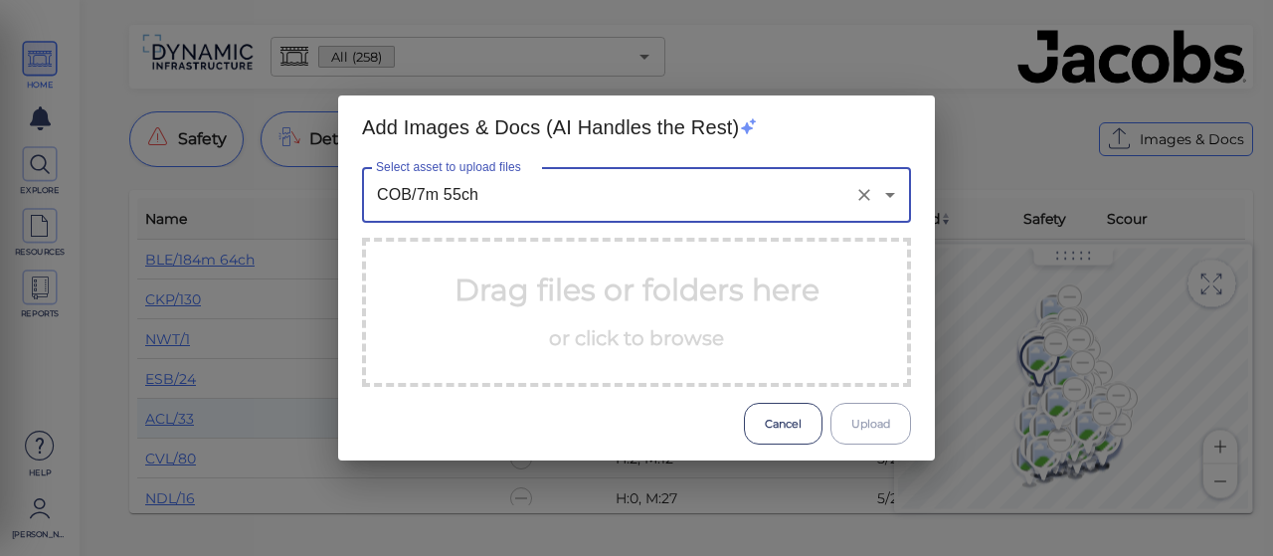
type input "COB/7m 55ch"
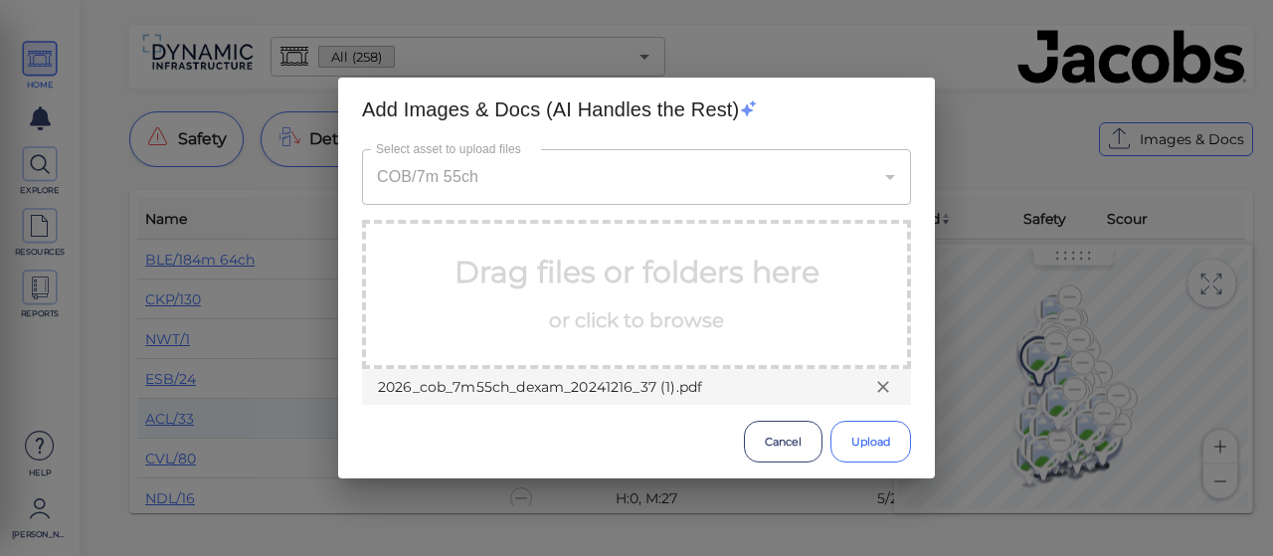
click at [869, 432] on button "Upload" at bounding box center [870, 442] width 81 height 42
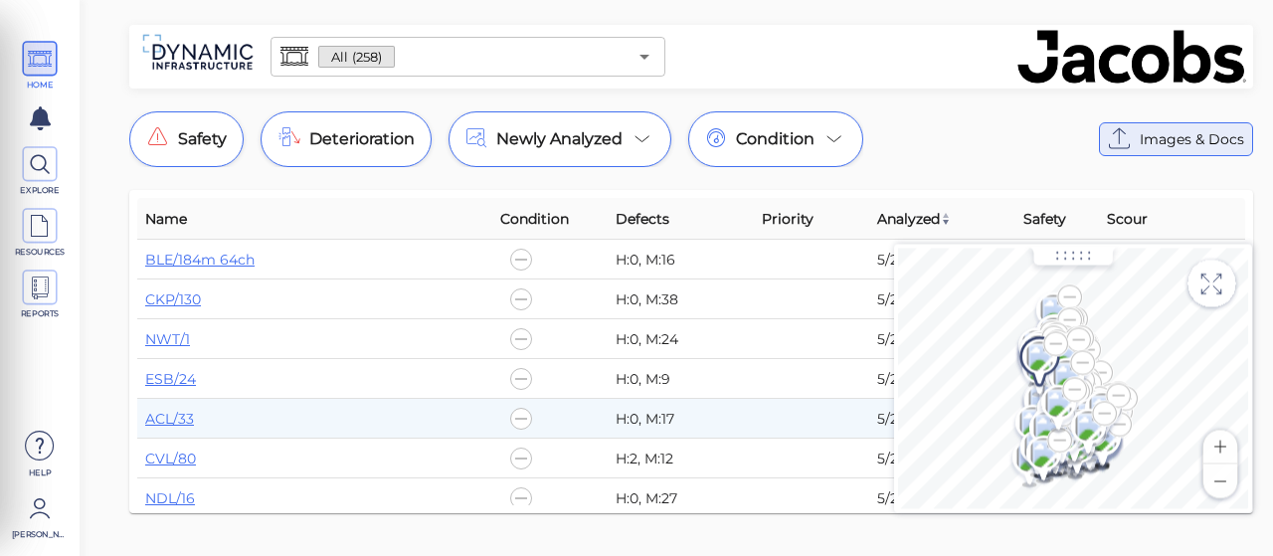
click at [1131, 125] on icon at bounding box center [1120, 139] width 32 height 32
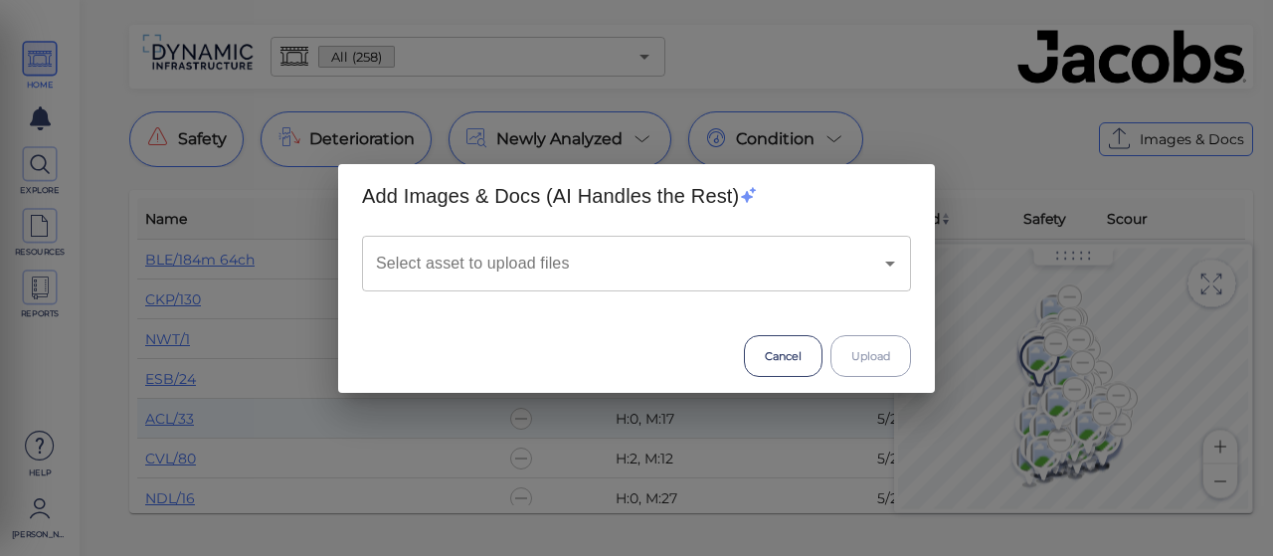
click at [539, 281] on input "Select asset to upload files" at bounding box center [608, 264] width 475 height 38
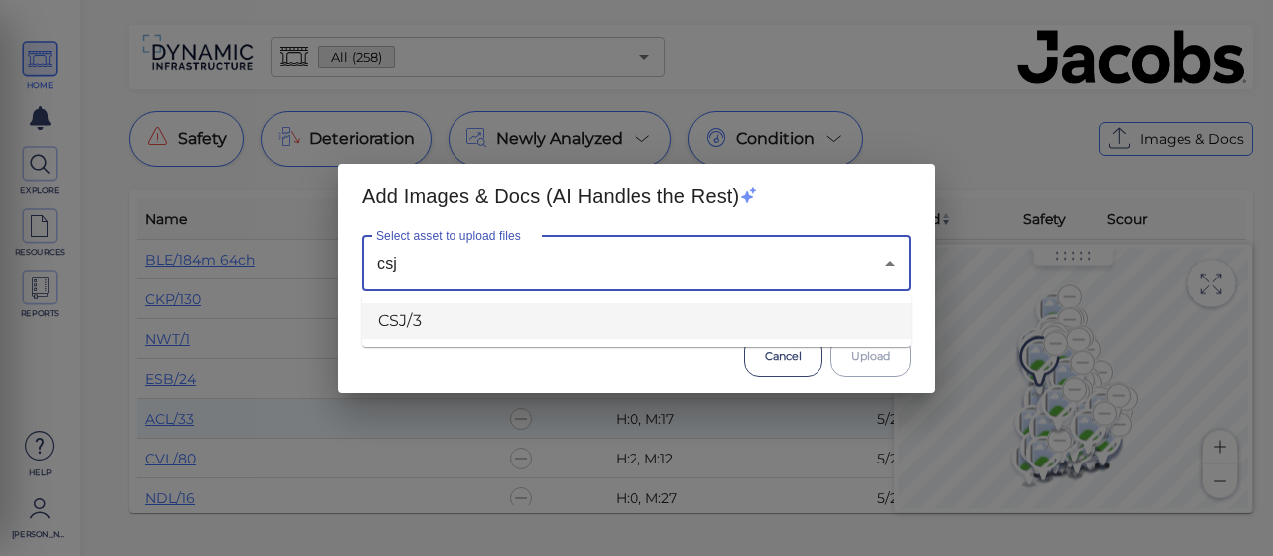
click at [474, 315] on li "CSJ/3" at bounding box center [636, 321] width 549 height 36
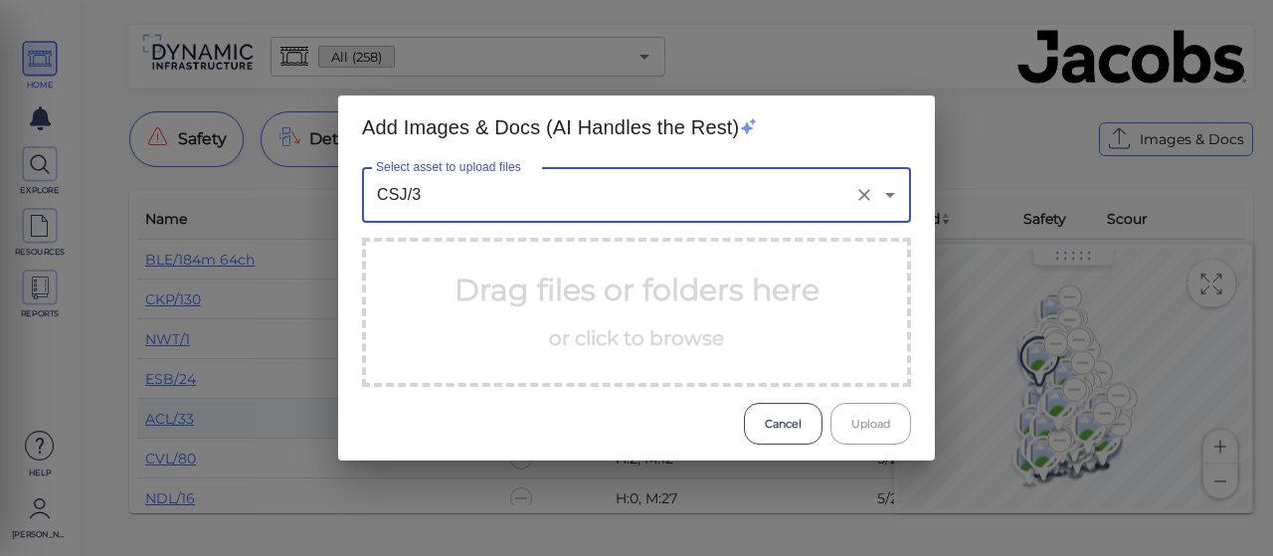
type input "CSJ/3"
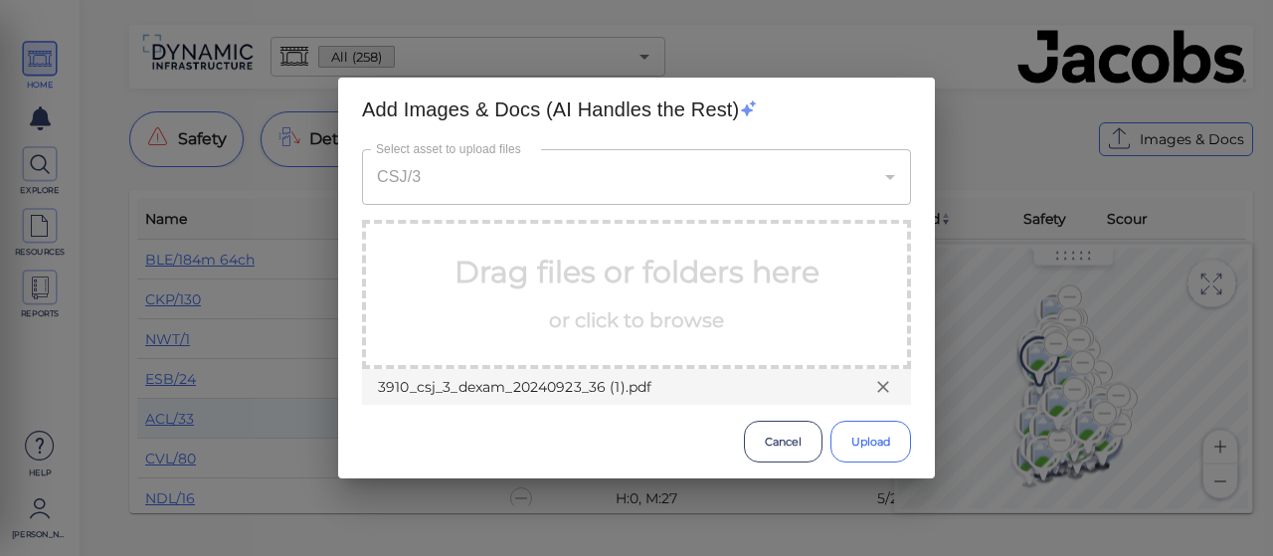
click at [867, 443] on button "Upload" at bounding box center [870, 442] width 81 height 42
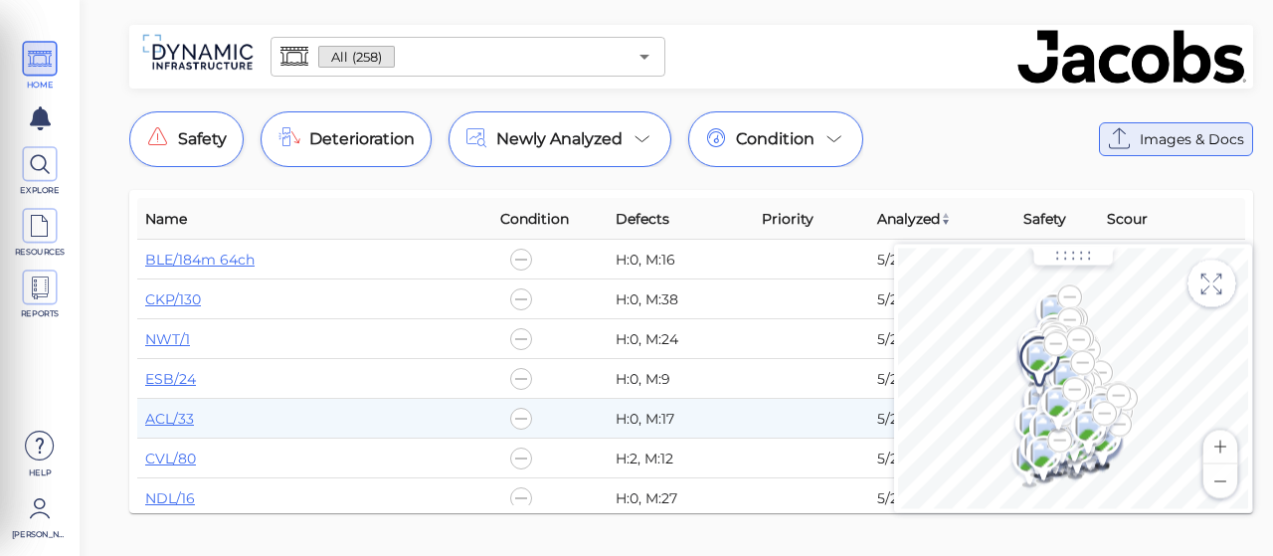
click at [1157, 136] on span "Images & Docs" at bounding box center [1191, 139] width 104 height 24
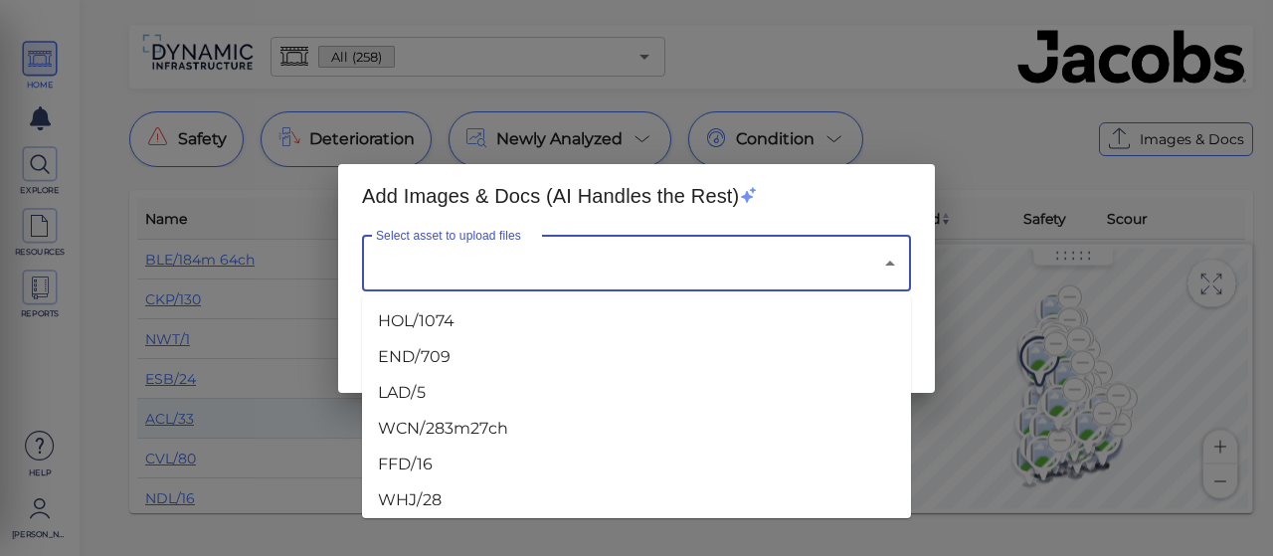
click at [463, 269] on input "Select asset to upload files" at bounding box center [608, 264] width 475 height 38
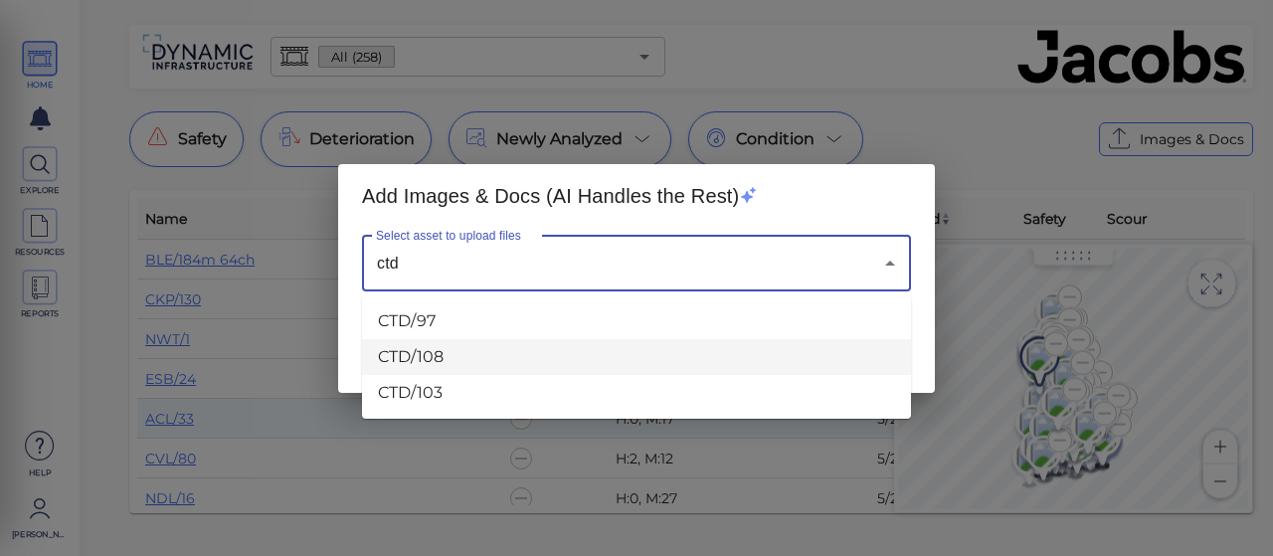
click at [430, 345] on li "CTD/108" at bounding box center [636, 357] width 549 height 36
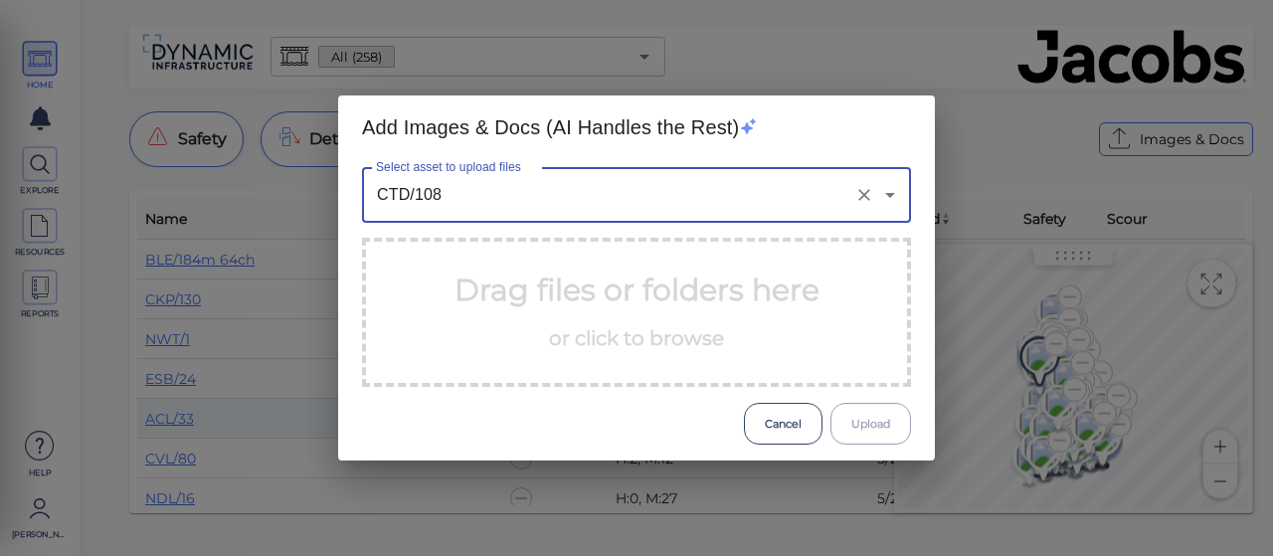
type input "CTD/108"
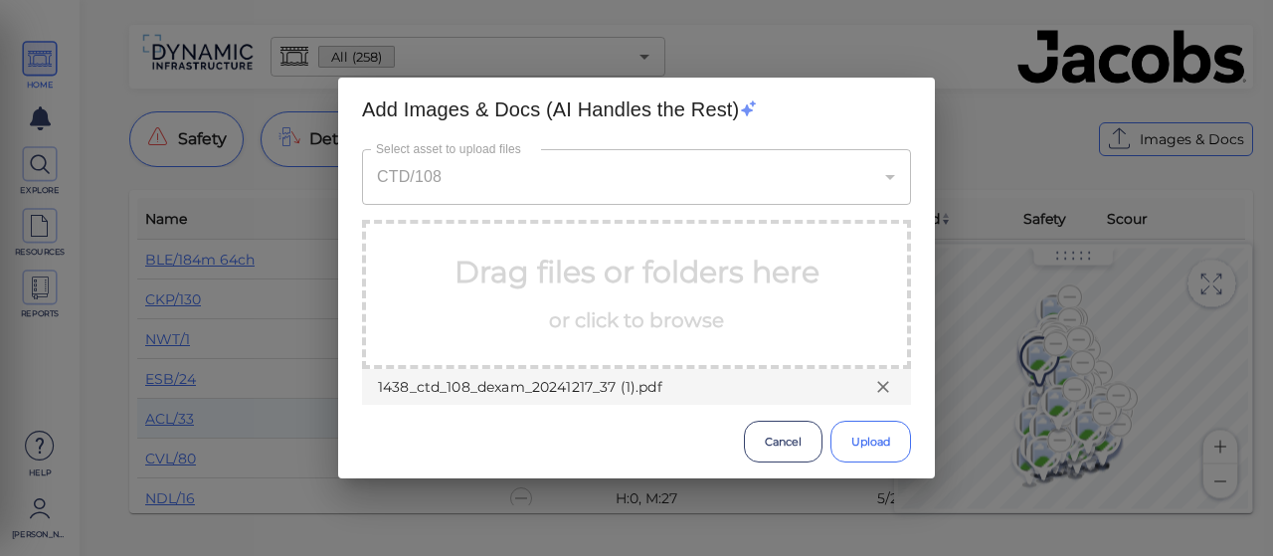
click at [871, 444] on button "Upload" at bounding box center [870, 442] width 81 height 42
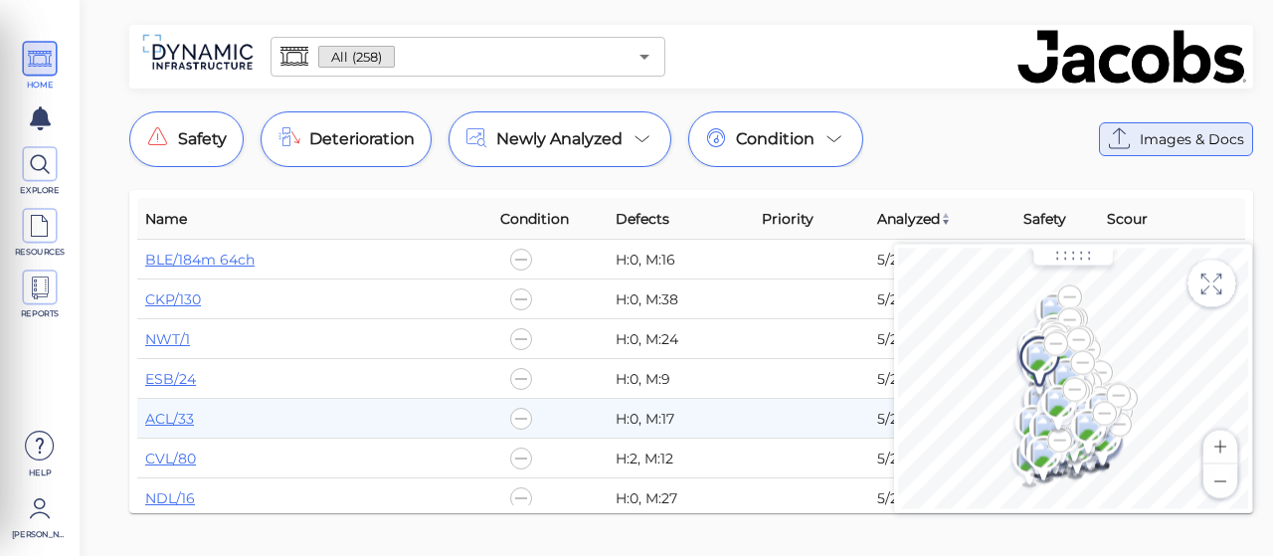
click at [1167, 132] on span "Images & Docs" at bounding box center [1191, 139] width 104 height 24
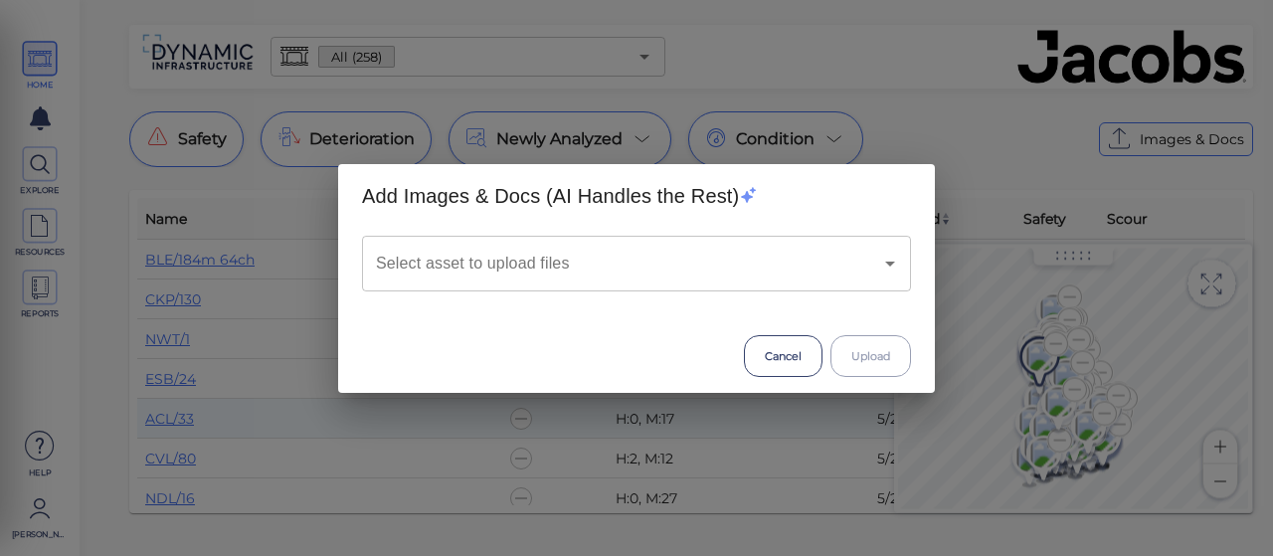
click at [697, 272] on input "Select asset to upload files" at bounding box center [608, 264] width 475 height 38
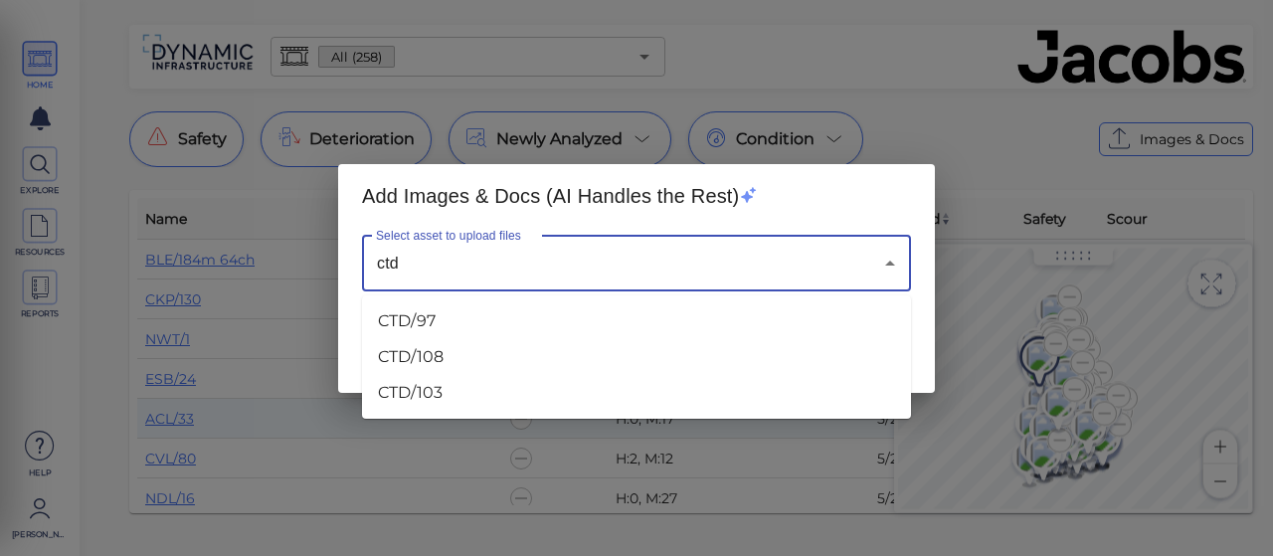
type input "ctd"
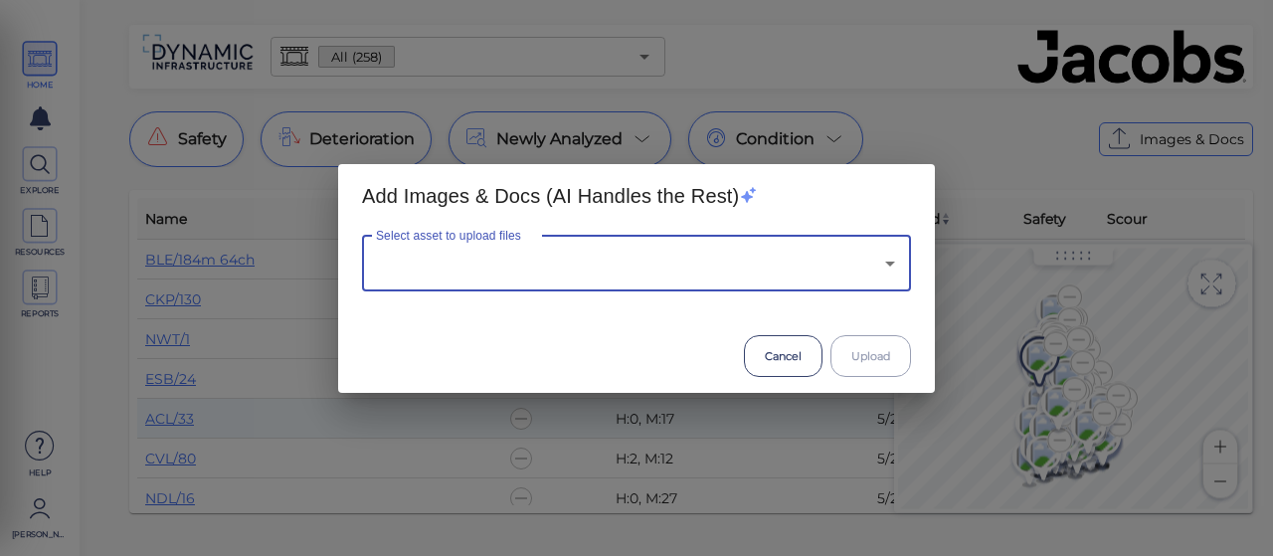
click at [427, 259] on input "Select asset to upload files" at bounding box center [608, 264] width 475 height 38
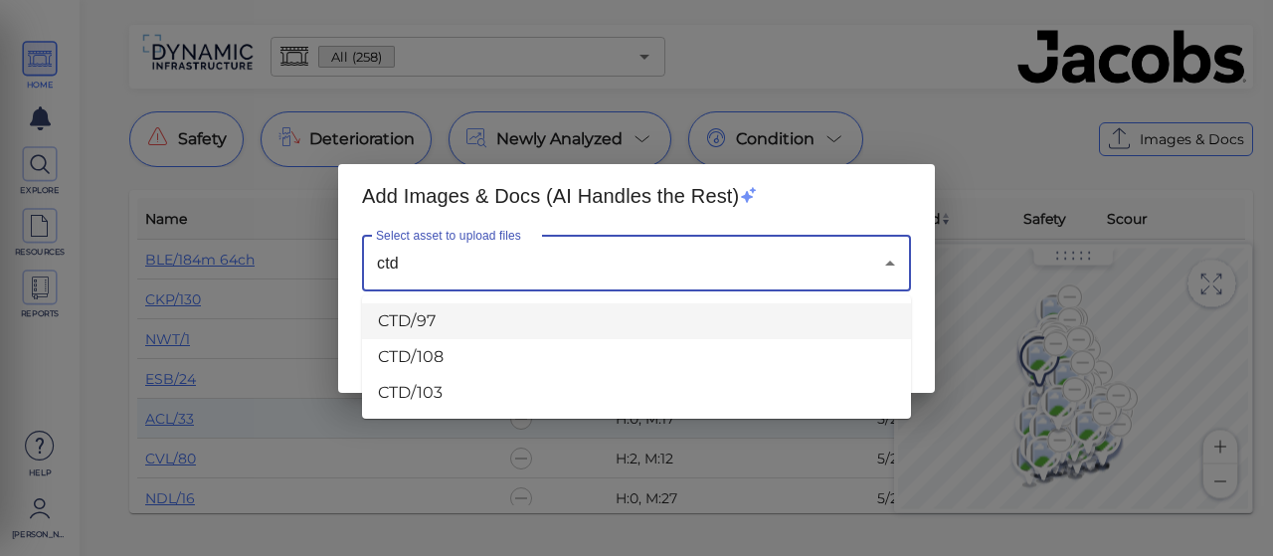
click at [419, 307] on li "CTD/97" at bounding box center [636, 321] width 549 height 36
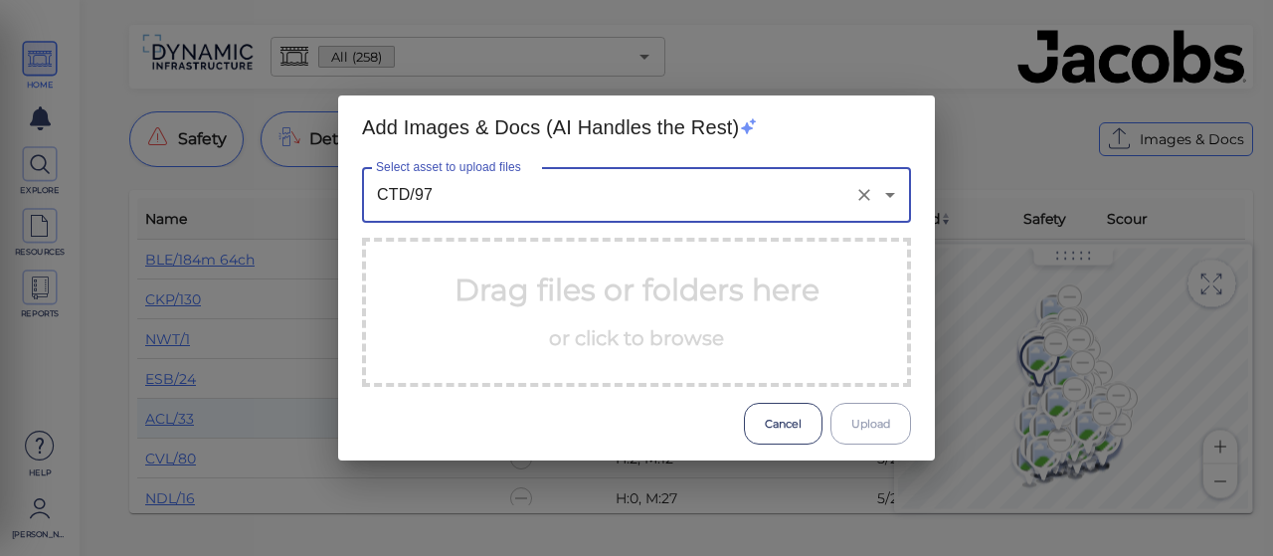
type input "CTD/97"
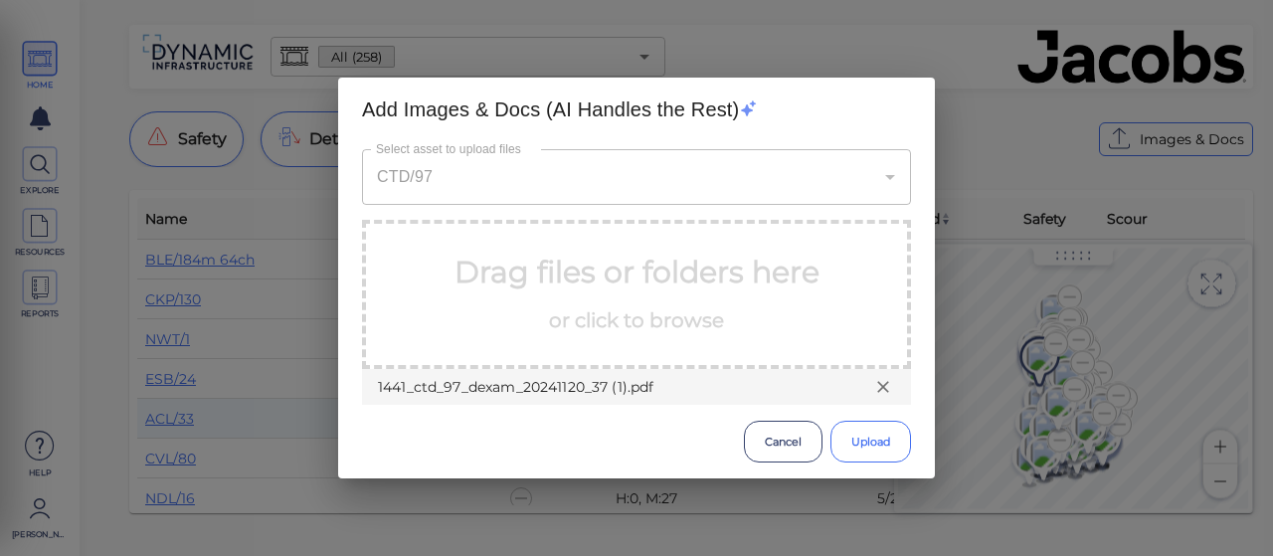
click at [869, 454] on button "Upload" at bounding box center [870, 442] width 81 height 42
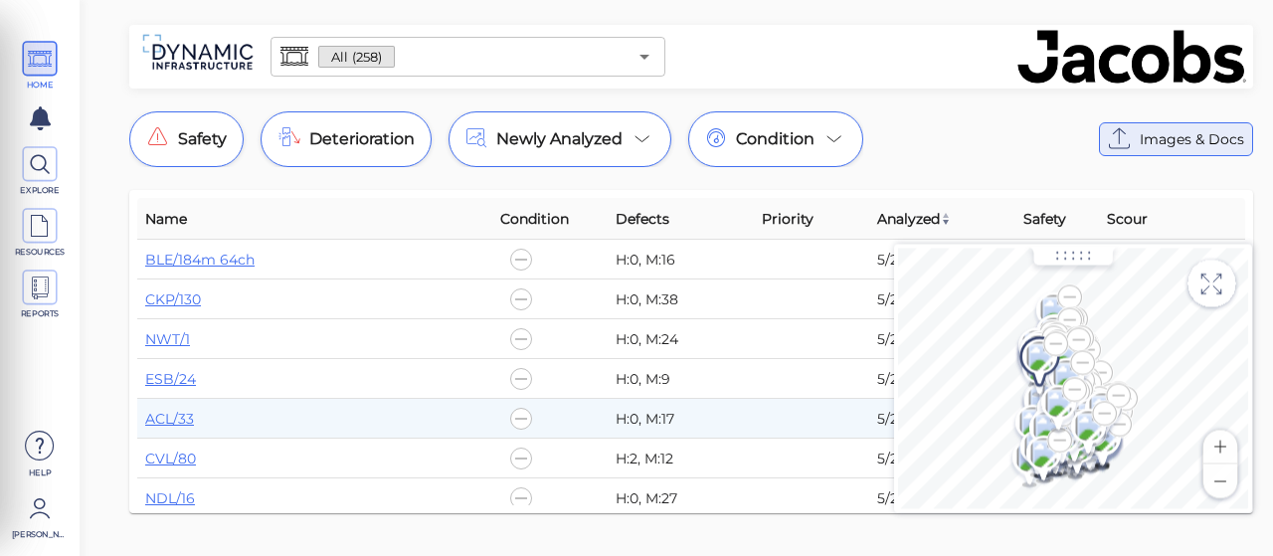
click at [1133, 136] on icon at bounding box center [1120, 139] width 32 height 32
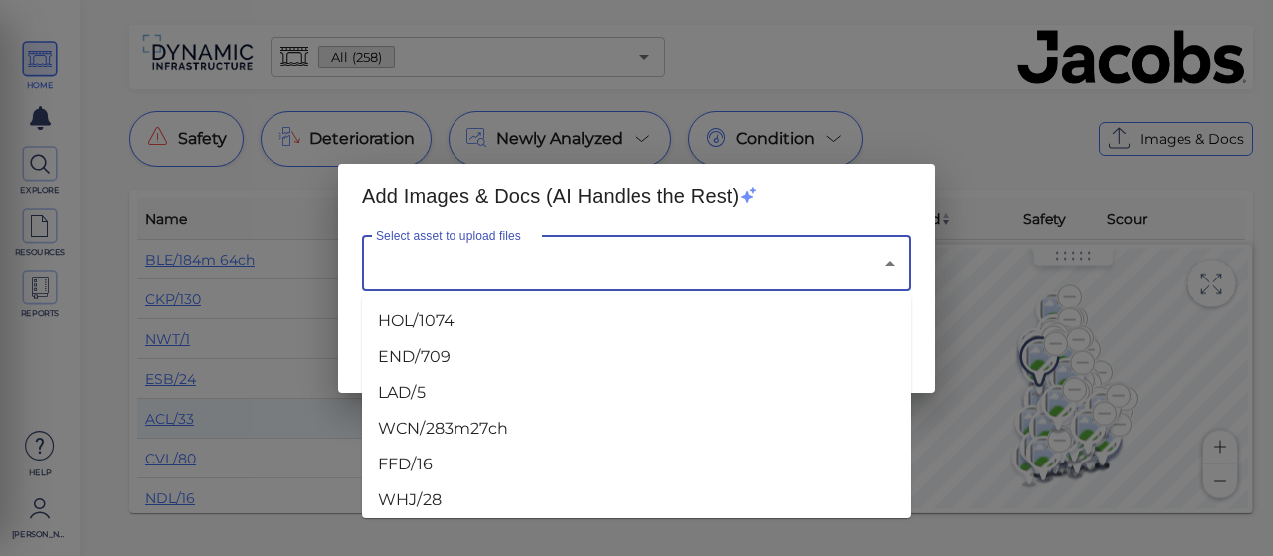
click at [550, 266] on input "Select asset to upload files" at bounding box center [608, 264] width 475 height 38
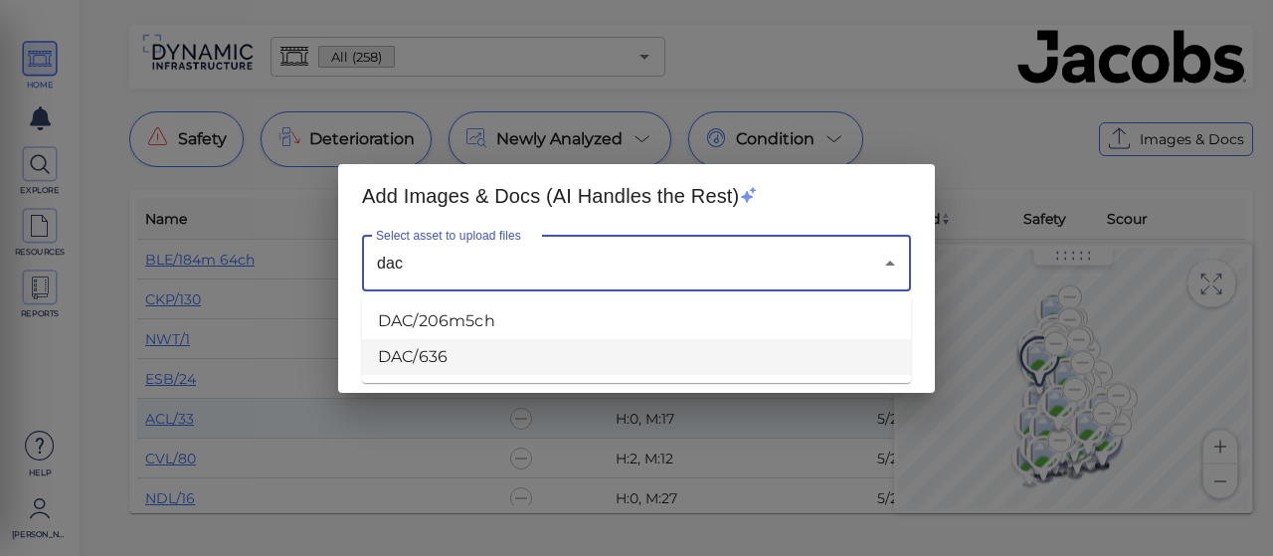
click at [459, 348] on li "DAC/636" at bounding box center [636, 357] width 549 height 36
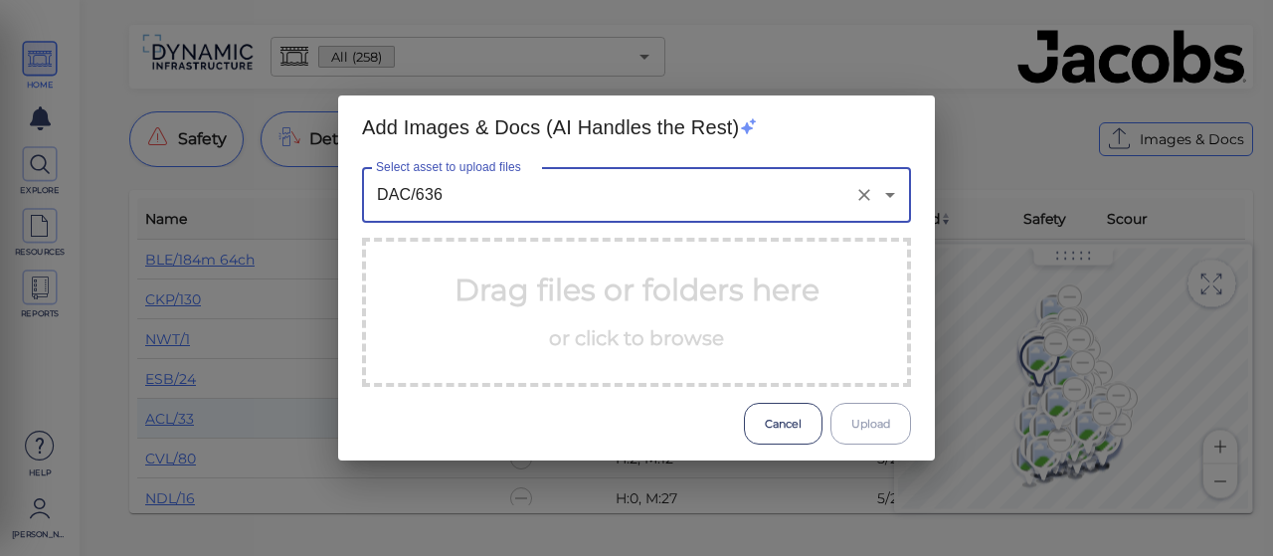
type input "DAC/636"
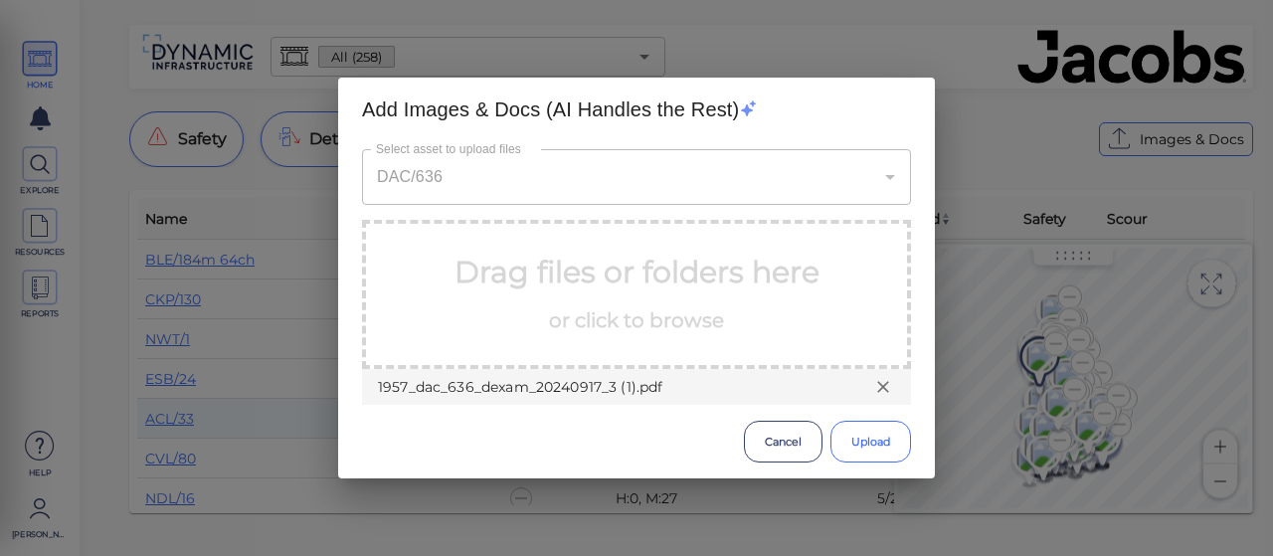
click at [864, 448] on button "Upload" at bounding box center [870, 442] width 81 height 42
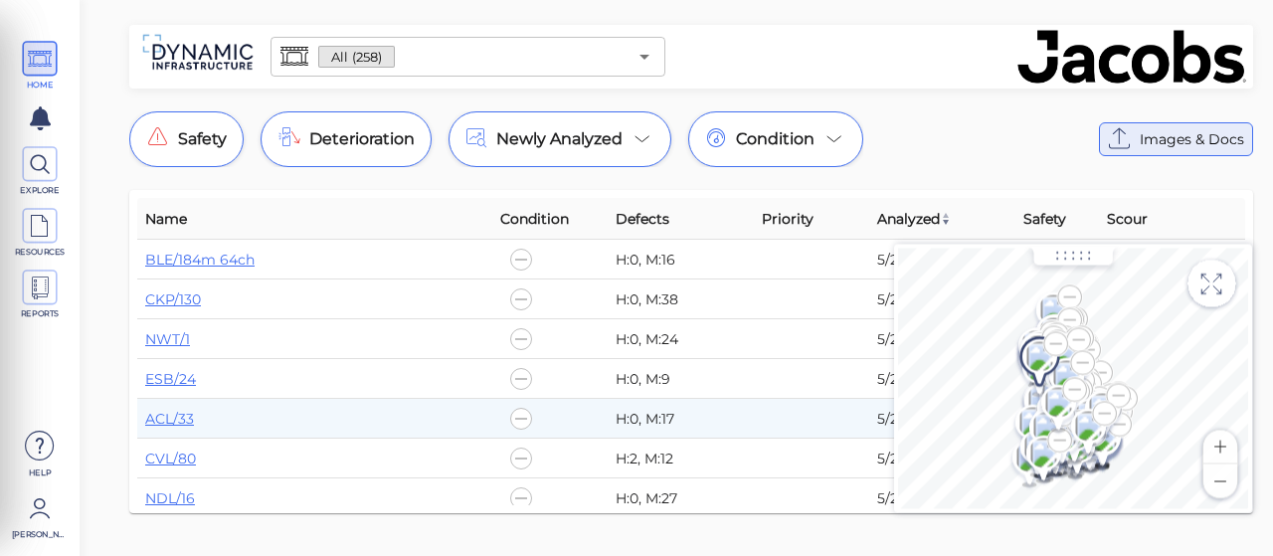
click at [1116, 132] on icon at bounding box center [1120, 139] width 32 height 32
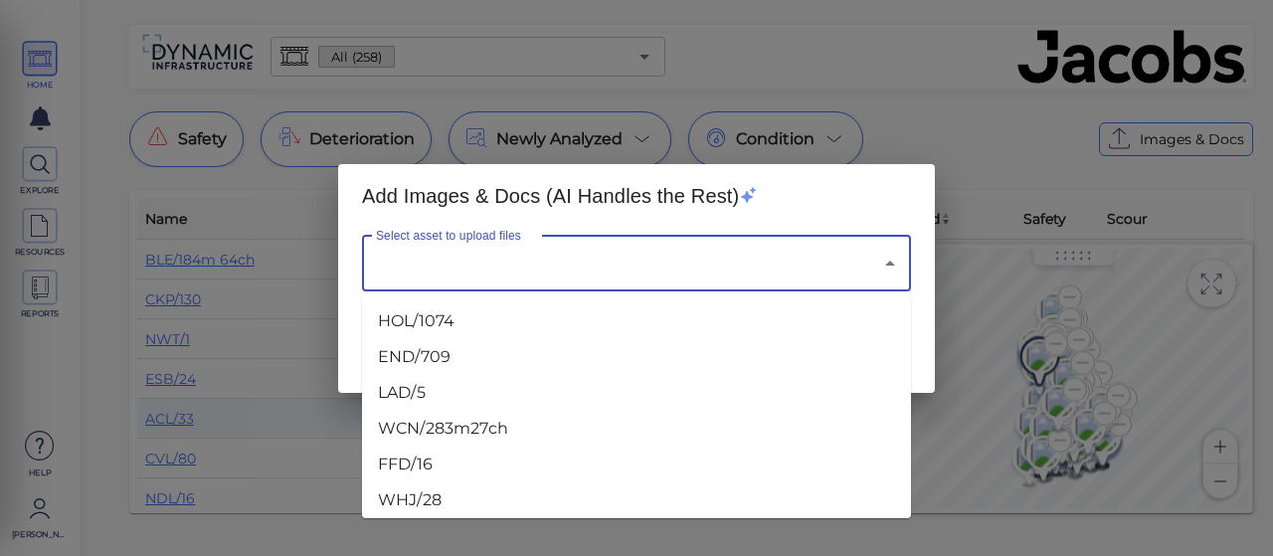
click at [543, 279] on input "Select asset to upload files" at bounding box center [608, 264] width 475 height 38
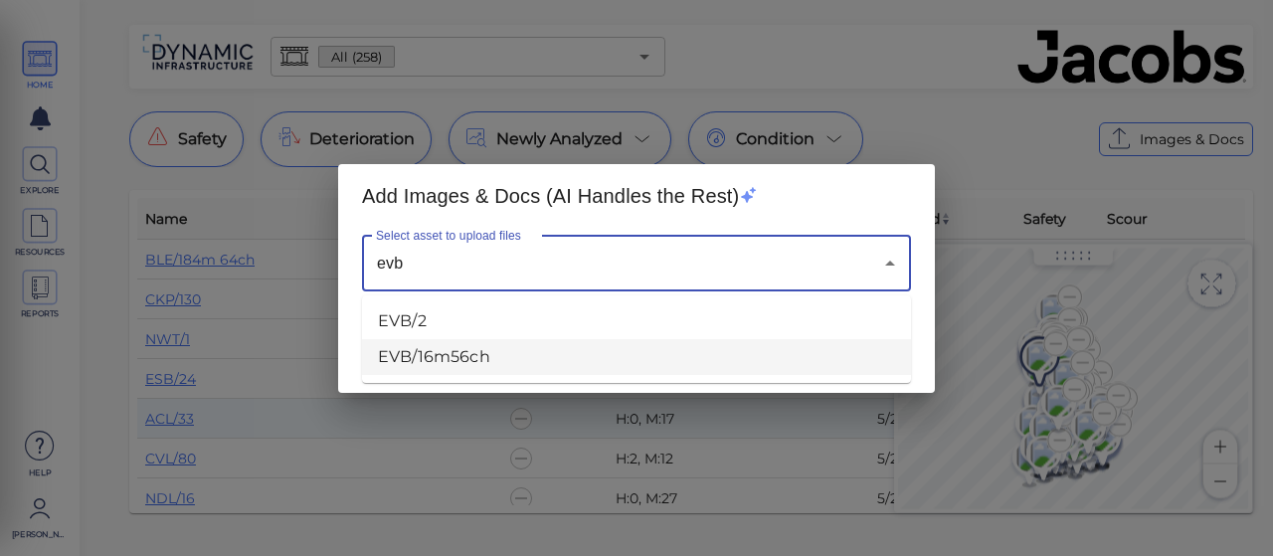
click at [443, 365] on li "EVB/16m56ch" at bounding box center [636, 357] width 549 height 36
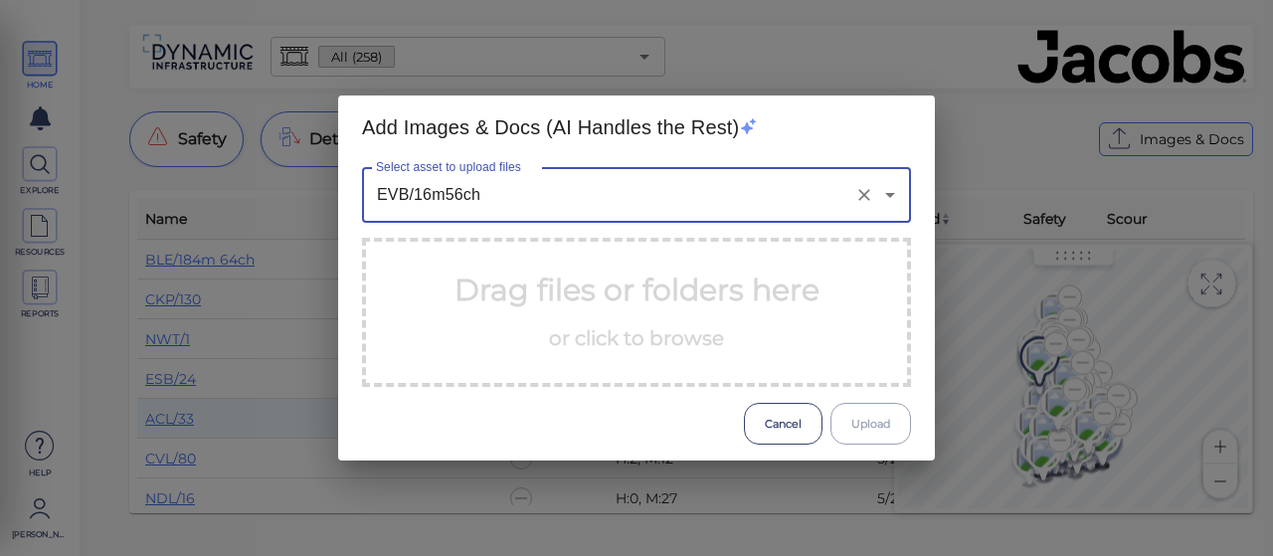
type input "EVB/16m56ch"
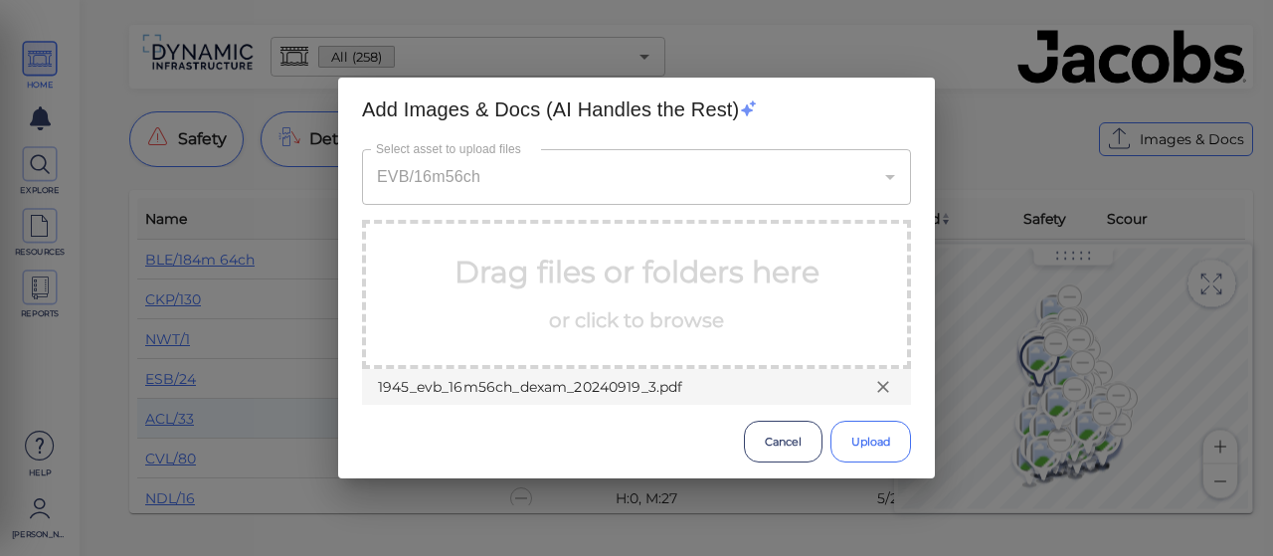
click at [880, 446] on button "Upload" at bounding box center [870, 442] width 81 height 42
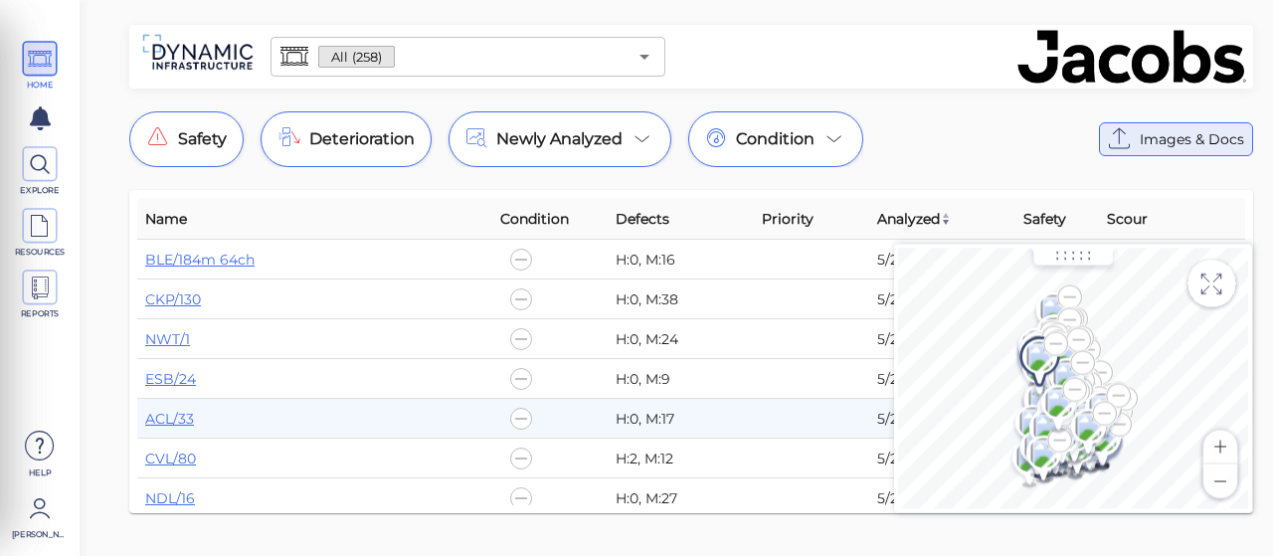
click at [1207, 139] on span "Images & Docs" at bounding box center [1191, 139] width 104 height 24
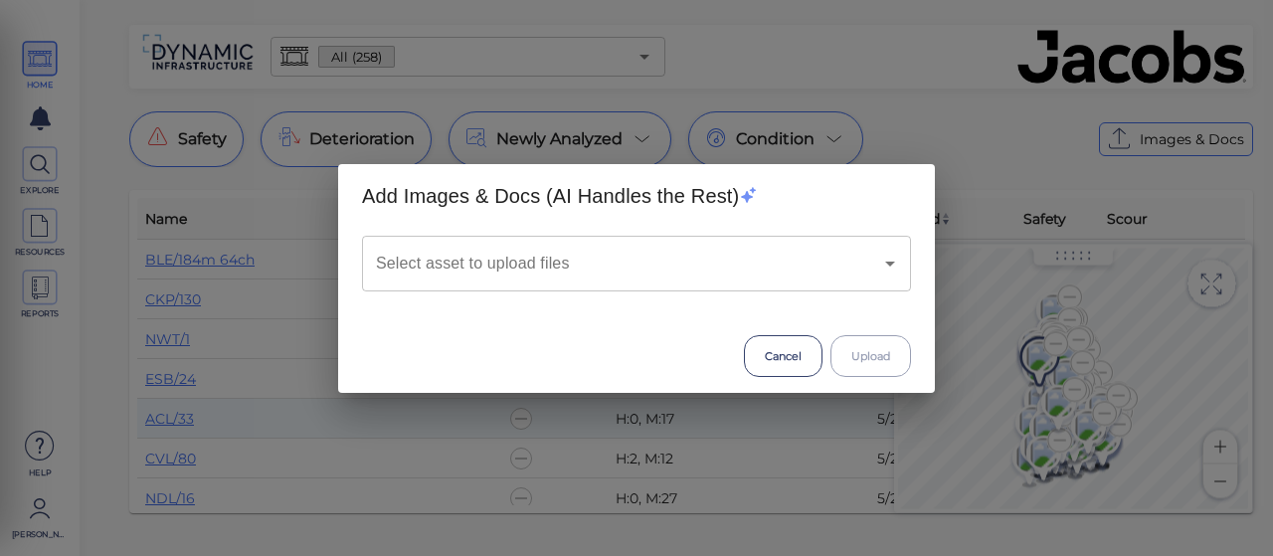
click at [501, 263] on input "Select asset to upload files" at bounding box center [608, 264] width 475 height 38
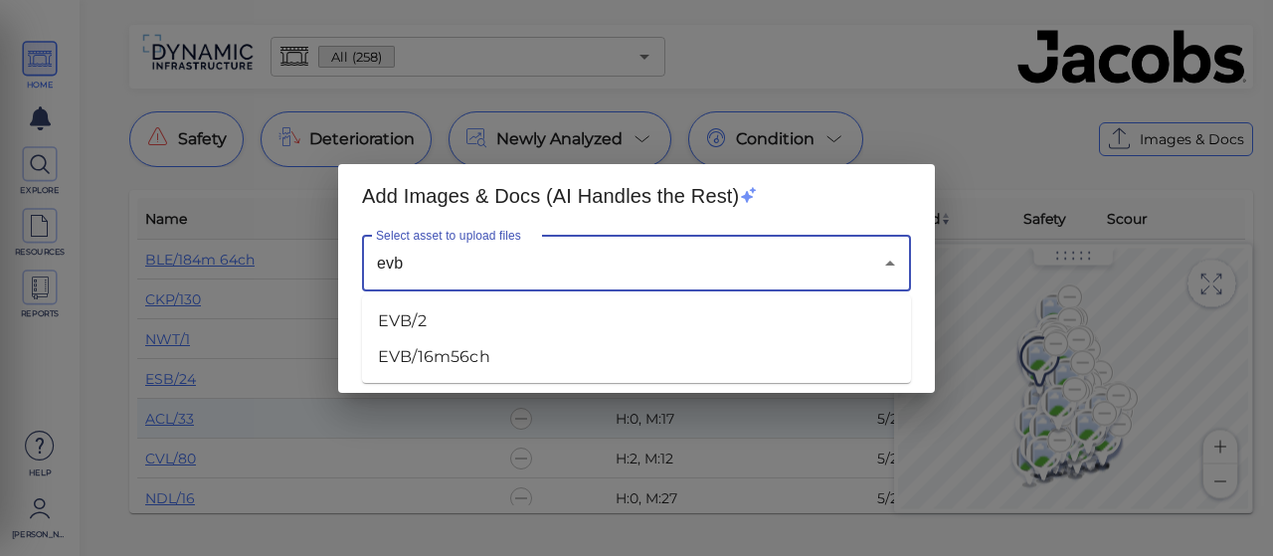
type input "evb"
click at [920, 76] on div "Add Images & Docs (AI Handles the Rest) Select asset to upload files Select ass…" at bounding box center [636, 278] width 1273 height 556
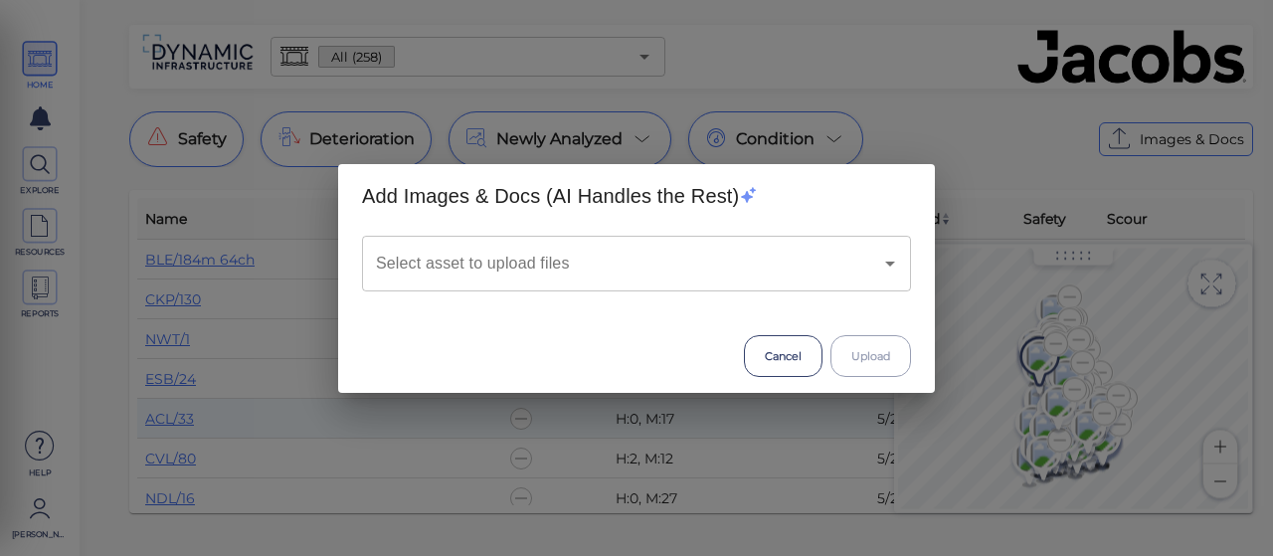
click at [604, 257] on input "Select asset to upload files" at bounding box center [608, 264] width 475 height 38
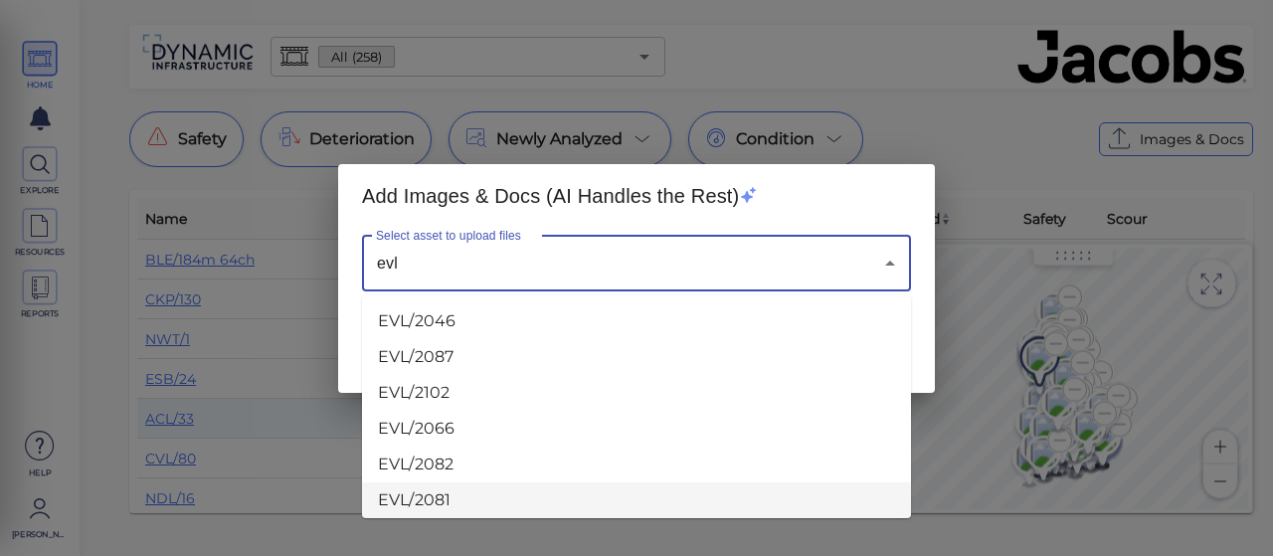
click at [389, 487] on li "EVL/2081" at bounding box center [636, 500] width 549 height 36
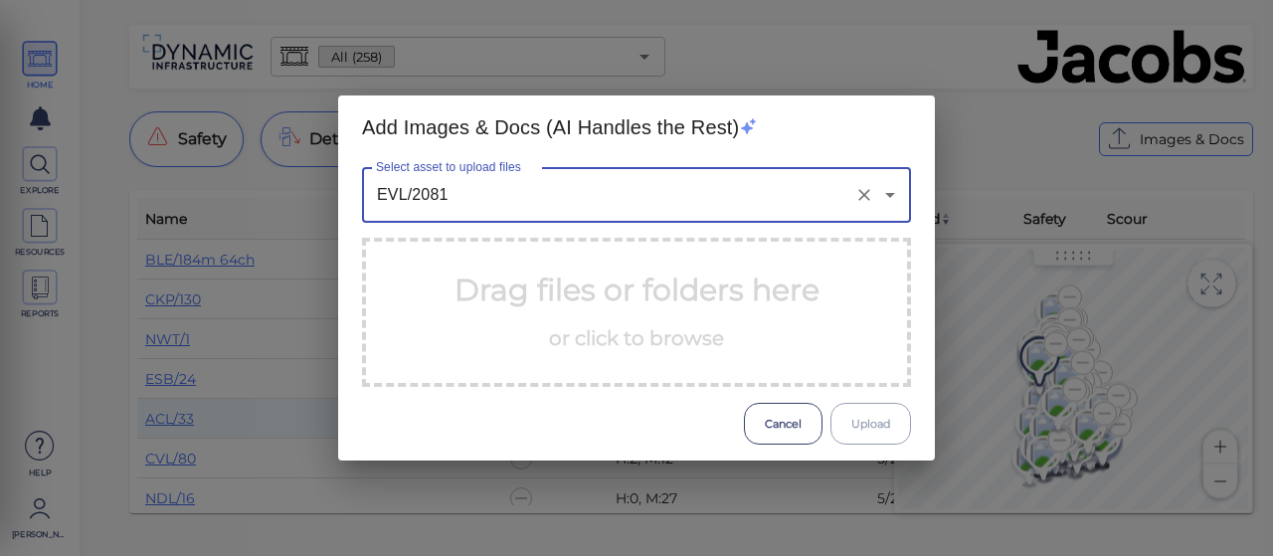
type input "EVL/2081"
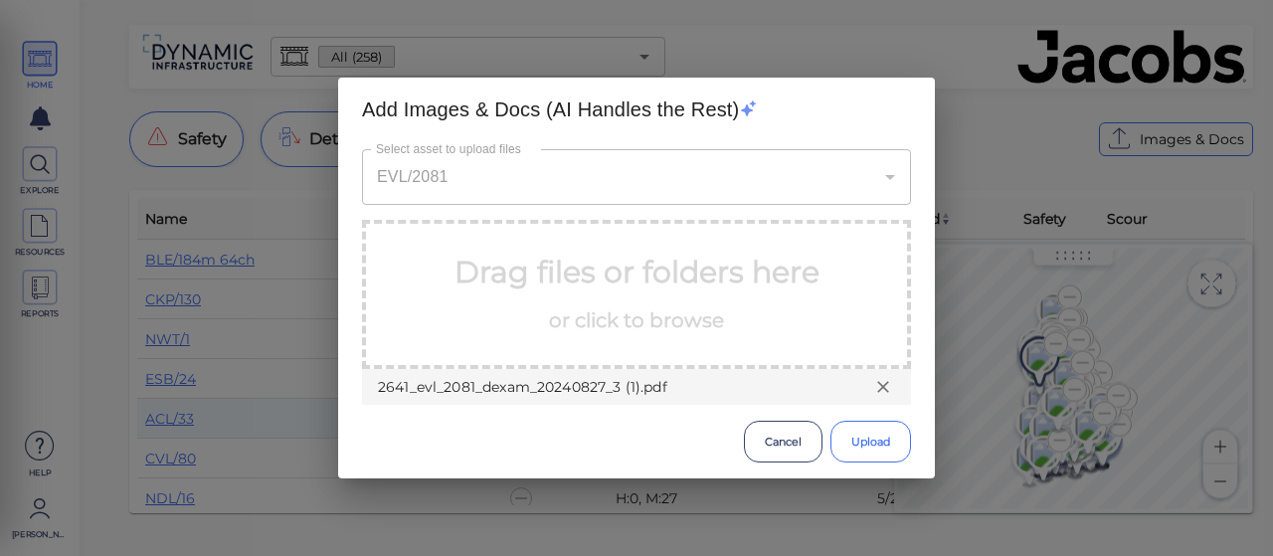
click at [856, 445] on button "Upload" at bounding box center [870, 442] width 81 height 42
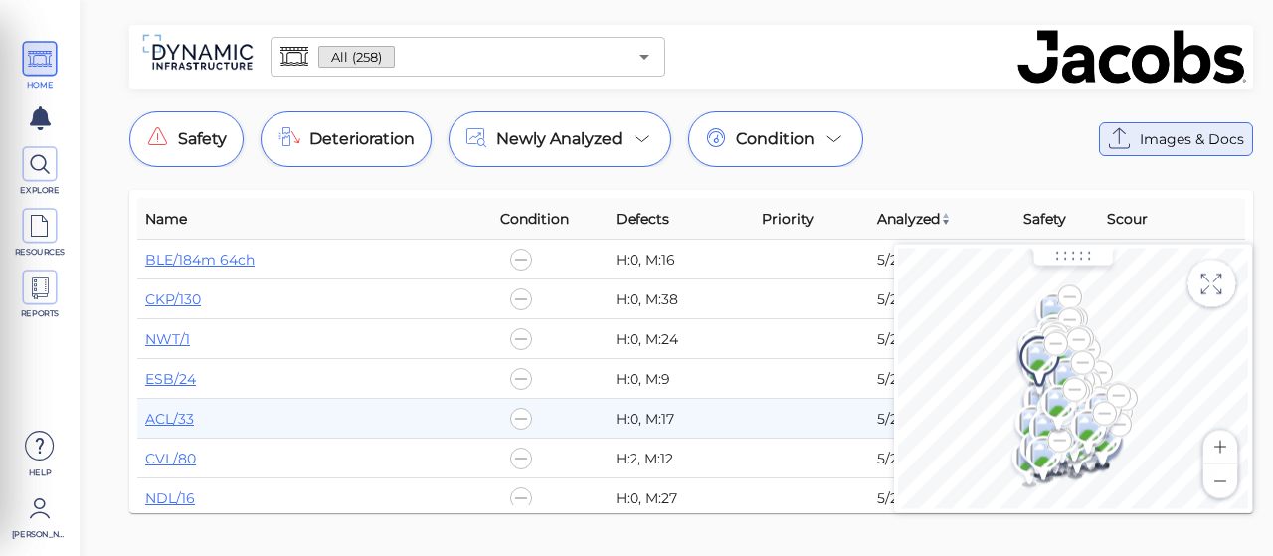
click at [1133, 136] on icon at bounding box center [1120, 139] width 32 height 32
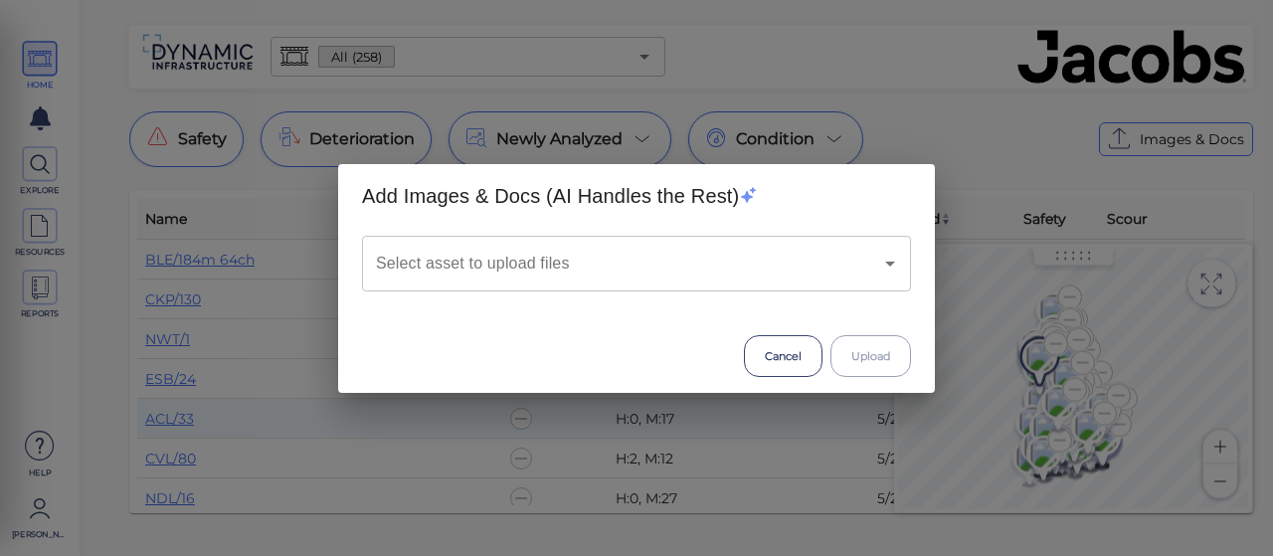
click at [467, 269] on input "Select asset to upload files" at bounding box center [608, 264] width 475 height 38
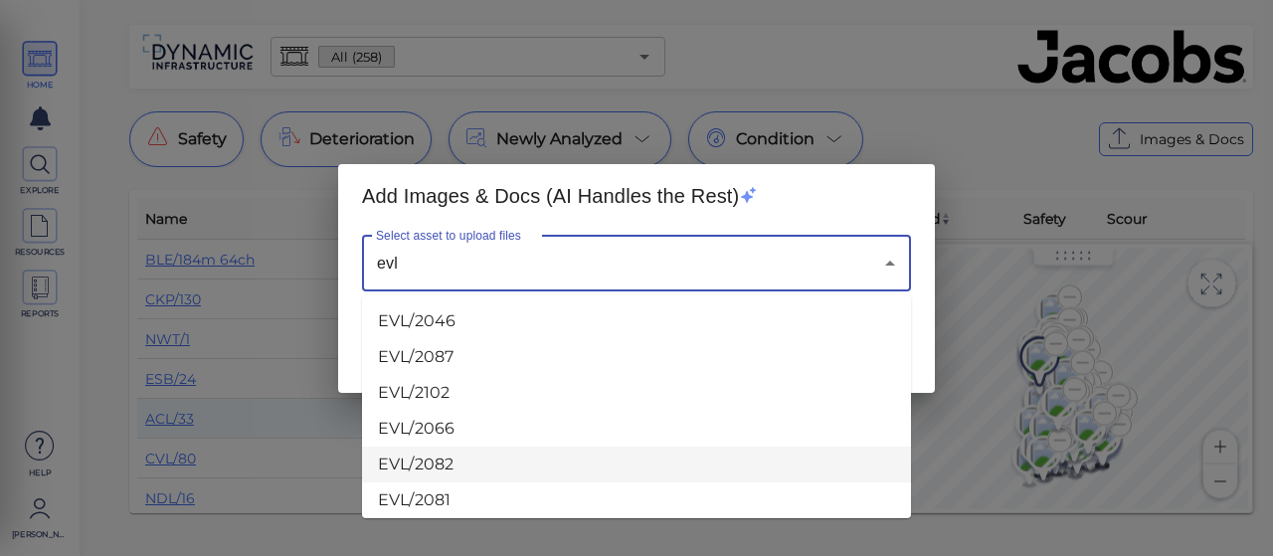
click at [405, 466] on li "EVL/2082" at bounding box center [636, 464] width 549 height 36
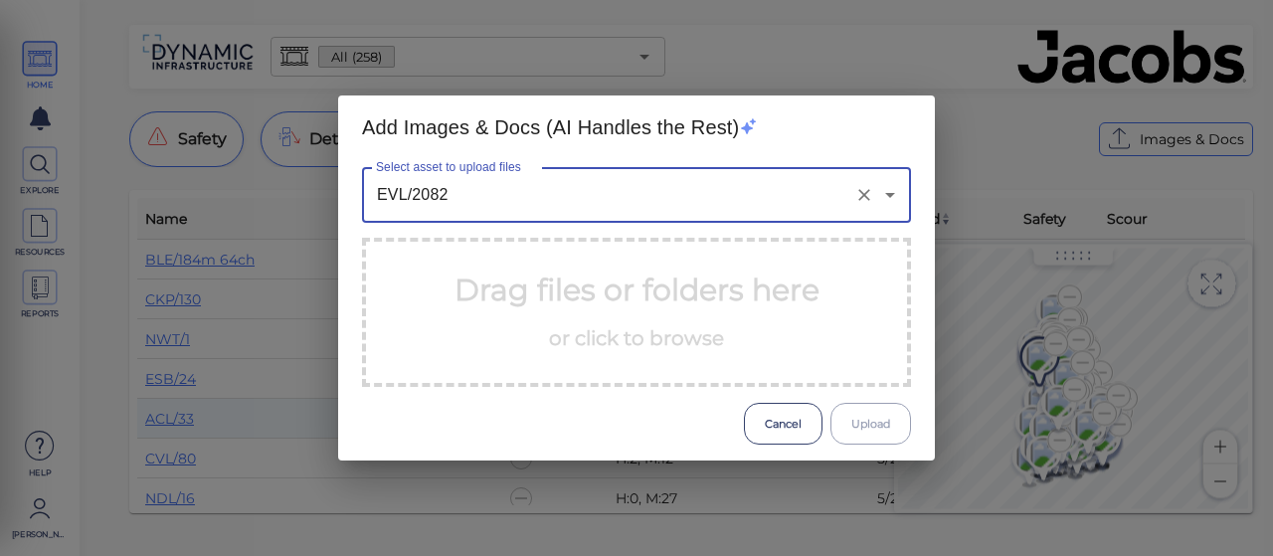
type input "EVL/2082"
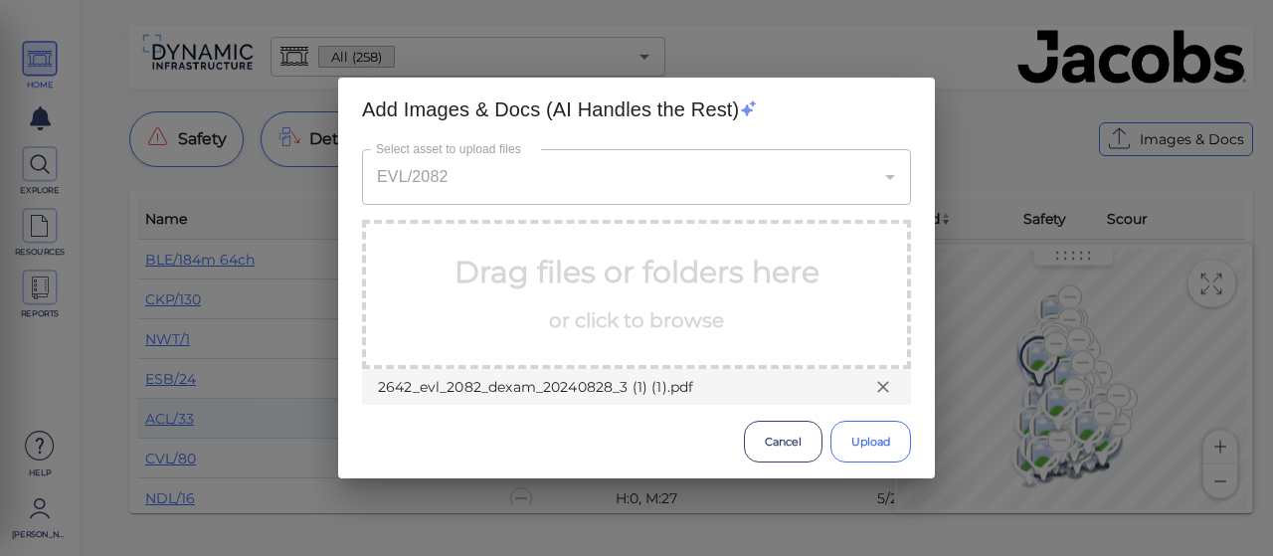
click at [843, 434] on button "Upload" at bounding box center [870, 442] width 81 height 42
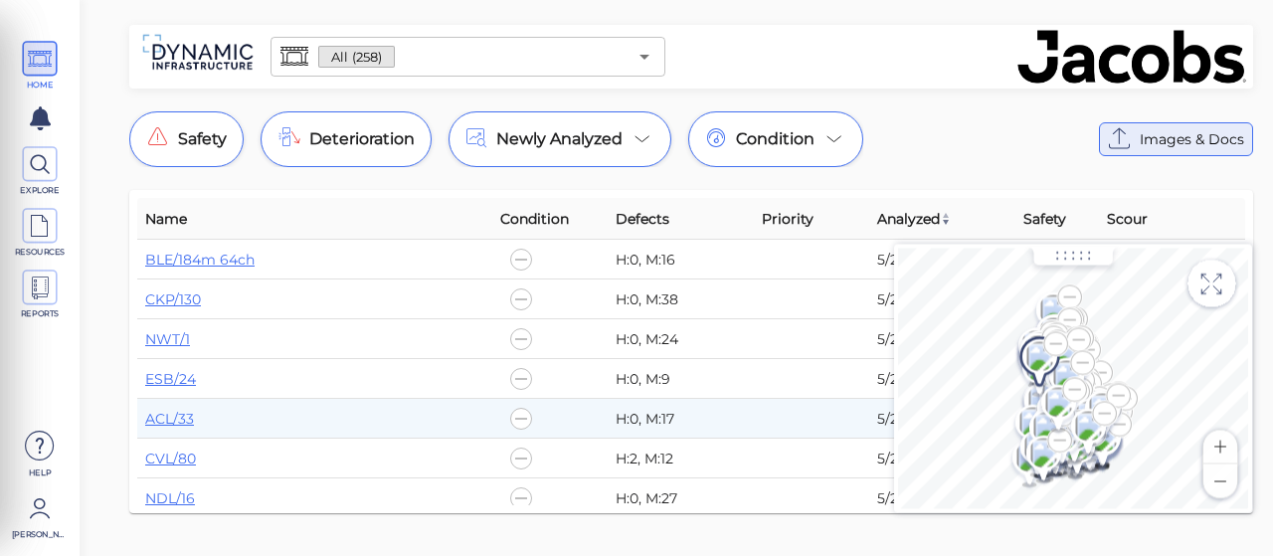
click at [1156, 130] on span "Images & Docs" at bounding box center [1191, 139] width 104 height 24
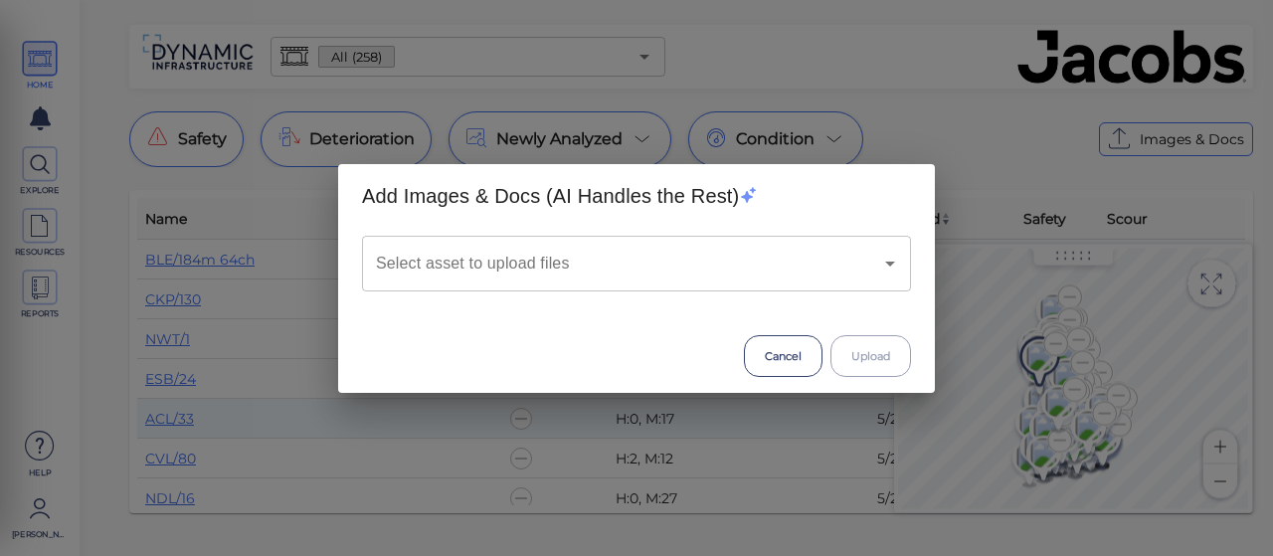
click at [568, 261] on input "Select asset to upload files" at bounding box center [608, 264] width 475 height 38
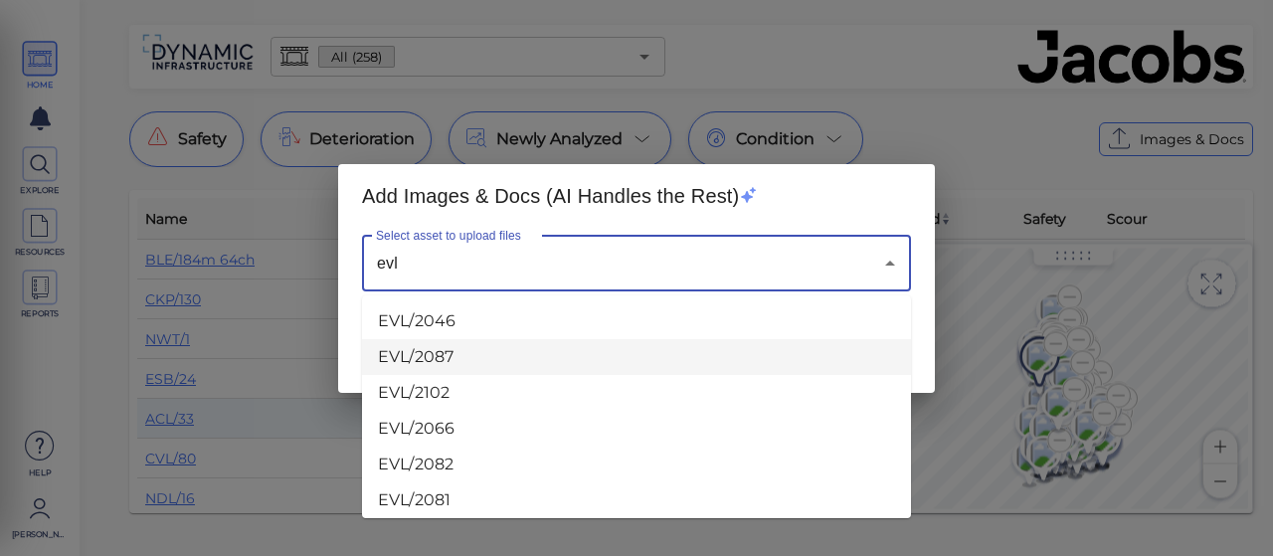
click at [396, 364] on li "EVL/2087" at bounding box center [636, 357] width 549 height 36
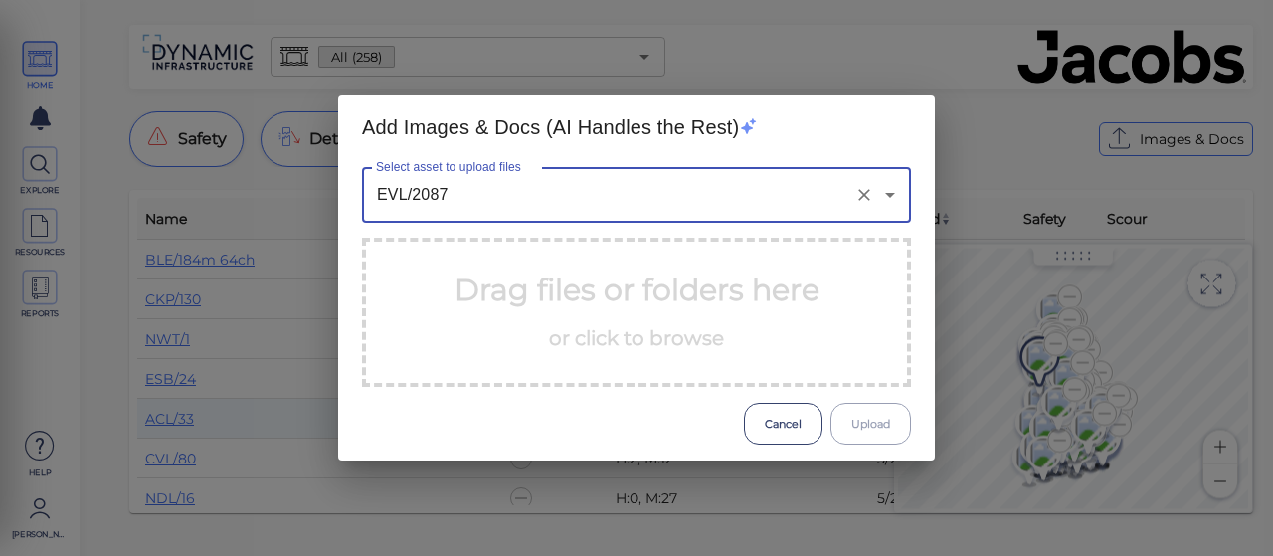
type input "EVL/2087"
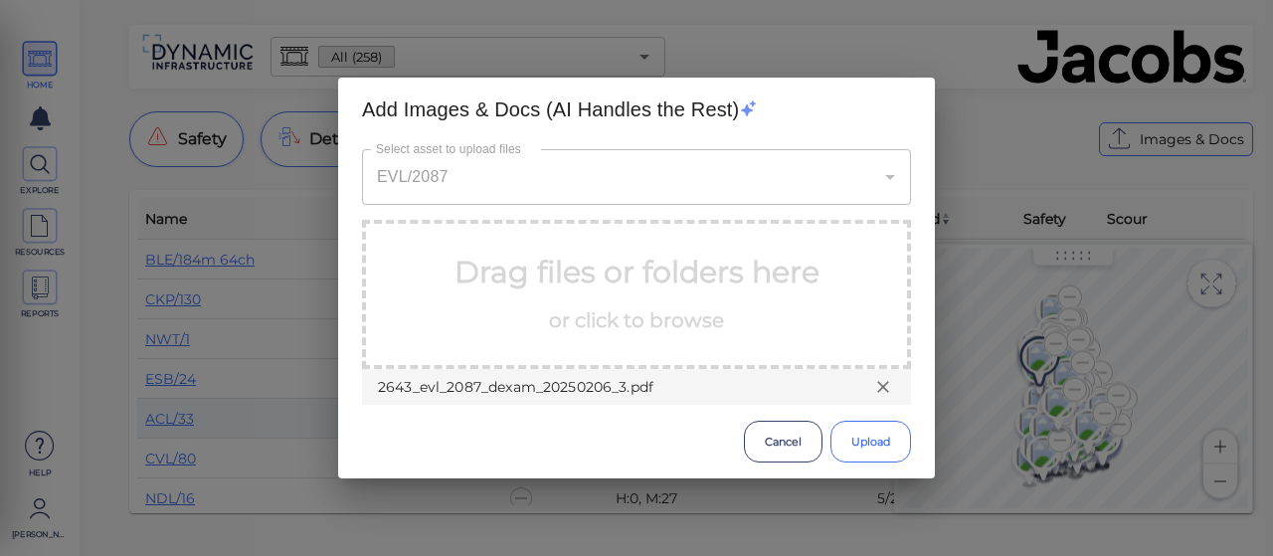
click at [869, 445] on button "Upload" at bounding box center [870, 442] width 81 height 42
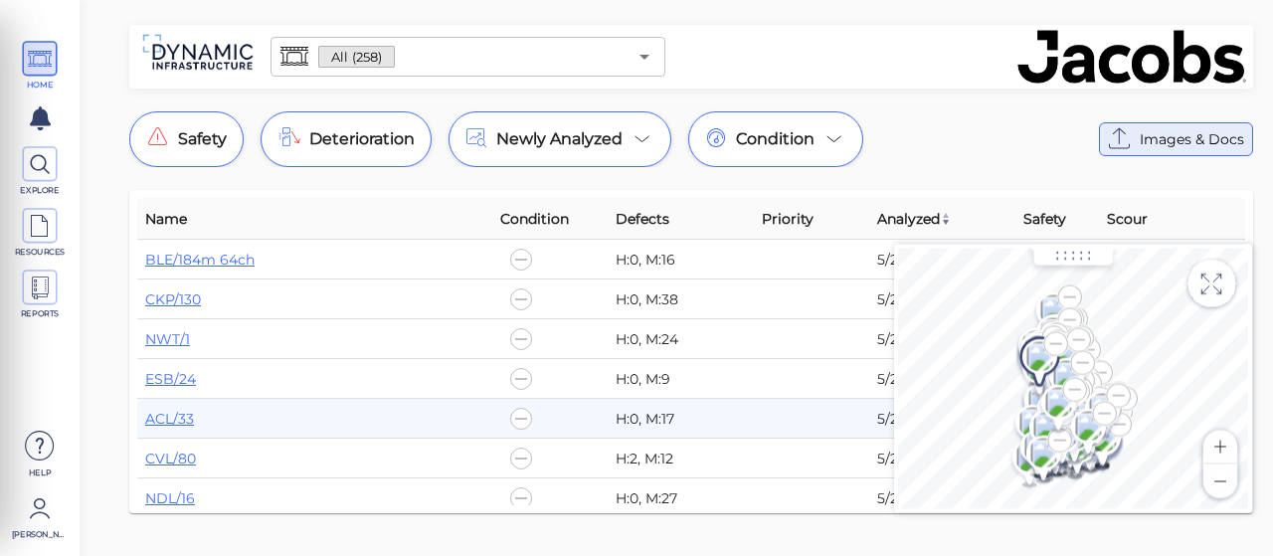
click at [1146, 133] on span "Images & Docs" at bounding box center [1191, 139] width 104 height 24
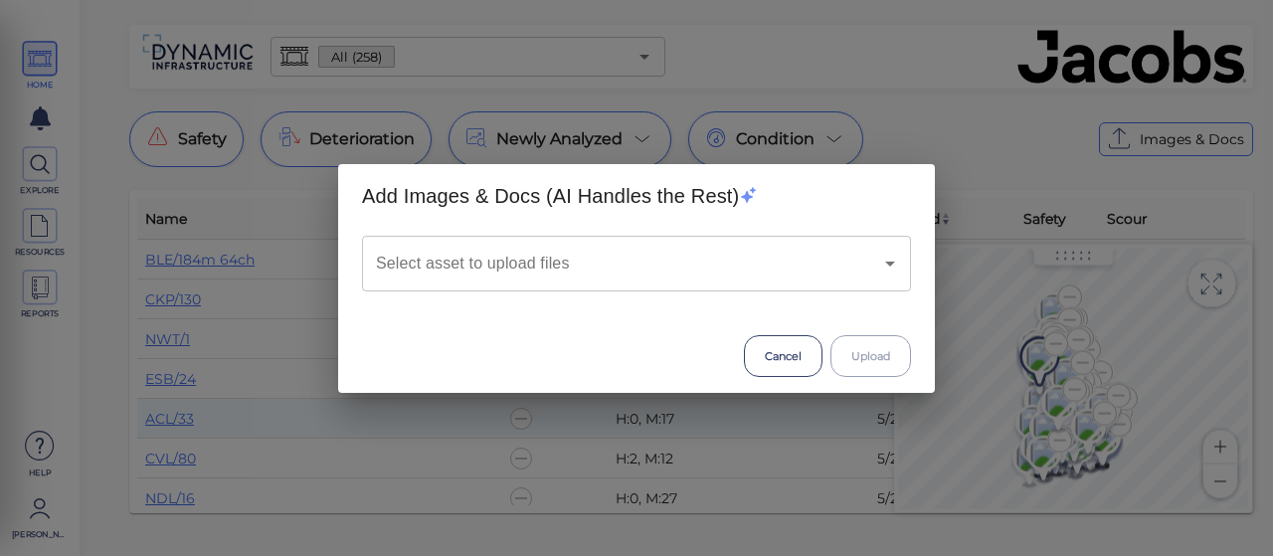
click at [419, 268] on input "Select asset to upload files" at bounding box center [608, 264] width 475 height 38
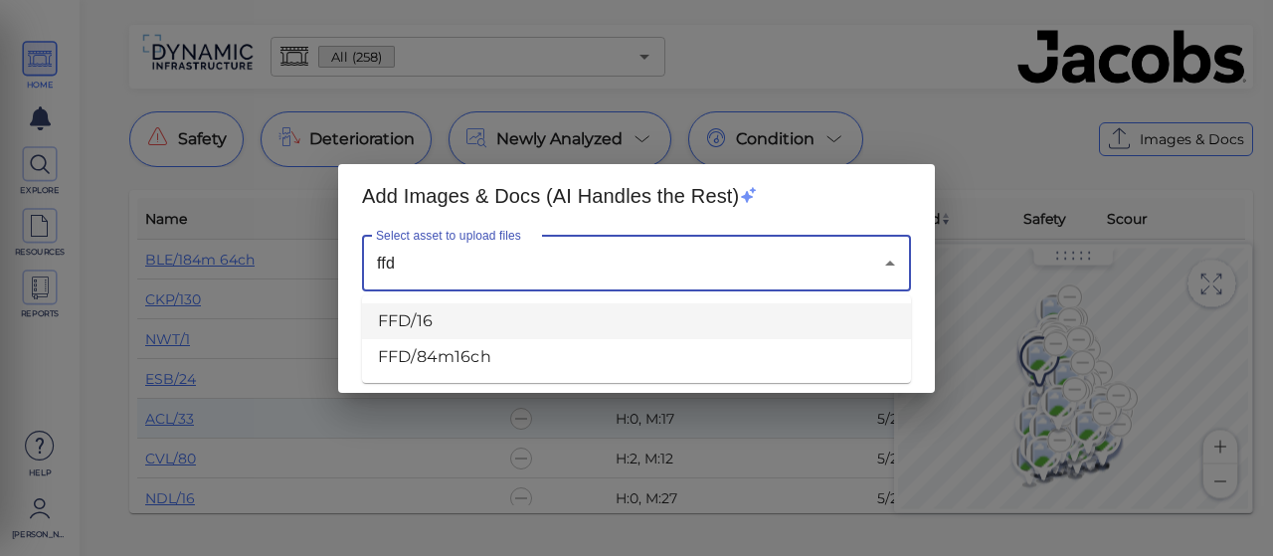
click at [416, 308] on li "FFD/16" at bounding box center [636, 321] width 549 height 36
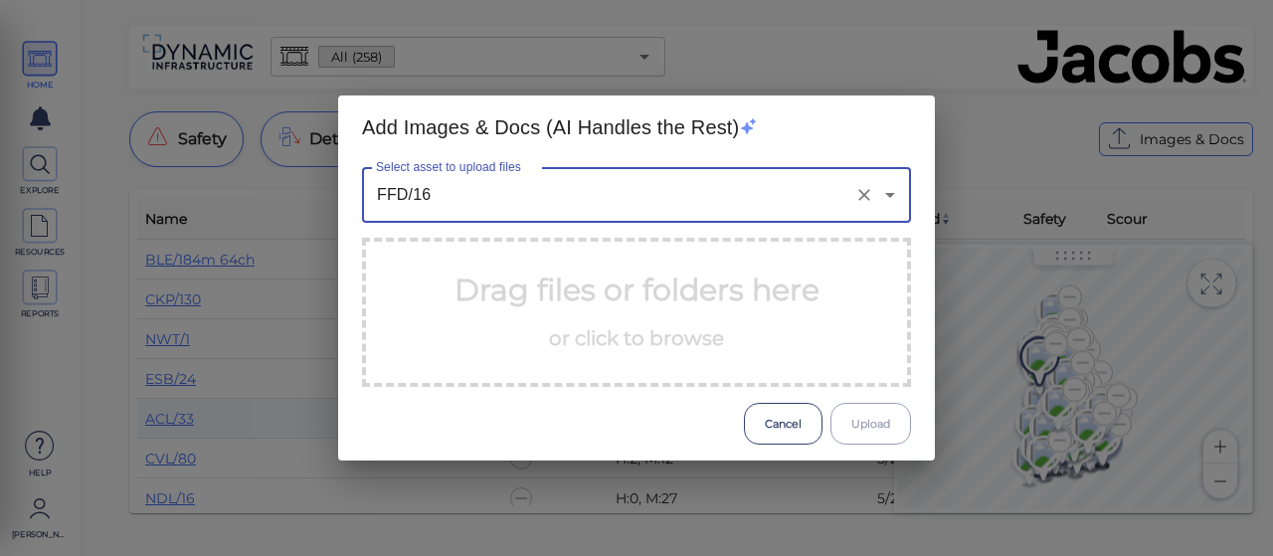
type input "FFD/16"
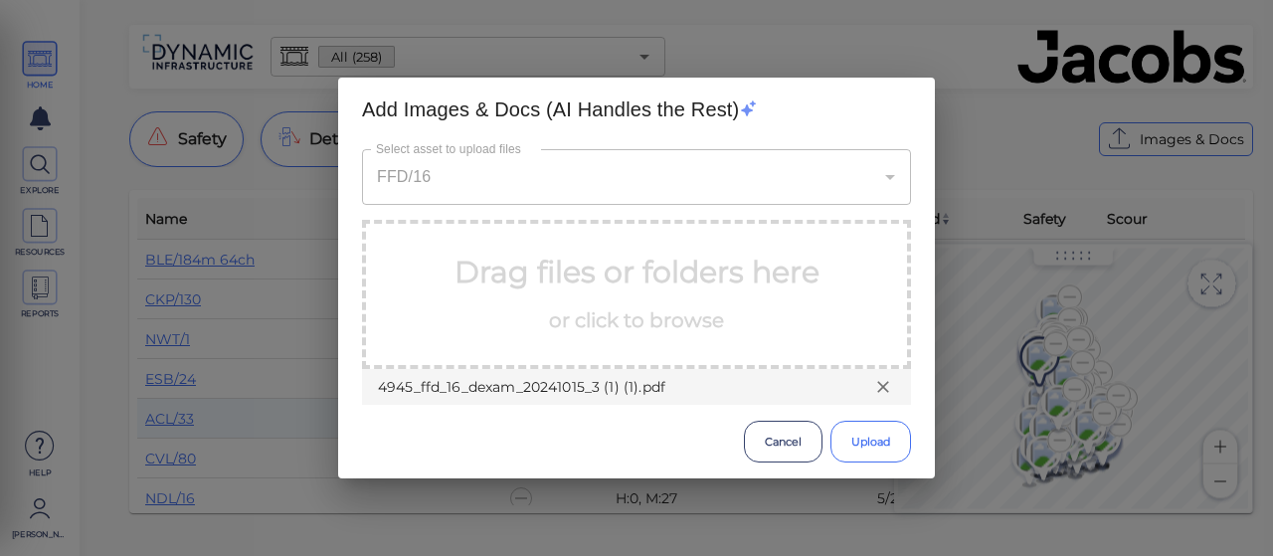
click at [869, 447] on button "Upload" at bounding box center [870, 442] width 81 height 42
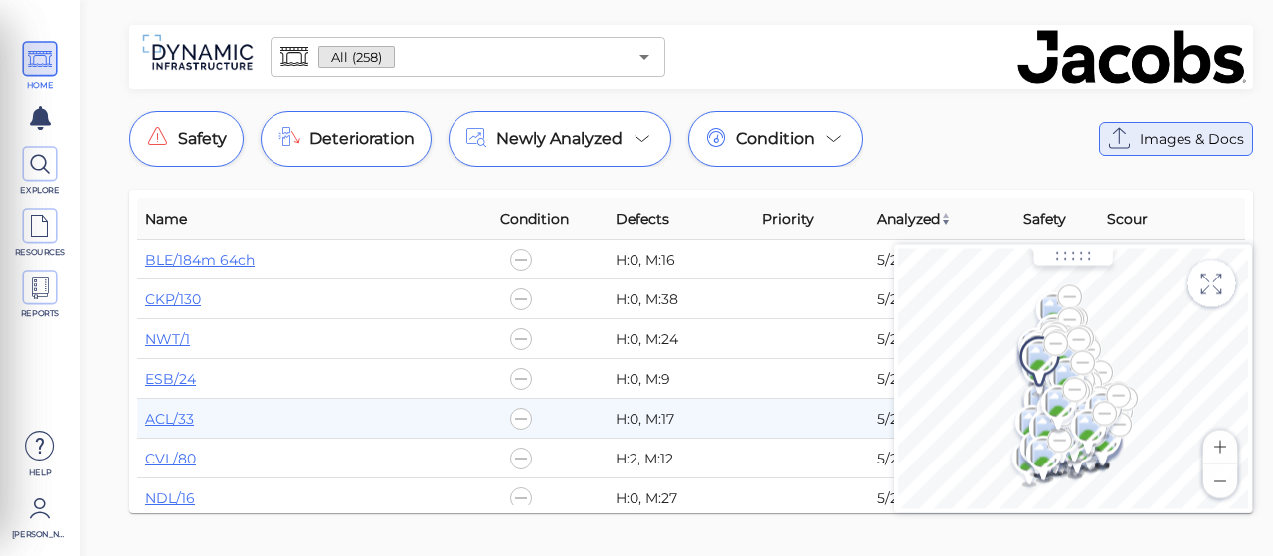
click at [1179, 131] on span "Images & Docs" at bounding box center [1191, 139] width 104 height 24
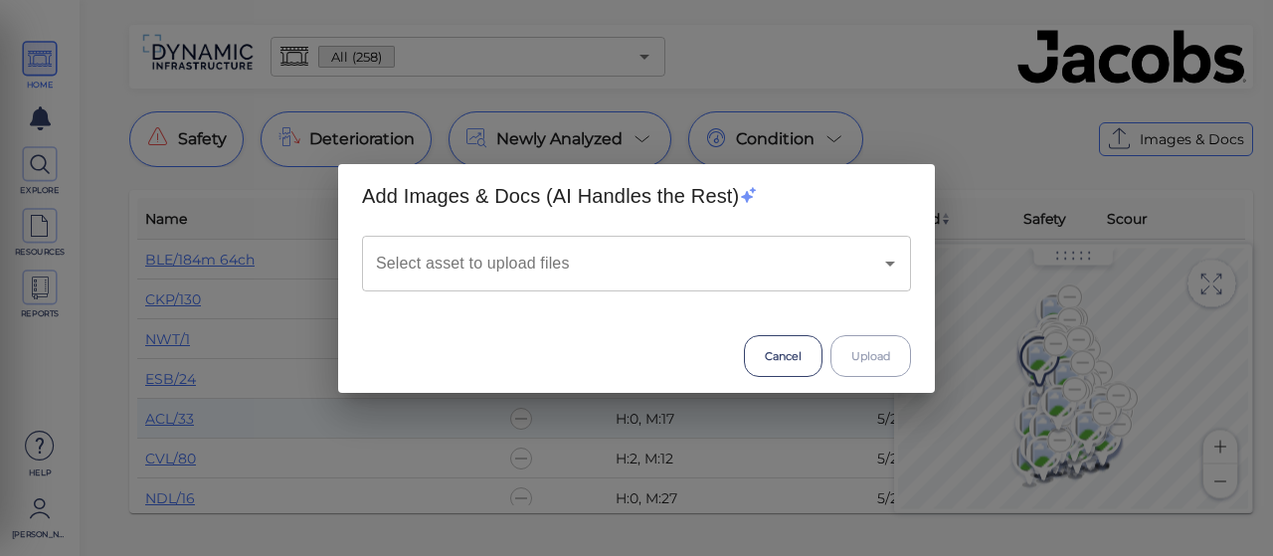
click at [465, 264] on input "Select asset to upload files" at bounding box center [608, 264] width 475 height 38
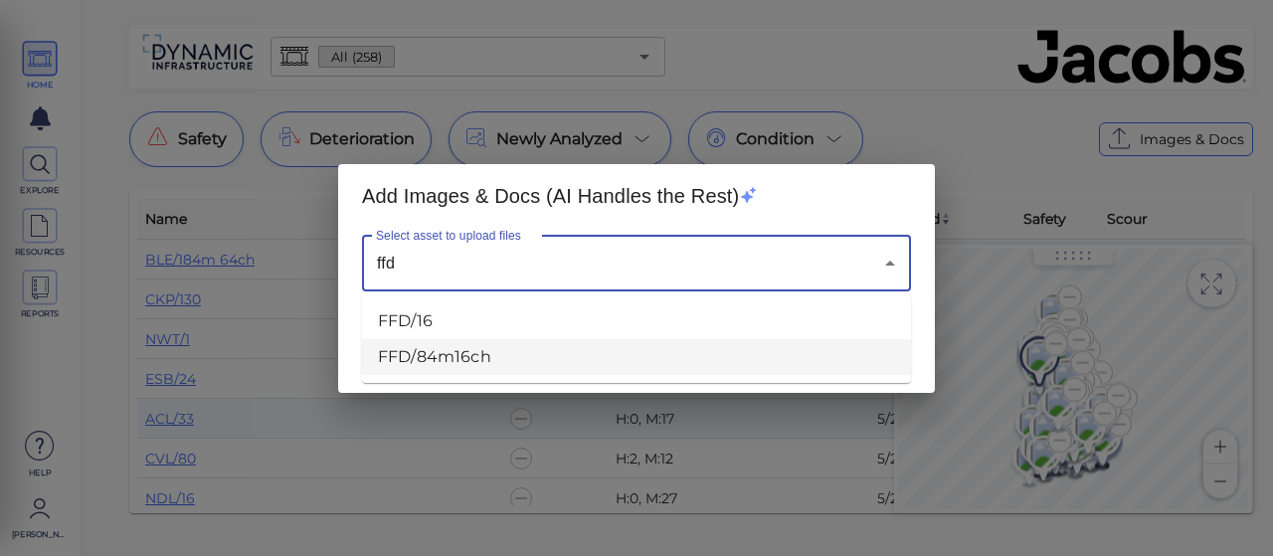
click at [433, 367] on li "FFD/84m16ch" at bounding box center [636, 357] width 549 height 36
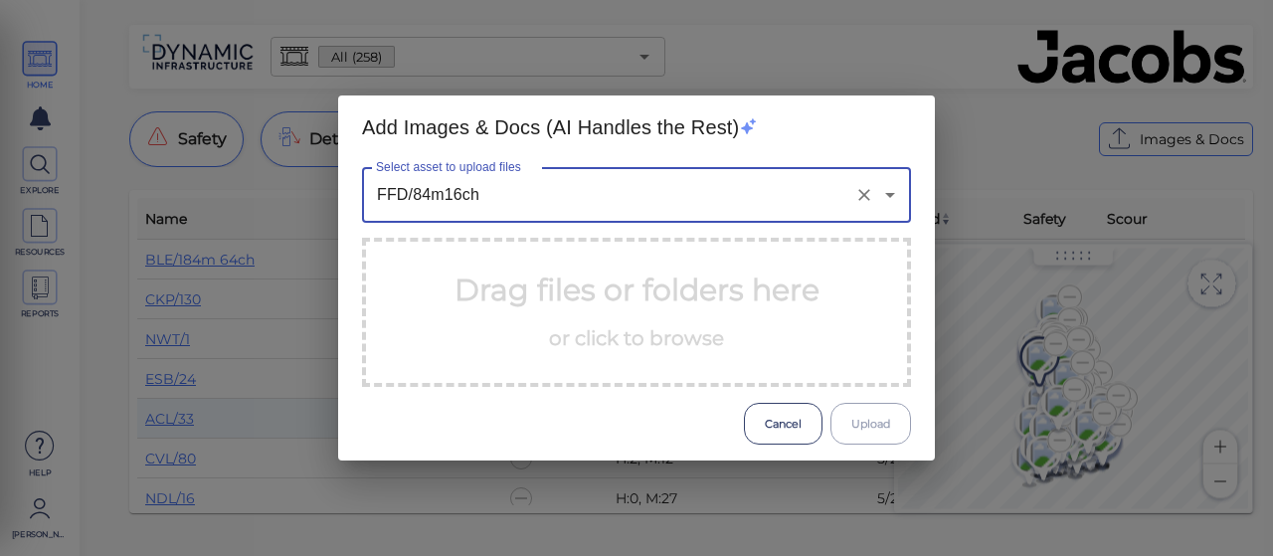
type input "FFD/84m16ch"
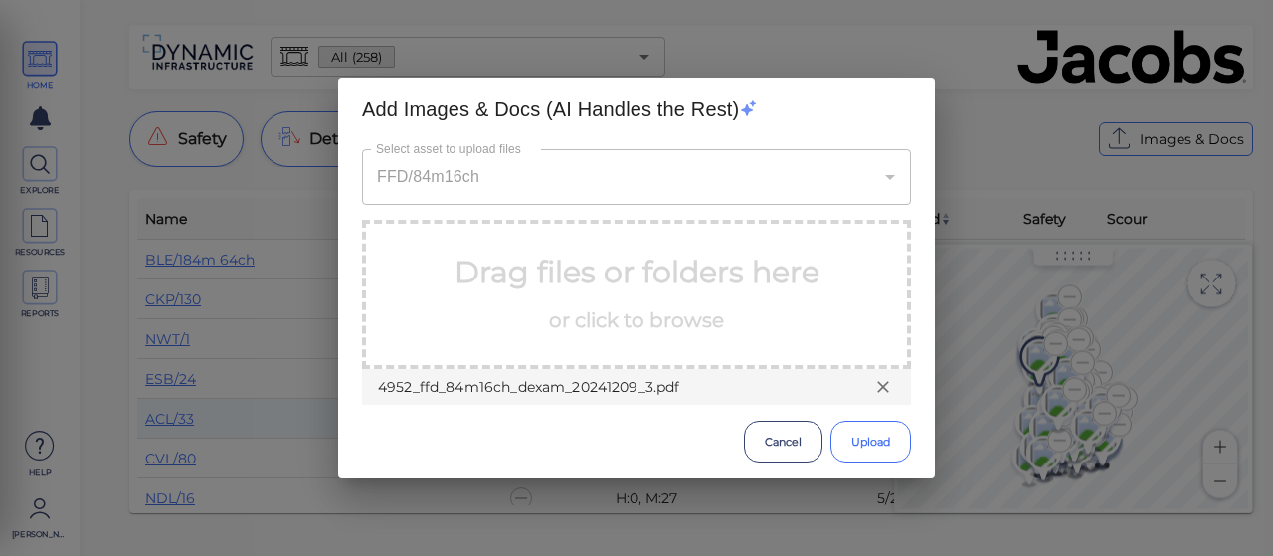
click at [867, 429] on button "Upload" at bounding box center [870, 442] width 81 height 42
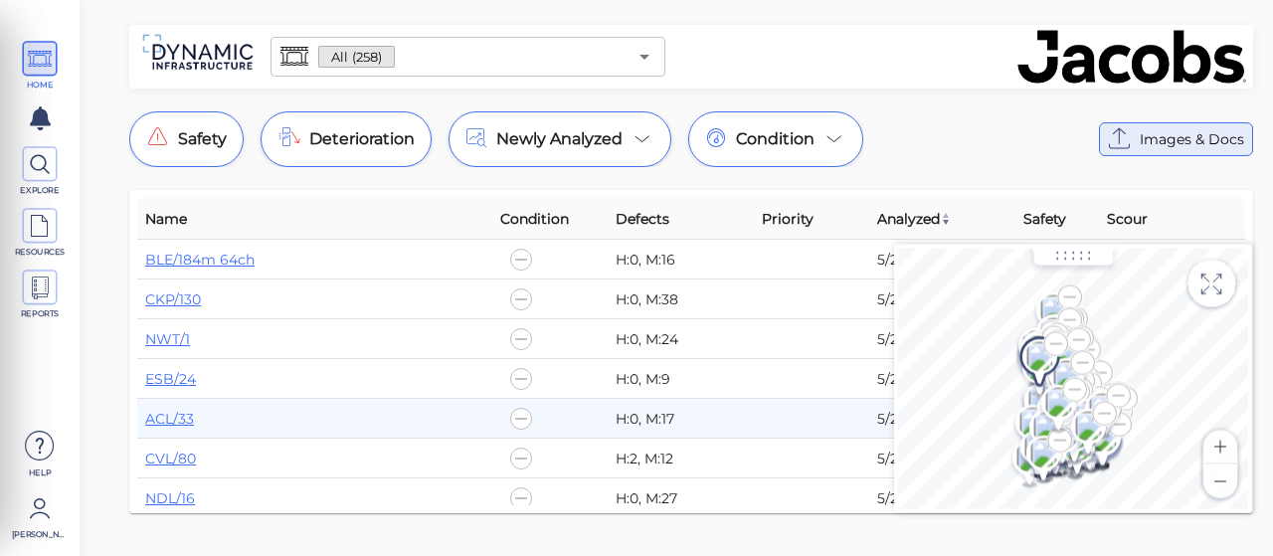
click at [1171, 133] on span "Images & Docs" at bounding box center [1191, 139] width 104 height 24
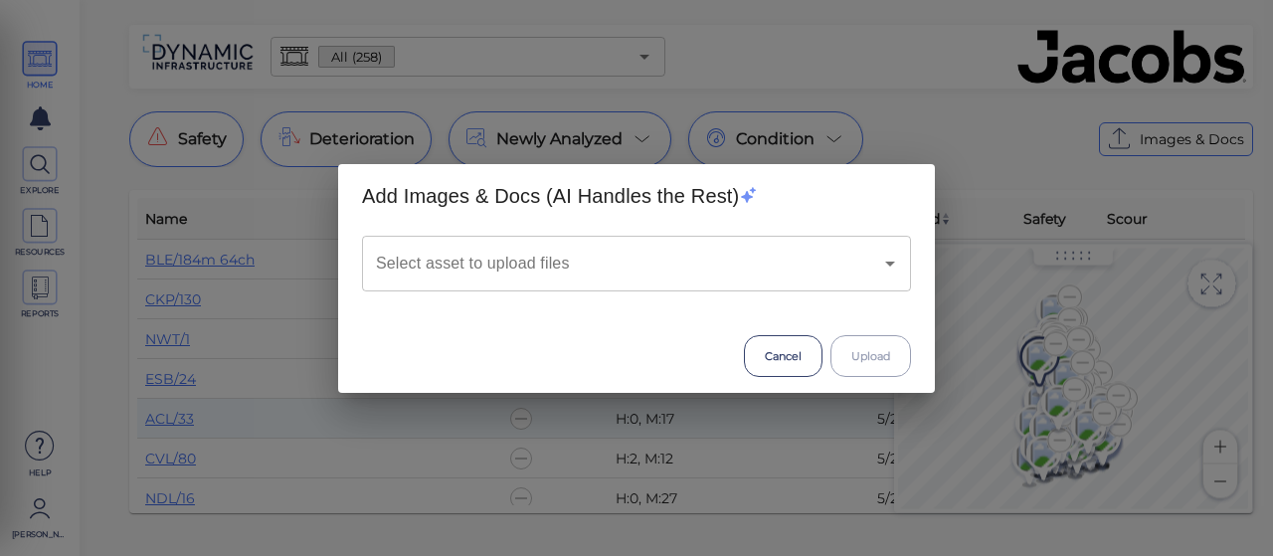
click at [579, 283] on div "Select asset to upload files" at bounding box center [636, 264] width 549 height 56
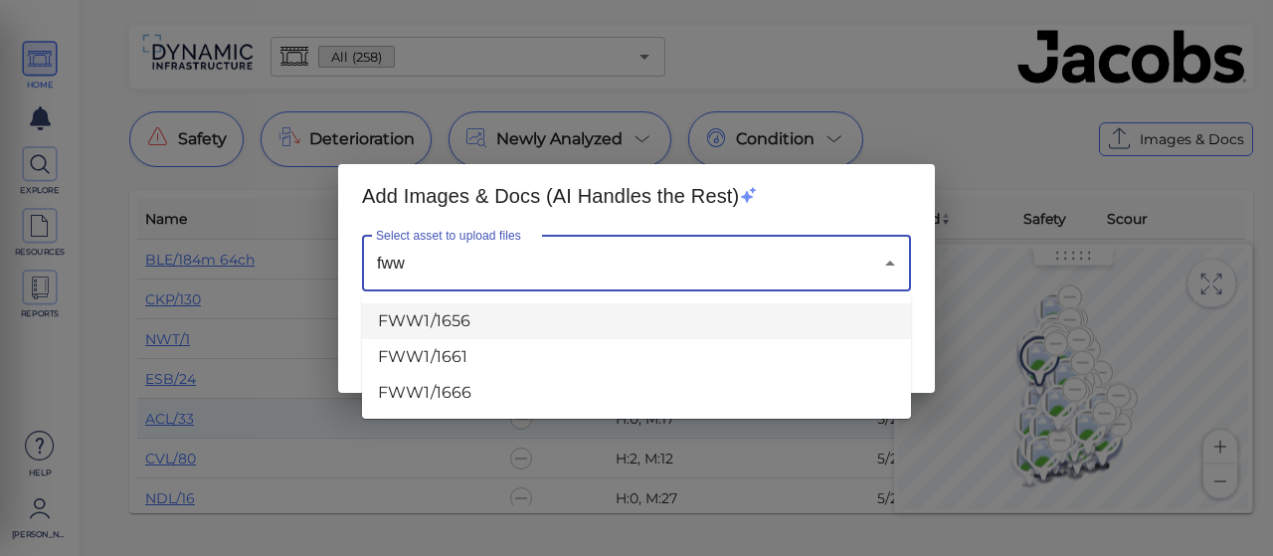
click at [457, 318] on li "FWW1/1656" at bounding box center [636, 321] width 549 height 36
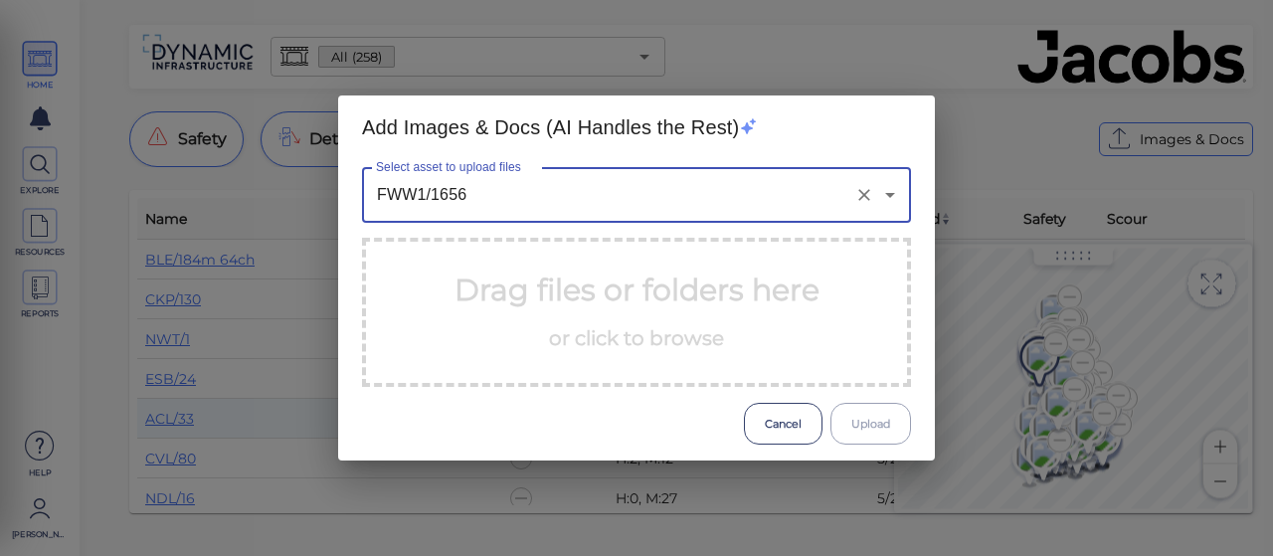
type input "FWW1/1656"
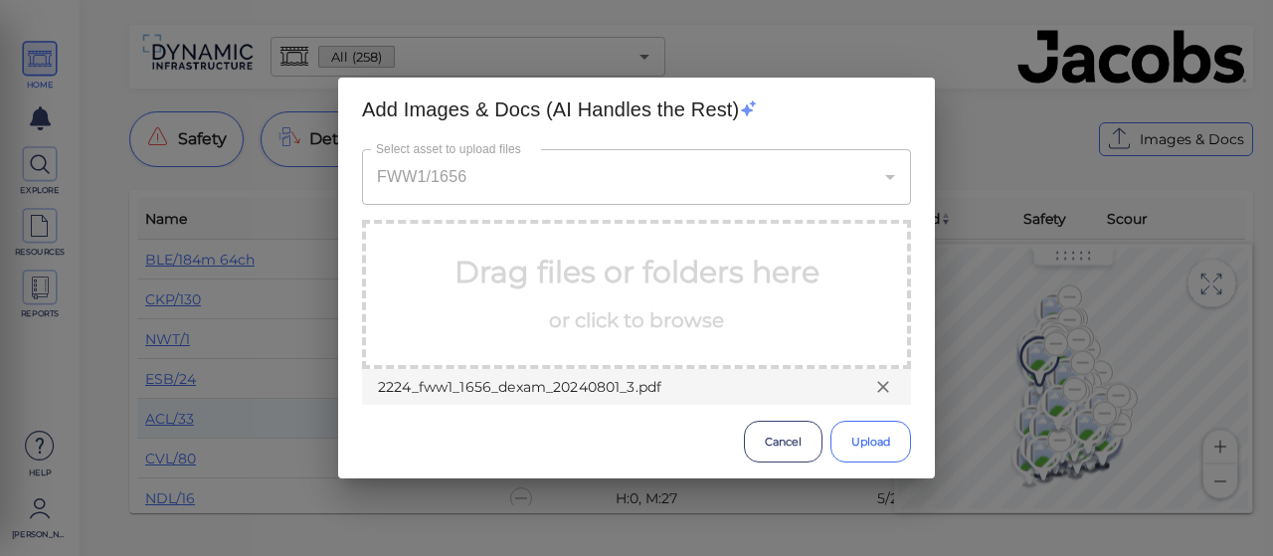
click at [866, 444] on button "Upload" at bounding box center [870, 442] width 81 height 42
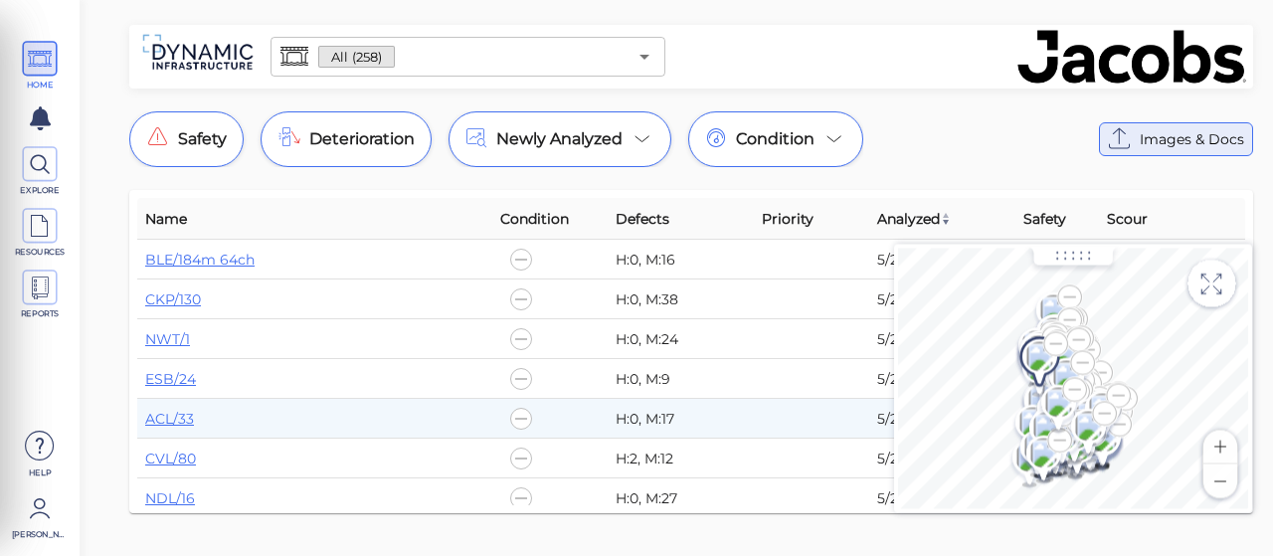
click at [1143, 132] on span "Images & Docs" at bounding box center [1191, 139] width 104 height 24
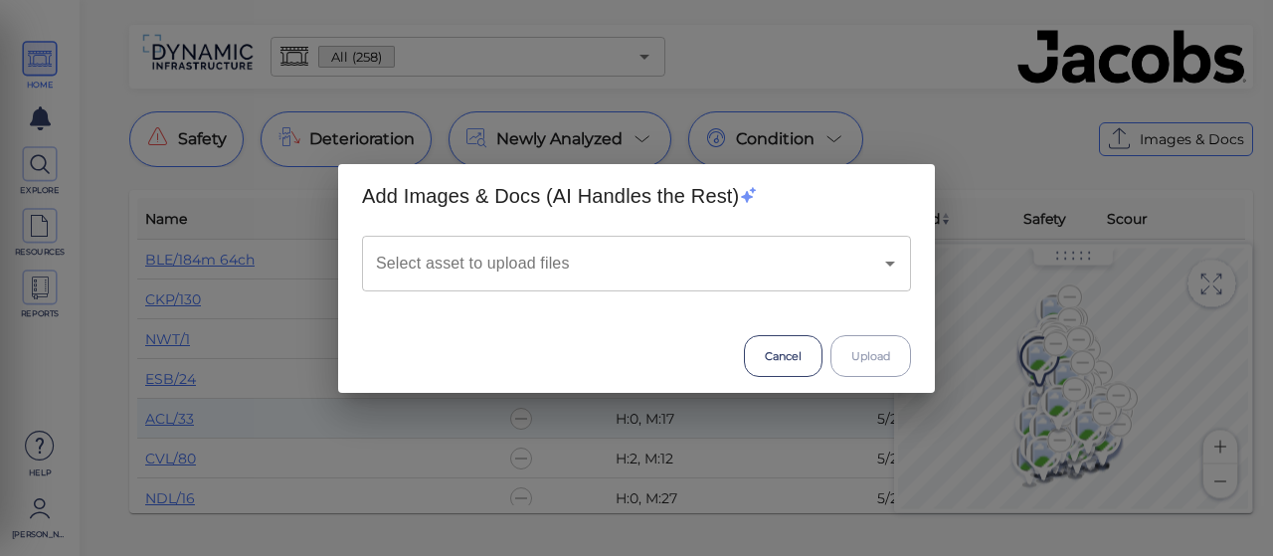
click at [633, 275] on input "Select asset to upload files" at bounding box center [608, 264] width 475 height 38
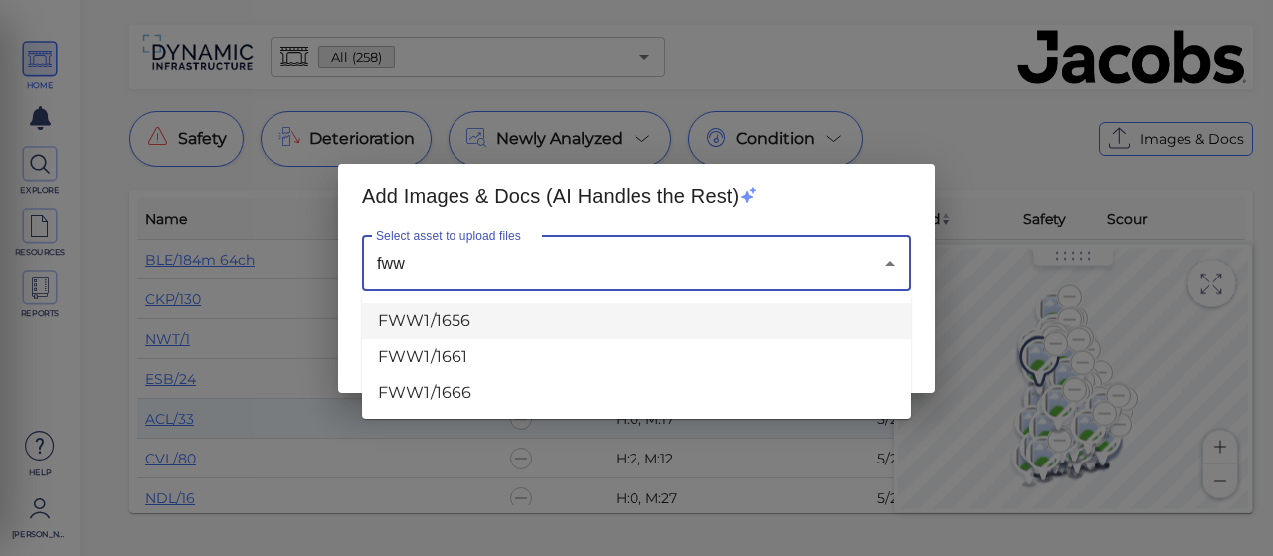
click at [440, 317] on li "FWW1/1656" at bounding box center [636, 321] width 549 height 36
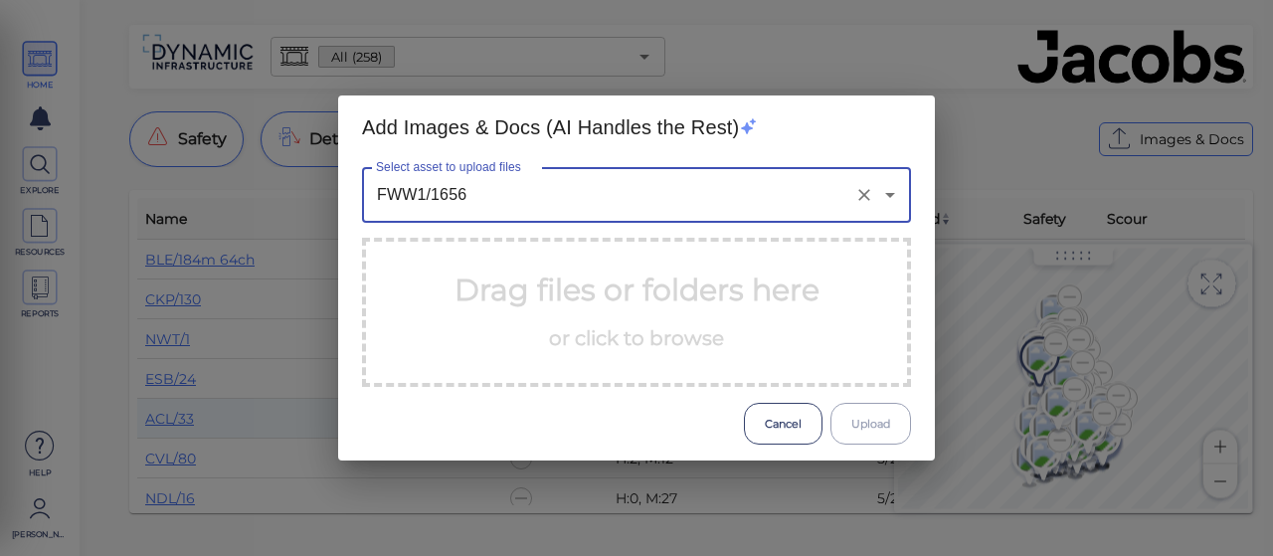
type input "FWW1/1656"
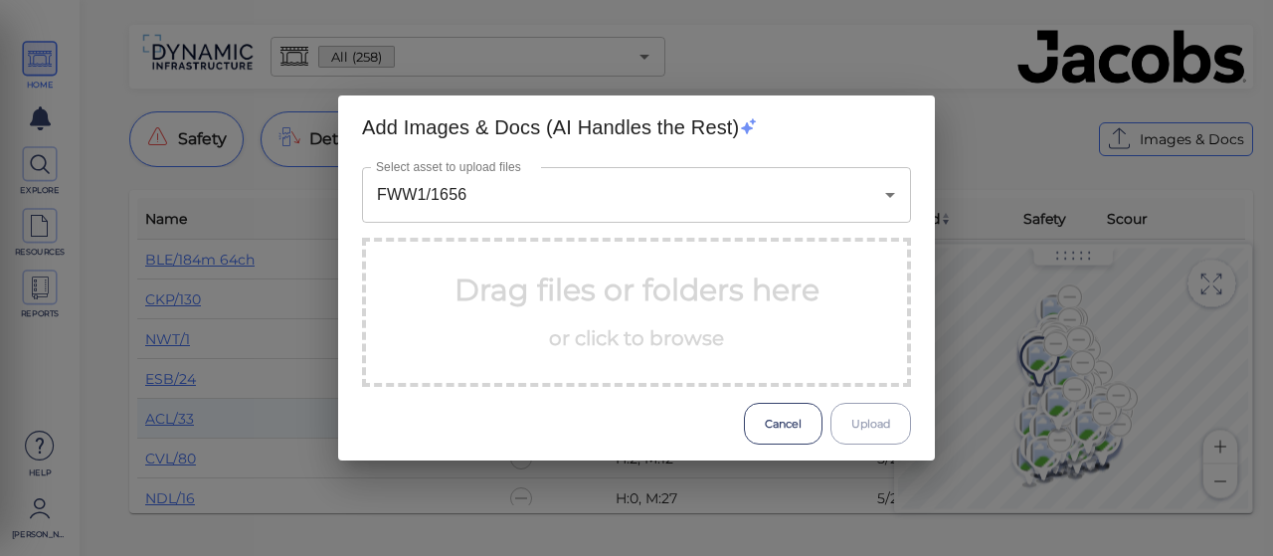
click at [538, 226] on div "Select asset to upload files FWW1/1656 Select asset to upload files Drag files …" at bounding box center [636, 277] width 597 height 236
click at [524, 196] on input "FWW1/1656" at bounding box center [608, 195] width 475 height 38
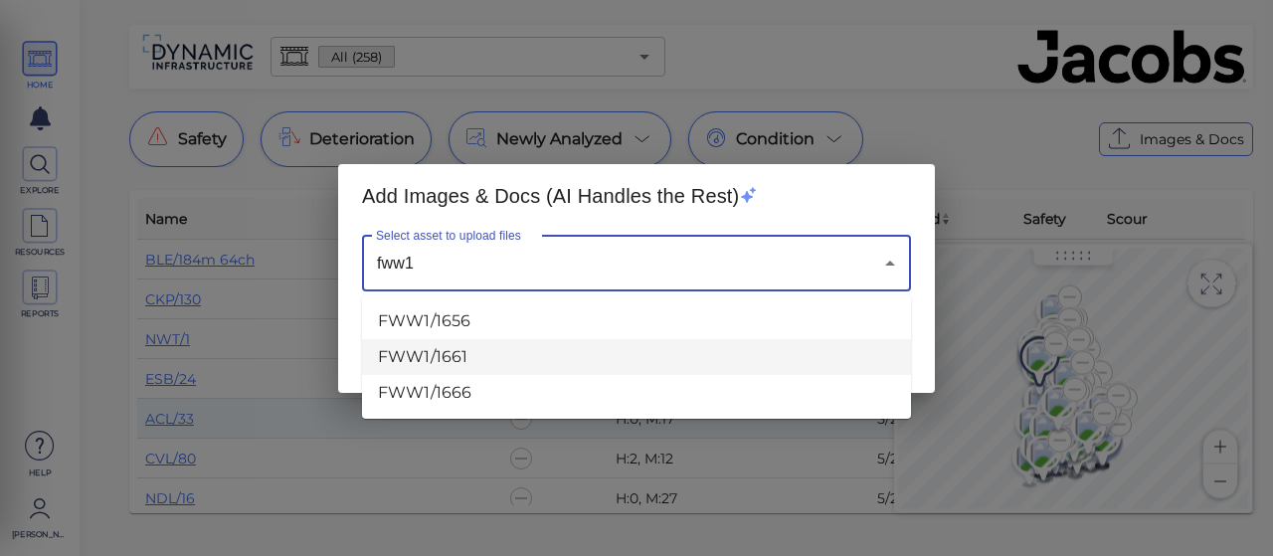
click at [446, 343] on li "FWW1/1661" at bounding box center [636, 357] width 549 height 36
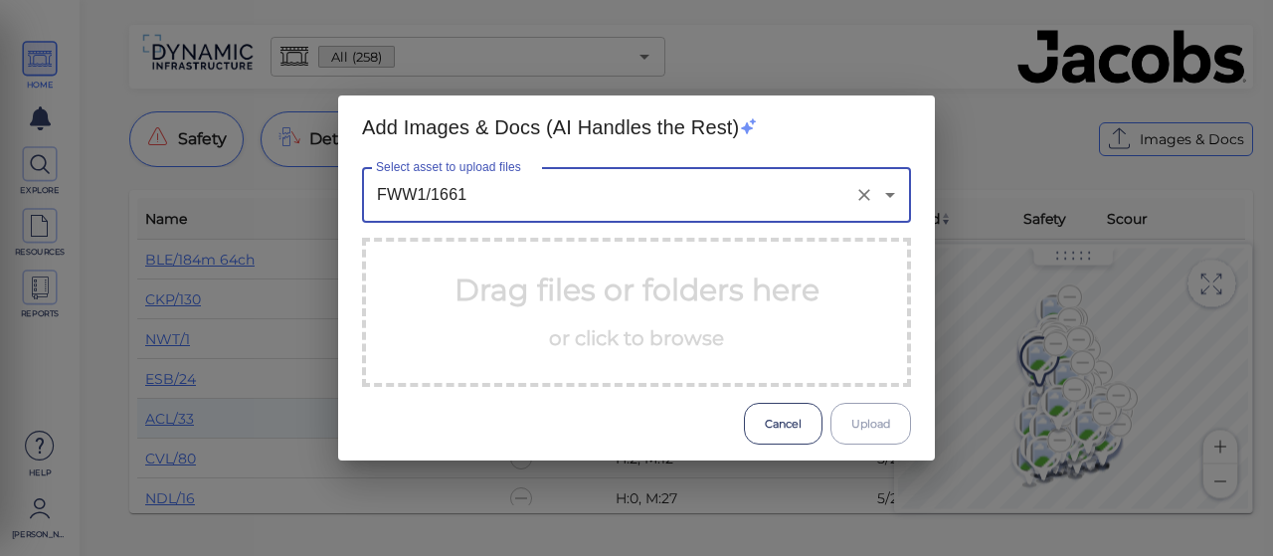
type input "FWW1/1661"
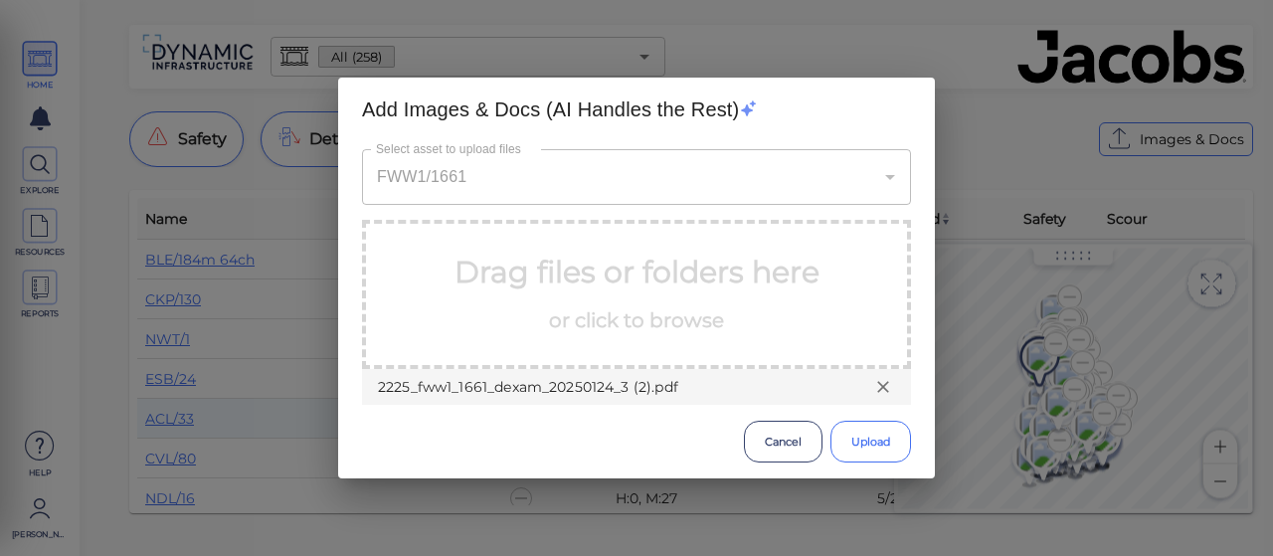
click at [875, 448] on button "Upload" at bounding box center [870, 442] width 81 height 42
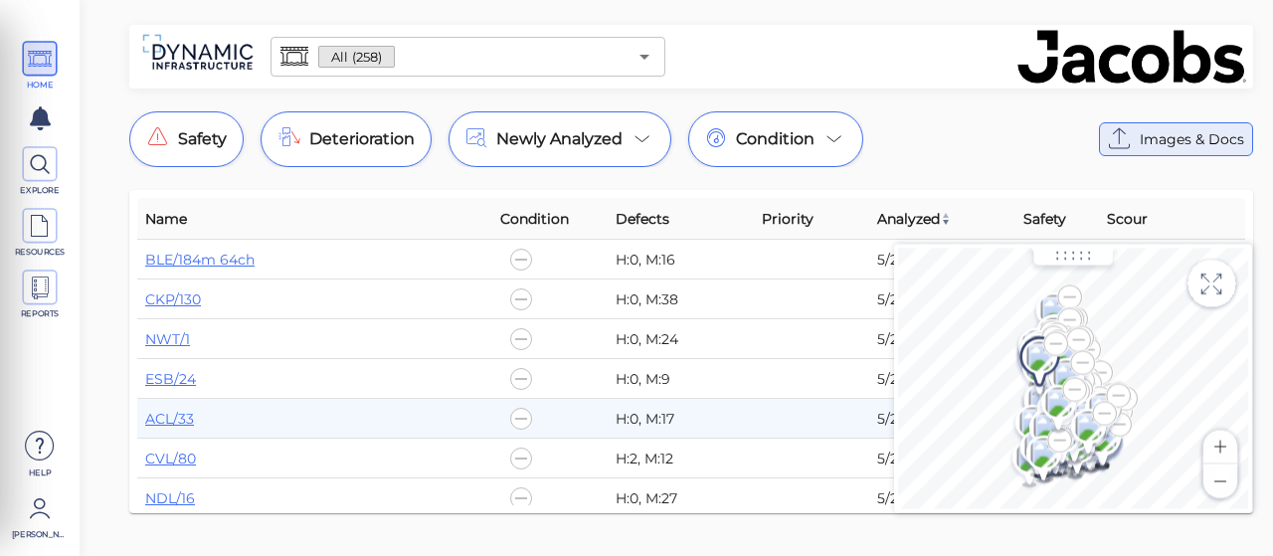
click at [1144, 129] on span "Images & Docs" at bounding box center [1191, 139] width 104 height 24
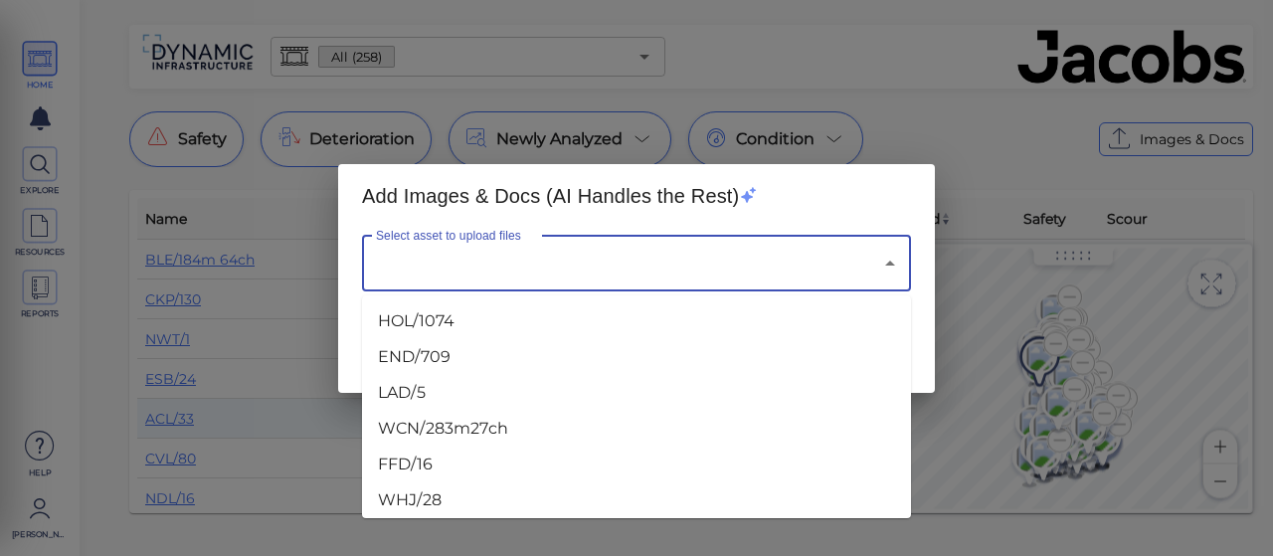
click at [493, 279] on input "Select asset to upload files" at bounding box center [608, 264] width 475 height 38
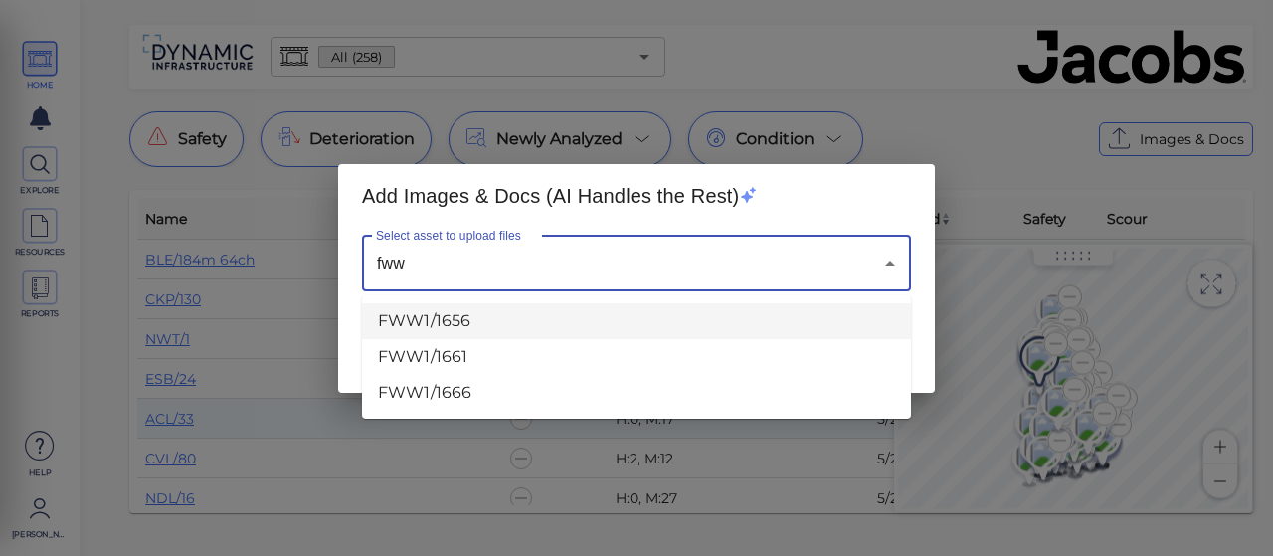
type input "fww"
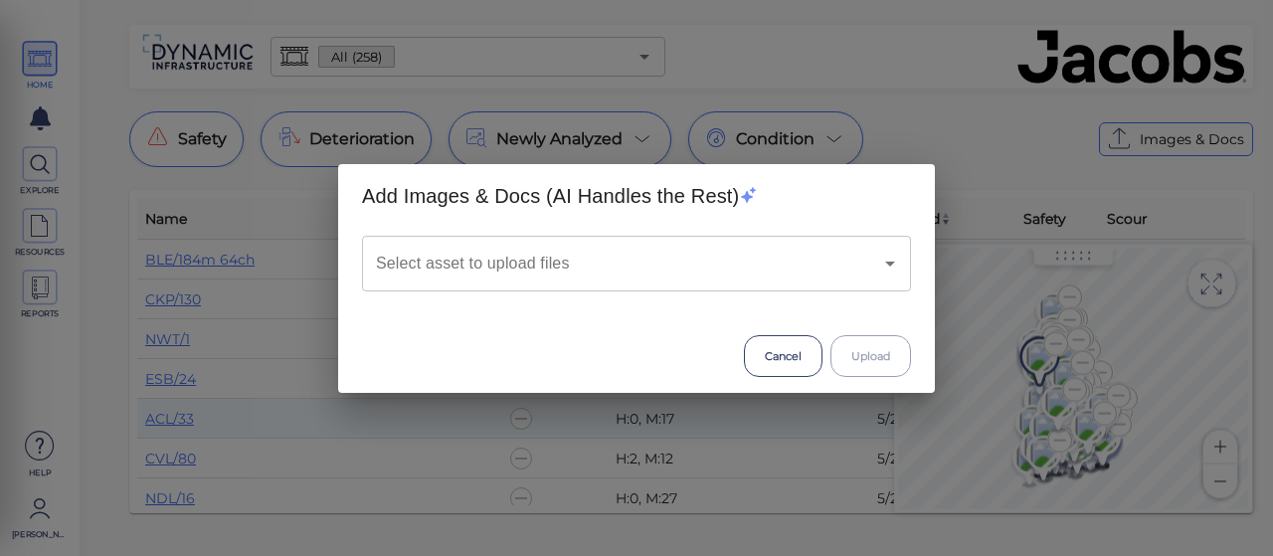
click at [943, 88] on div "Add Images & Docs (AI Handles the Rest) Select asset to upload files Select ass…" at bounding box center [636, 278] width 1273 height 556
click at [465, 259] on input "Select asset to upload files" at bounding box center [608, 264] width 475 height 38
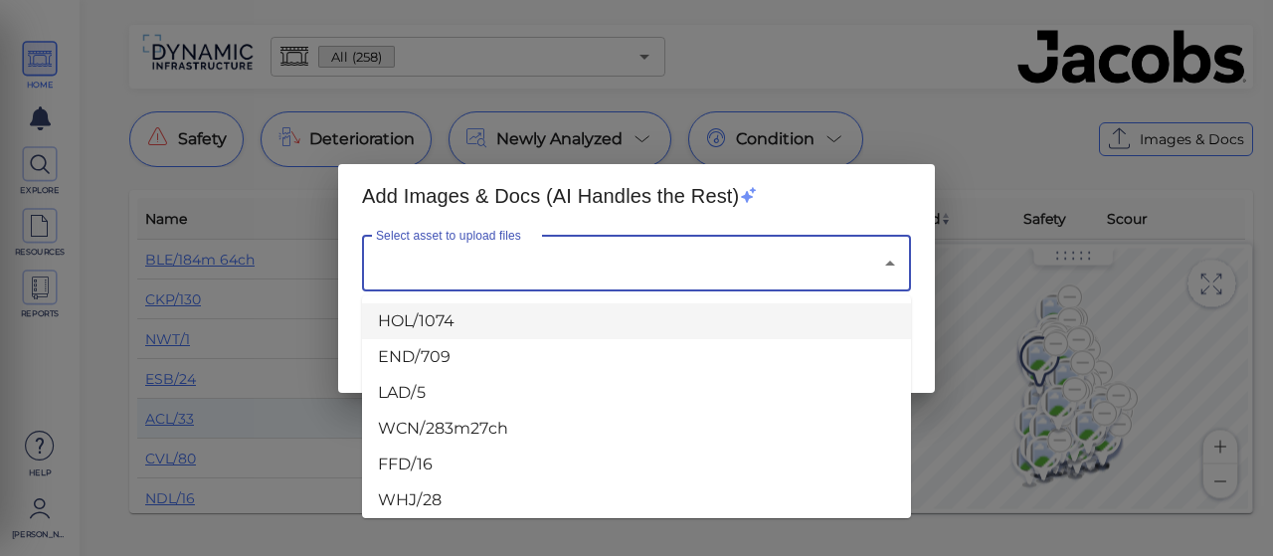
type input "1"
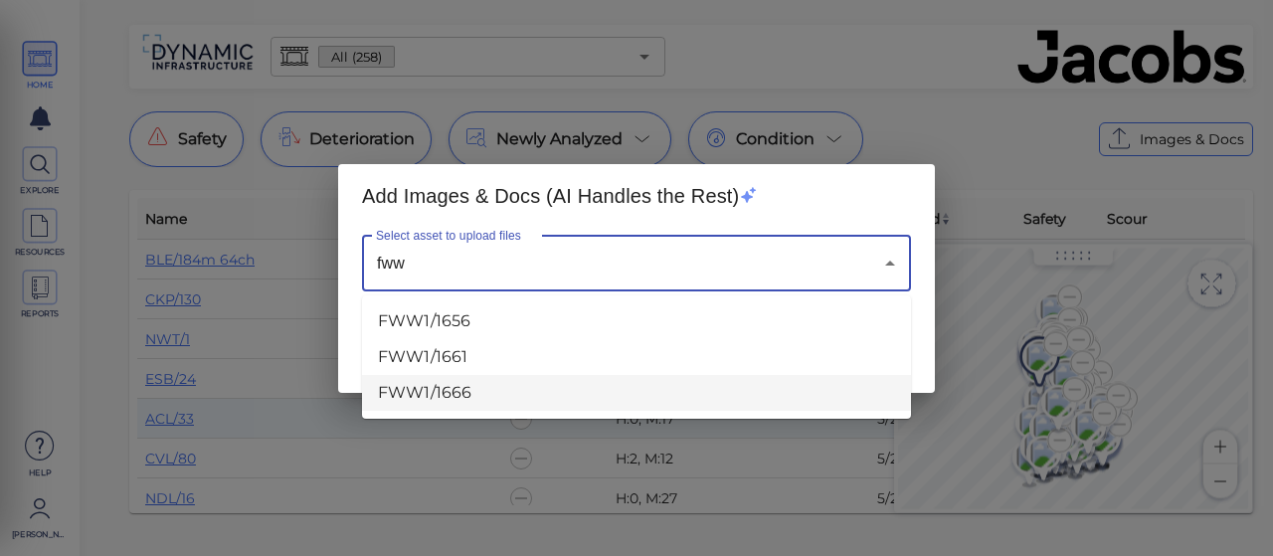
click at [437, 397] on li "FWW1/1666" at bounding box center [636, 393] width 549 height 36
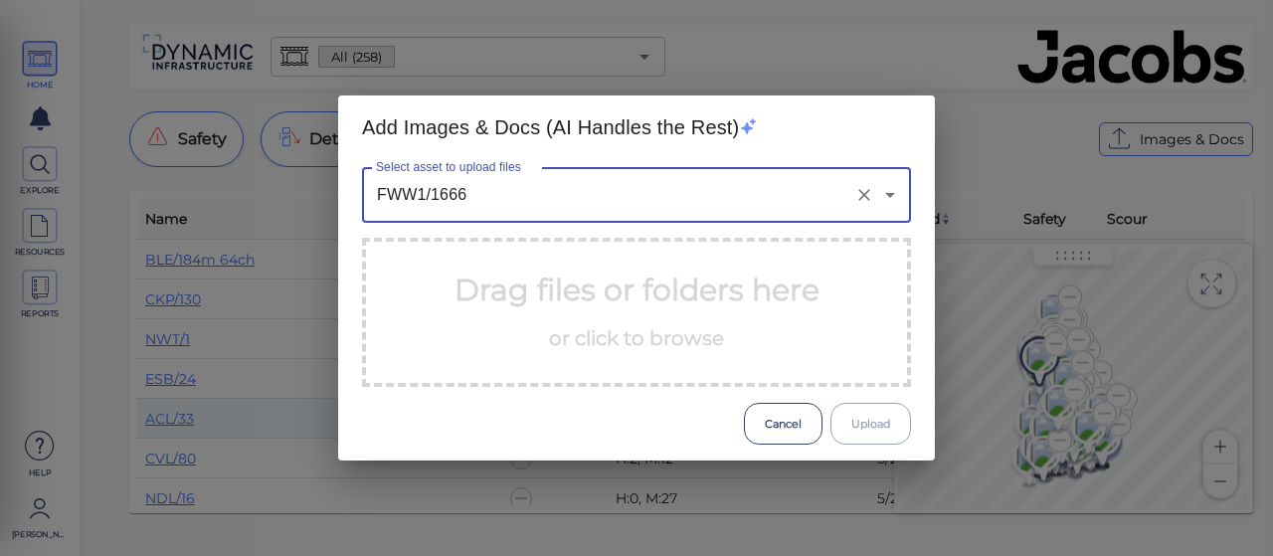
type input "FWW1/1666"
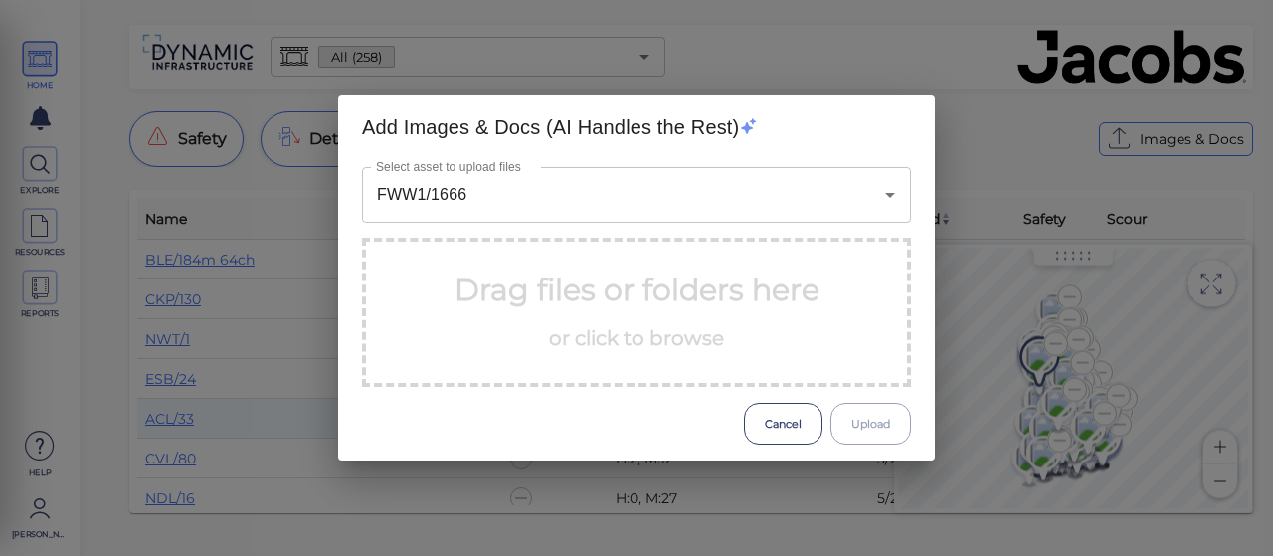
click at [463, 325] on p "Drag files or folders here or click to browse" at bounding box center [636, 311] width 365 height 89
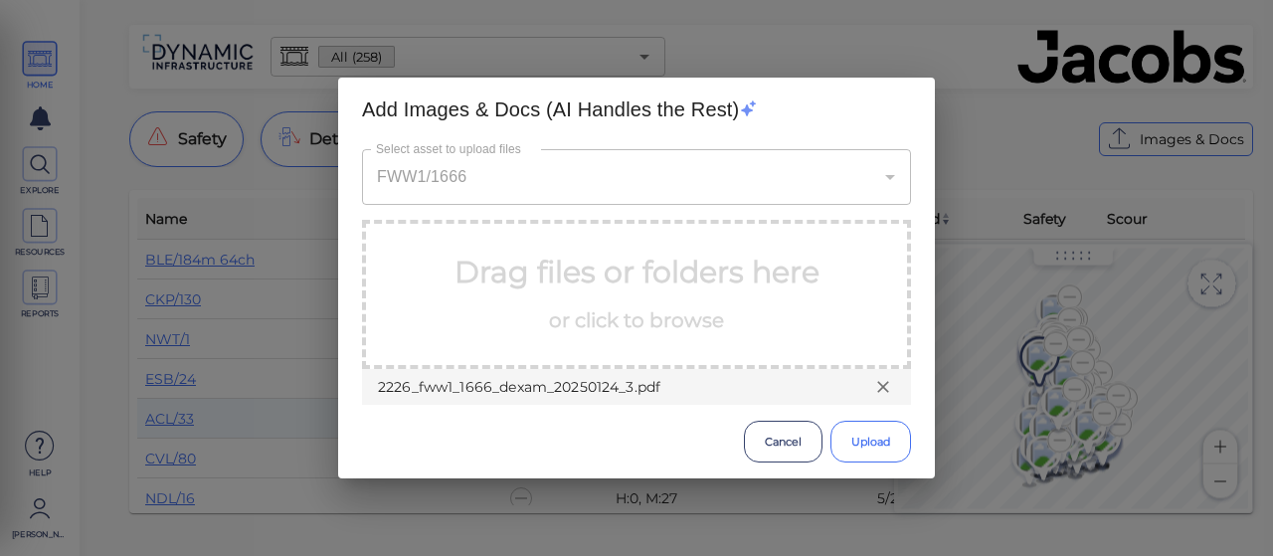
click at [863, 444] on button "Upload" at bounding box center [870, 442] width 81 height 42
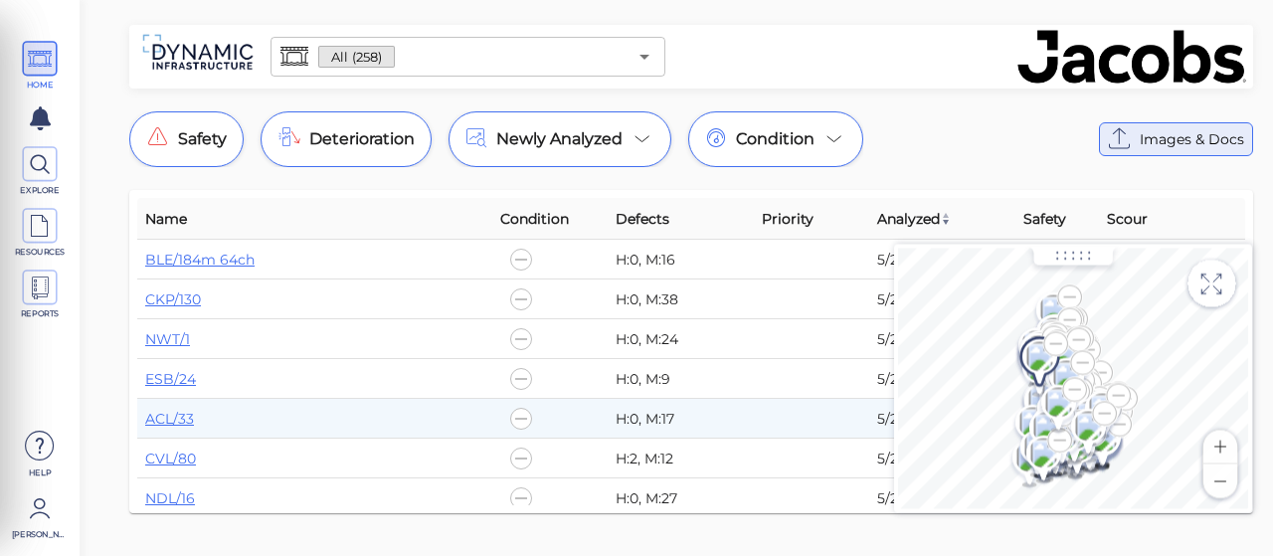
click at [1167, 144] on span "Images & Docs" at bounding box center [1191, 139] width 104 height 24
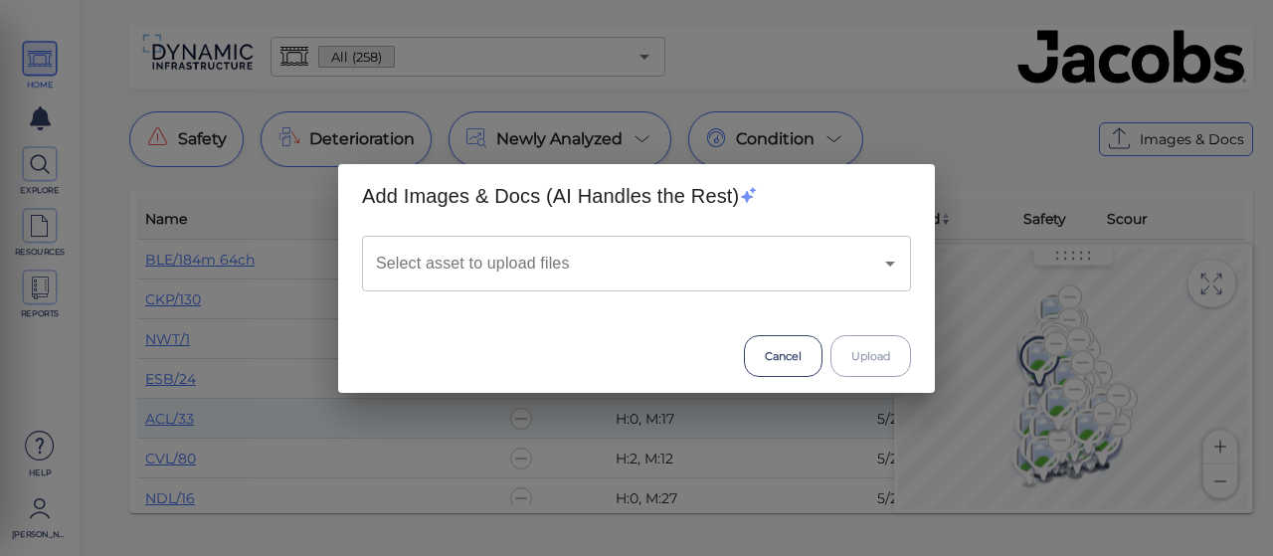
click at [638, 264] on input "Select asset to upload files" at bounding box center [608, 264] width 475 height 38
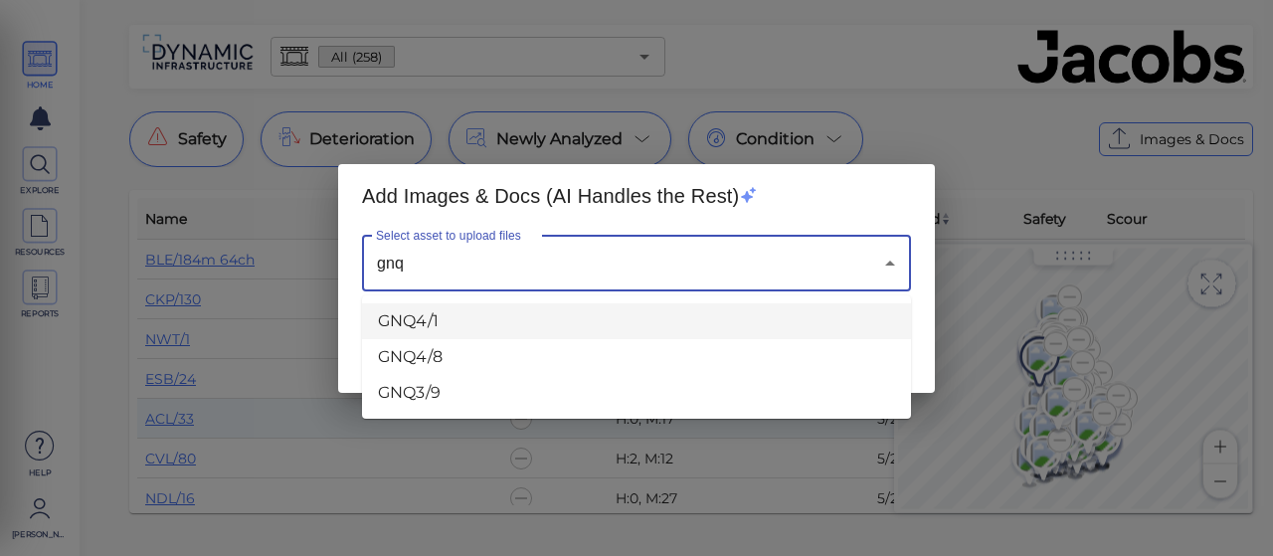
click at [406, 327] on li "GNQ4/1" at bounding box center [636, 321] width 549 height 36
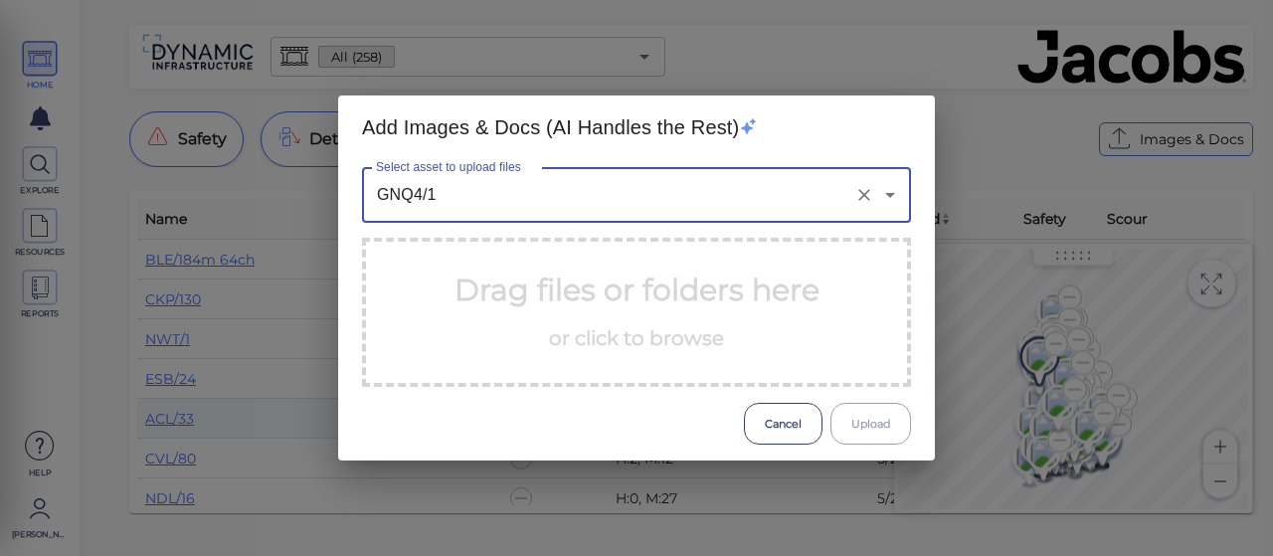
type input "GNQ4/1"
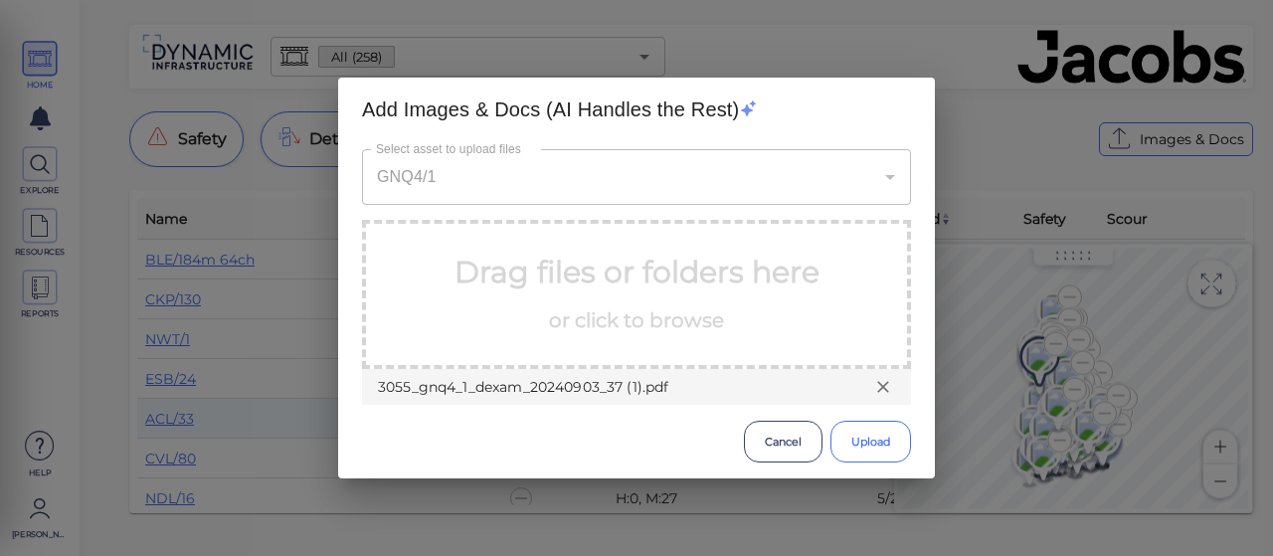
click at [857, 434] on button "Upload" at bounding box center [870, 442] width 81 height 42
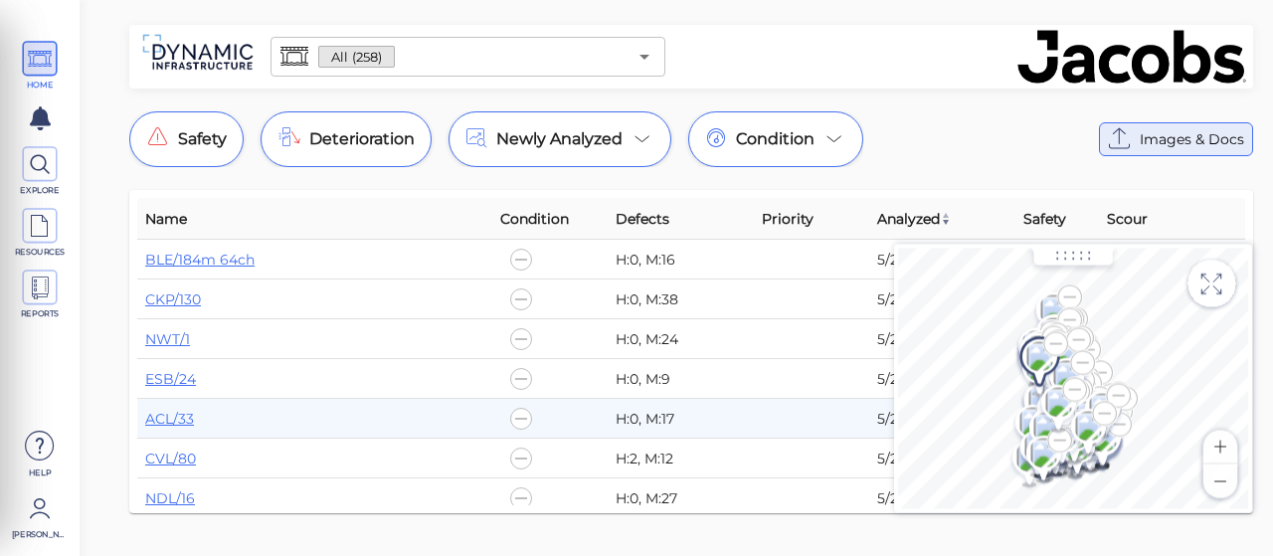
click at [1118, 134] on icon at bounding box center [1120, 139] width 32 height 32
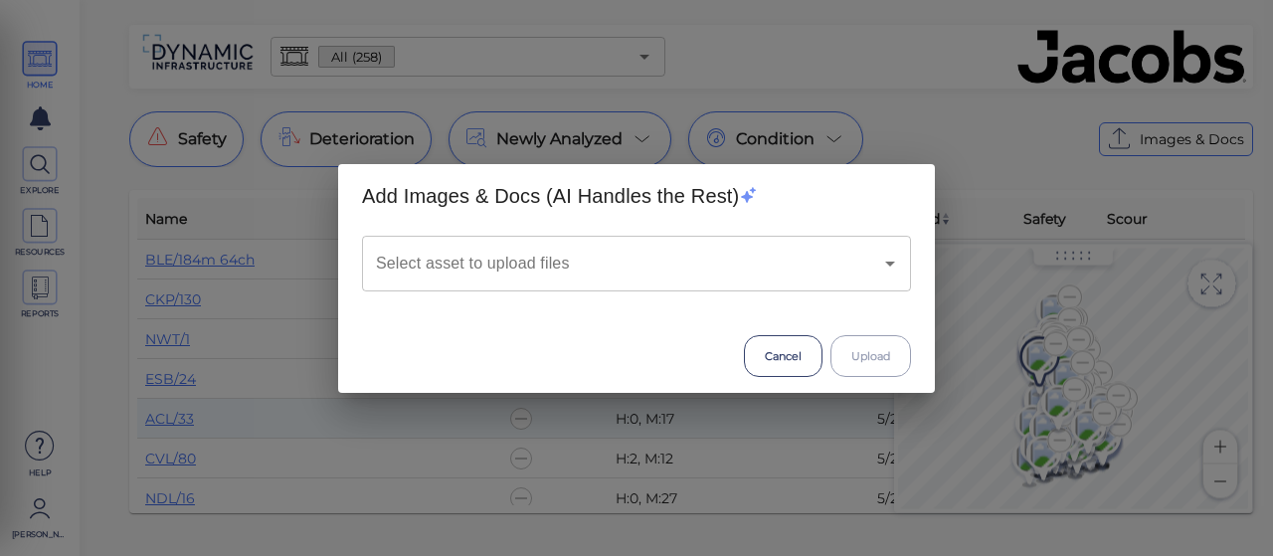
click at [465, 261] on input "Select asset to upload files" at bounding box center [608, 264] width 475 height 38
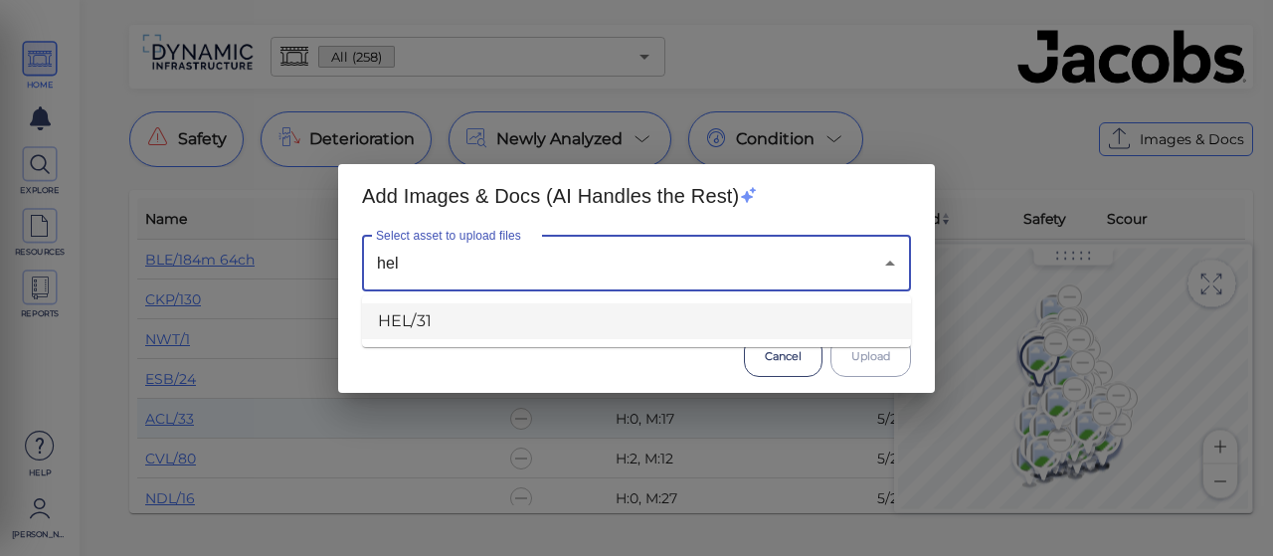
click at [426, 335] on li "HEL/31" at bounding box center [636, 321] width 549 height 36
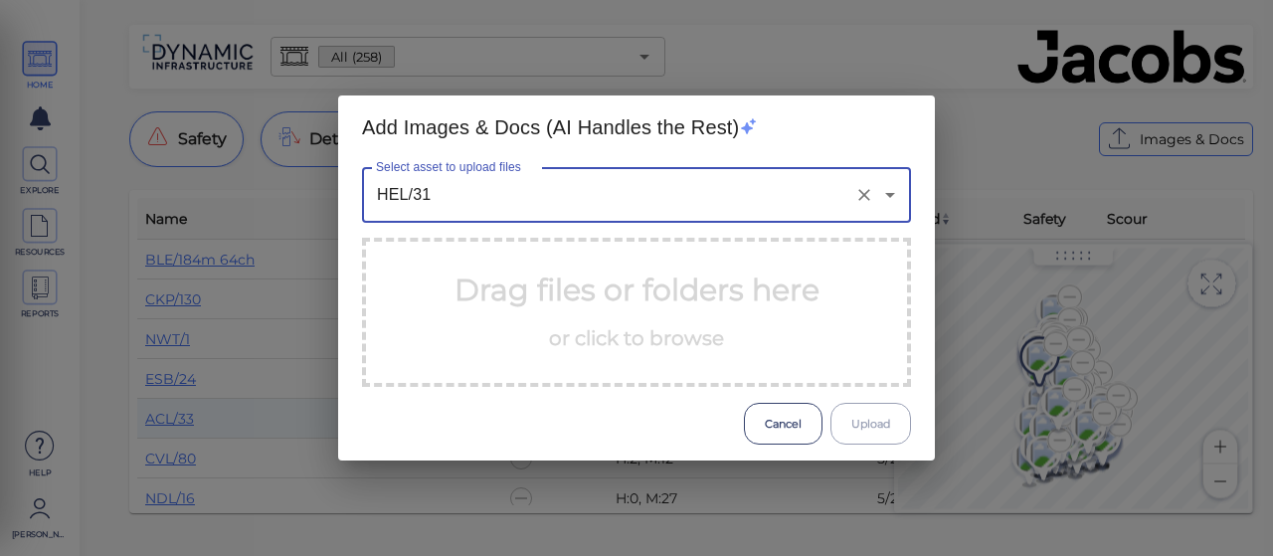
type input "HEL/31"
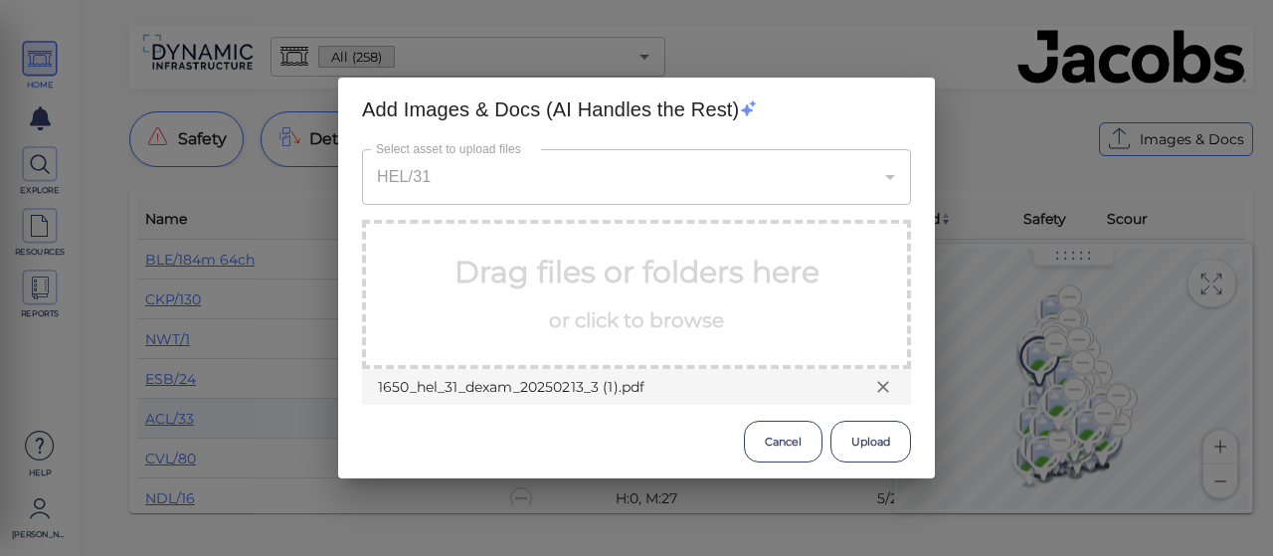
click at [846, 448] on button "Upload" at bounding box center [870, 442] width 81 height 42
